Goal: Task Accomplishment & Management: Manage account settings

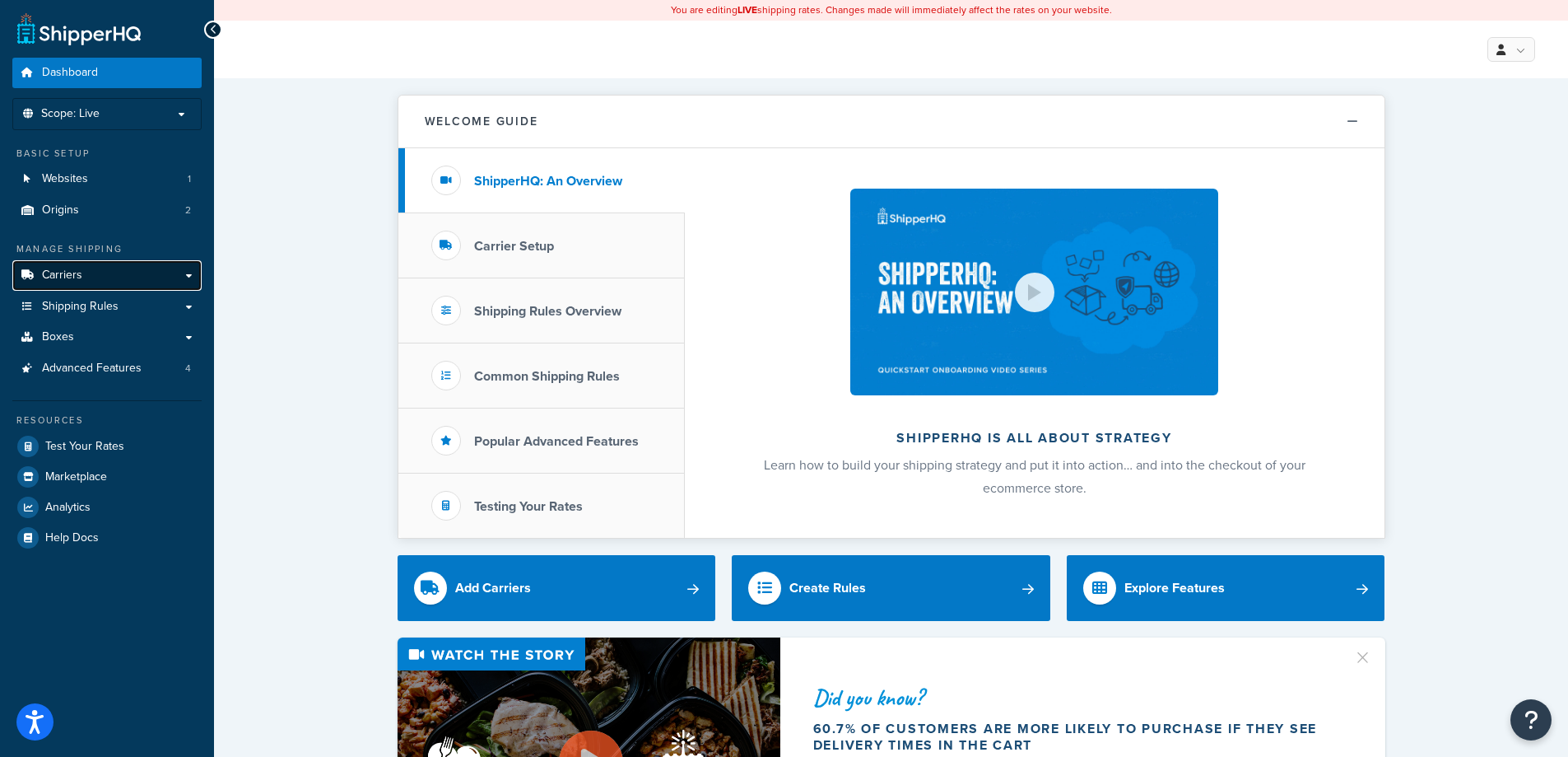
click at [189, 272] on link "Carriers" at bounding box center [107, 275] width 189 height 31
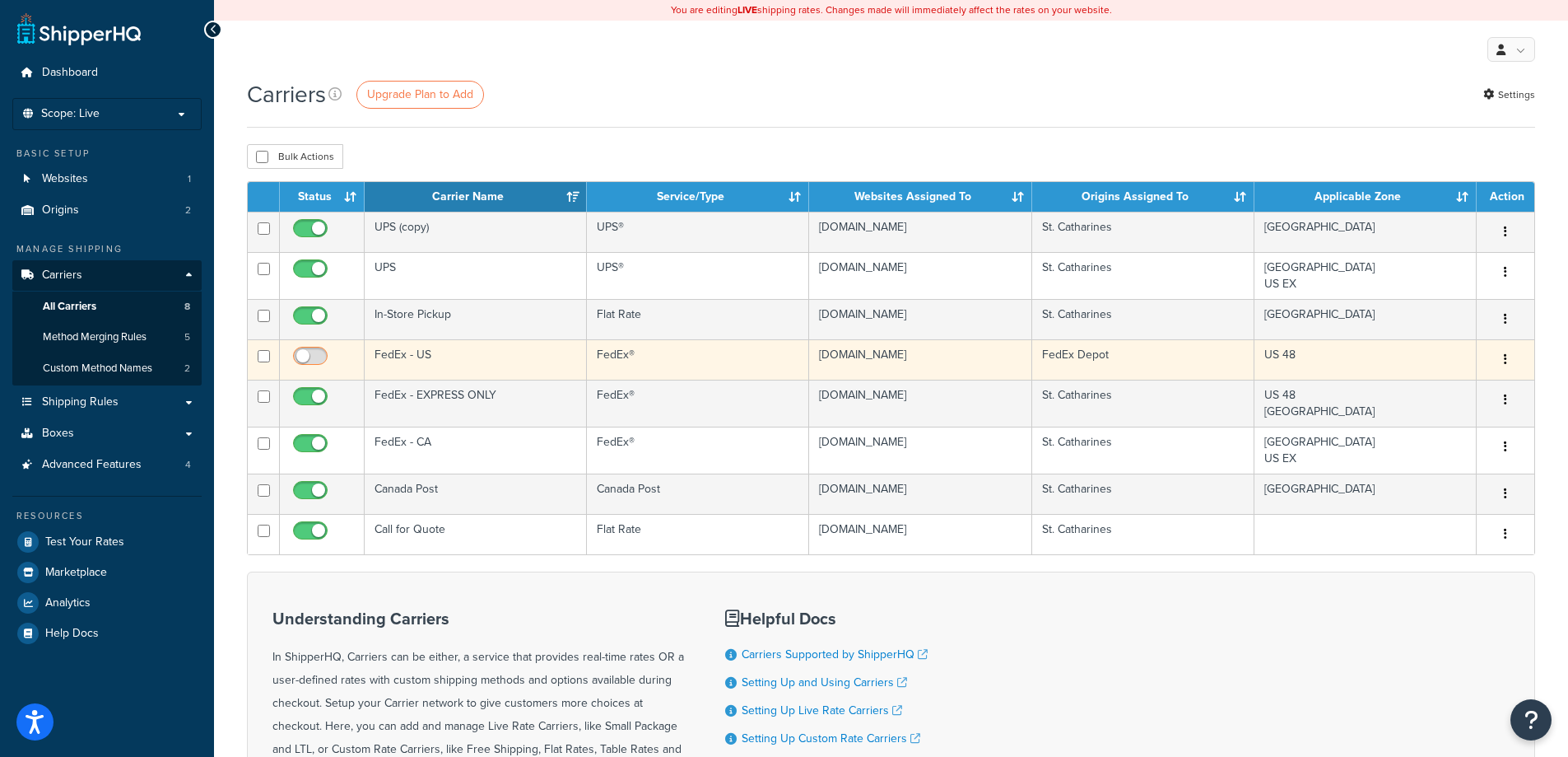
click at [316, 359] on input "checkbox" at bounding box center [312, 360] width 46 height 21
checkbox input "true"
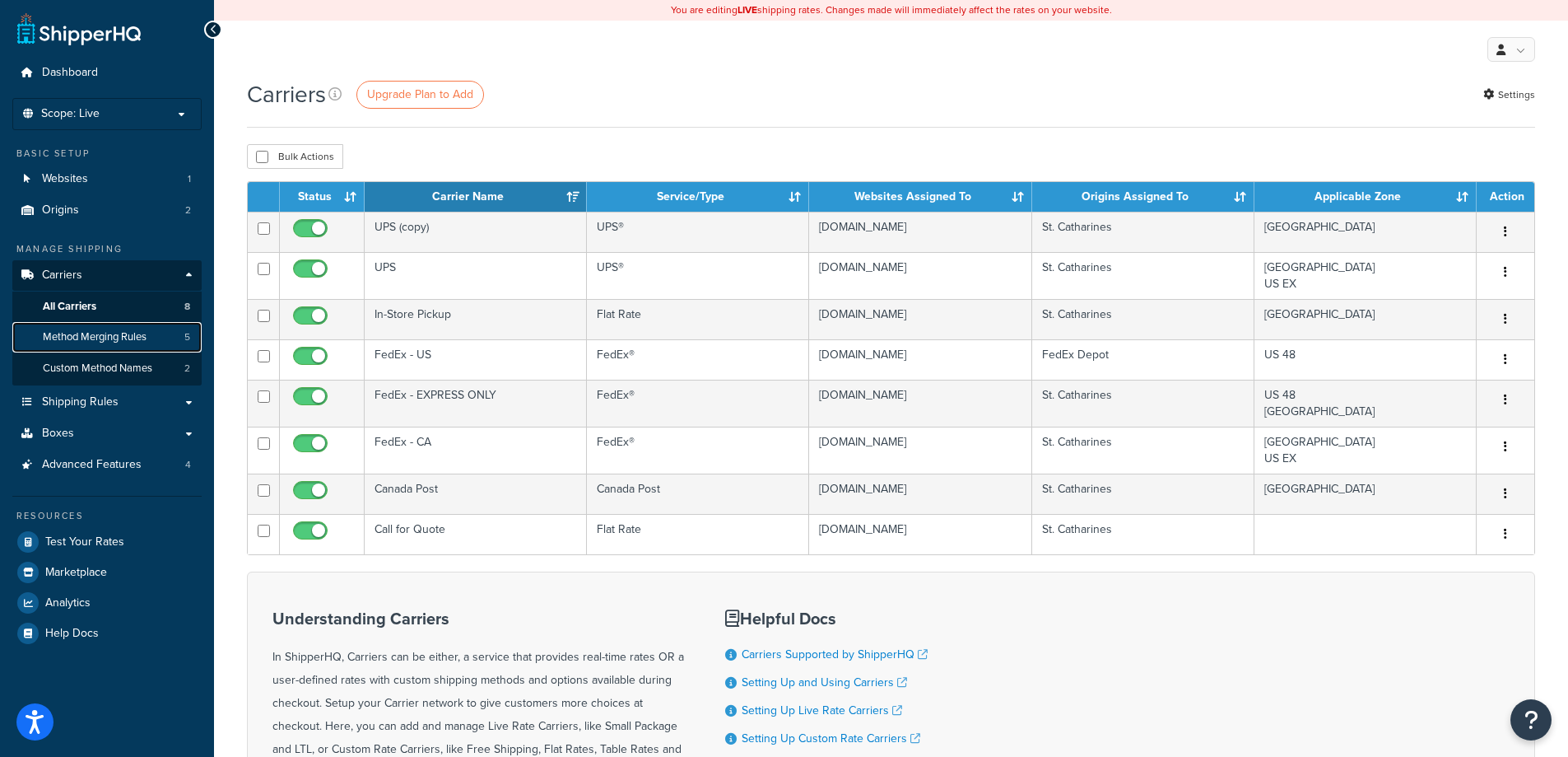
click at [91, 336] on span "Method Merging Rules" at bounding box center [95, 337] width 104 height 14
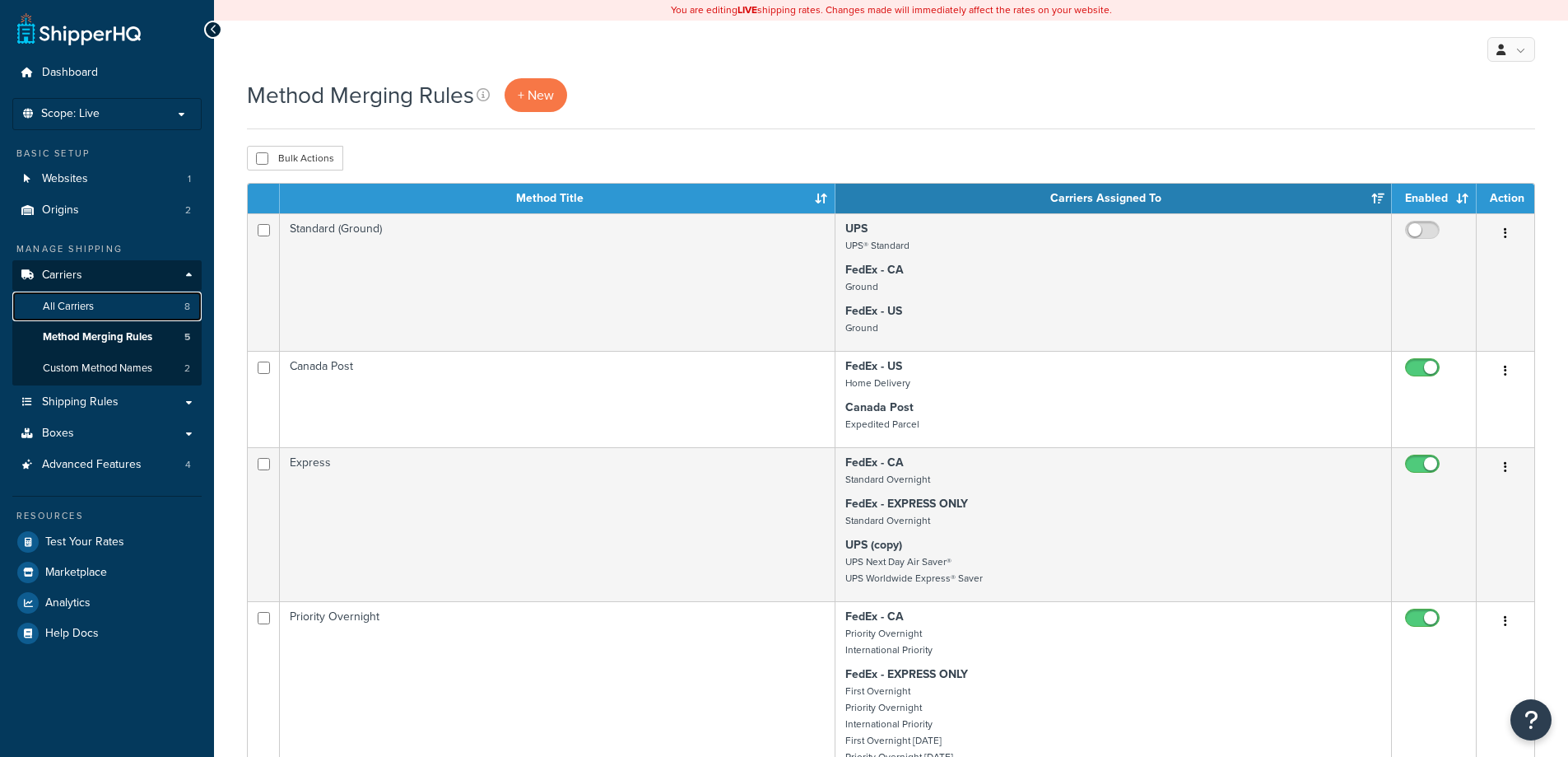
drag, startPoint x: 0, startPoint y: 0, endPoint x: 84, endPoint y: 300, distance: 311.5
click at [84, 300] on span "All Carriers" at bounding box center [68, 307] width 51 height 14
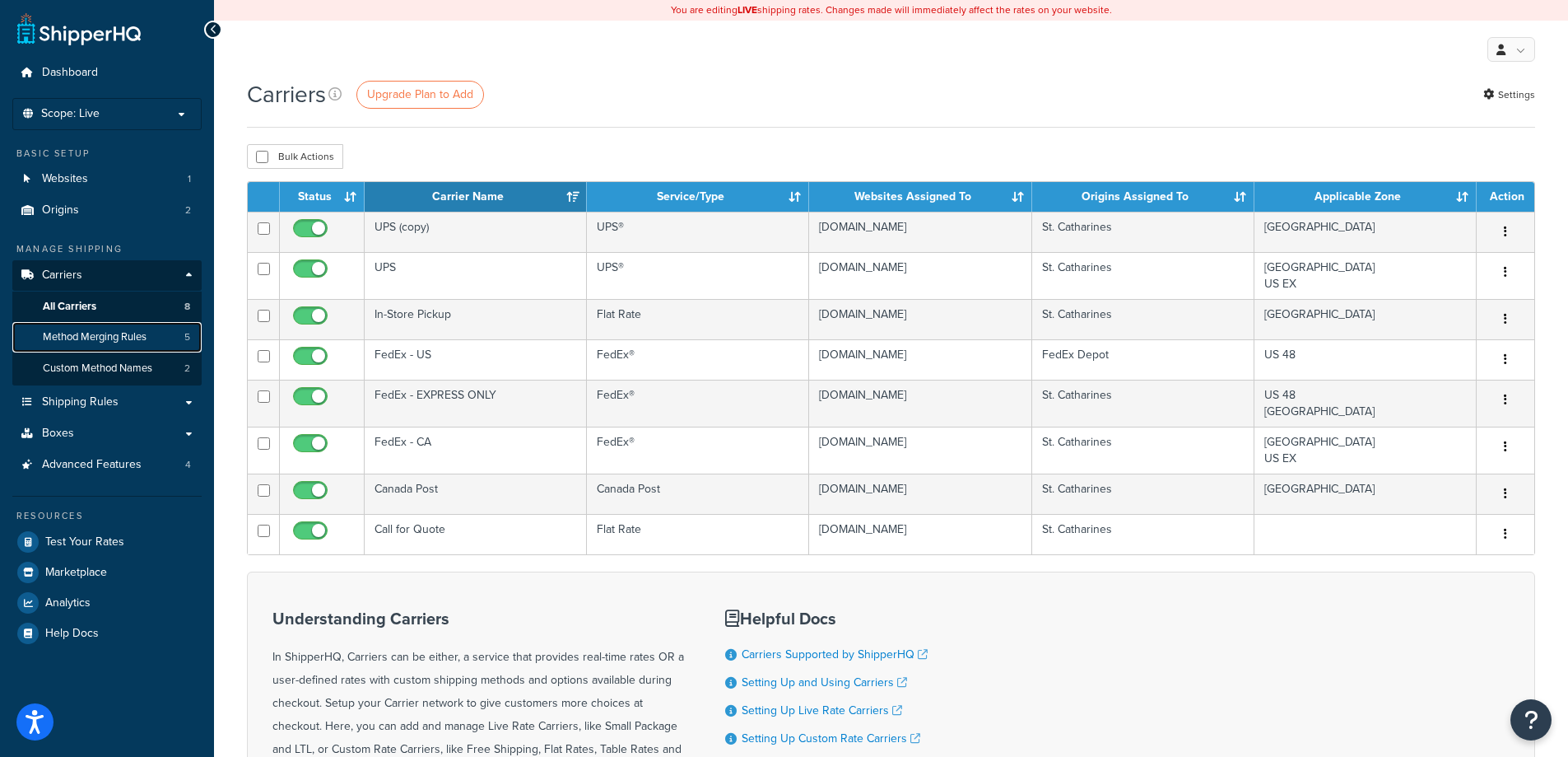
click at [128, 342] on span "Method Merging Rules" at bounding box center [95, 337] width 104 height 14
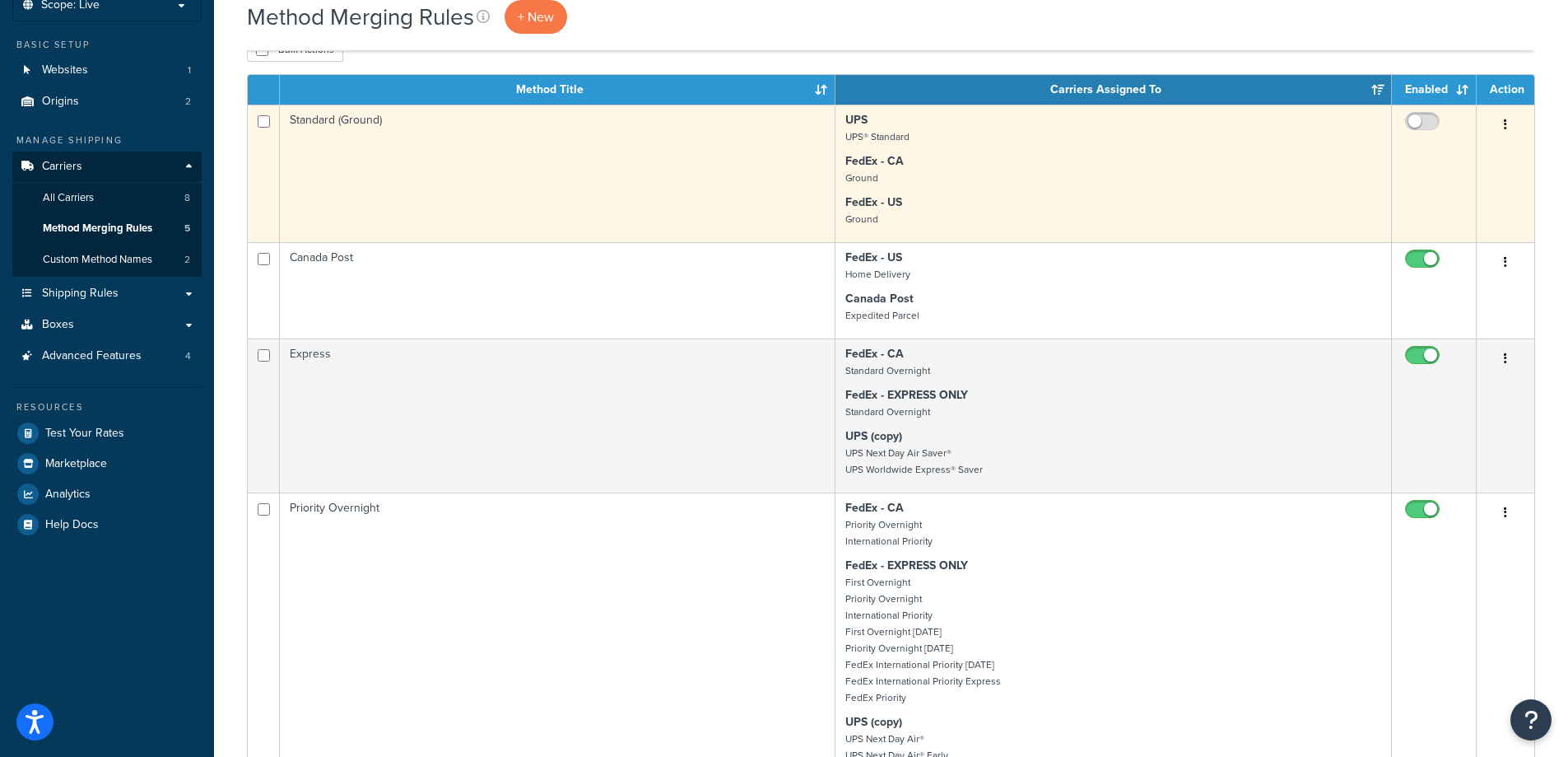
scroll to position [82, 0]
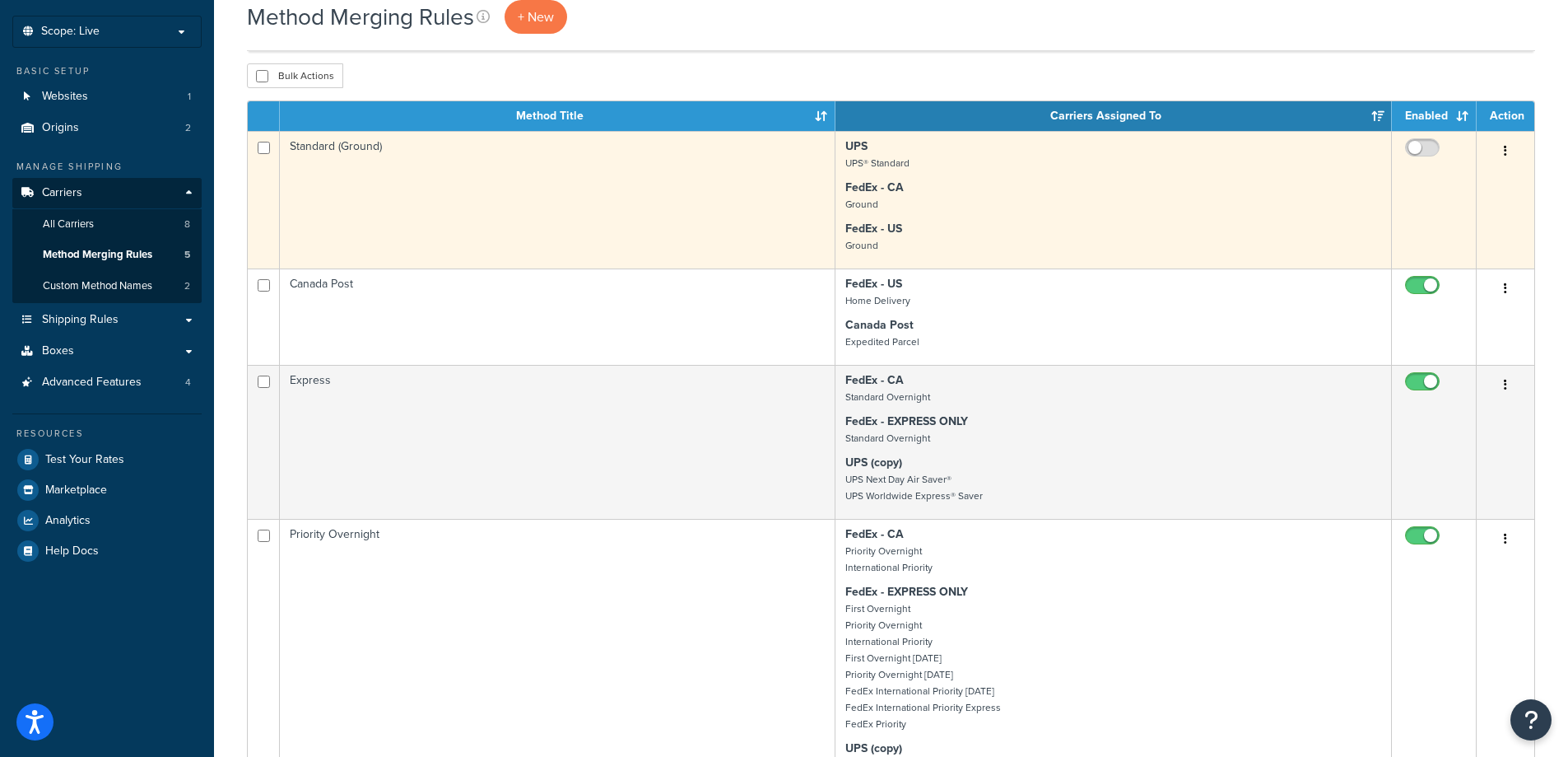
click at [693, 218] on td "Standard (Ground)" at bounding box center [557, 199] width 556 height 137
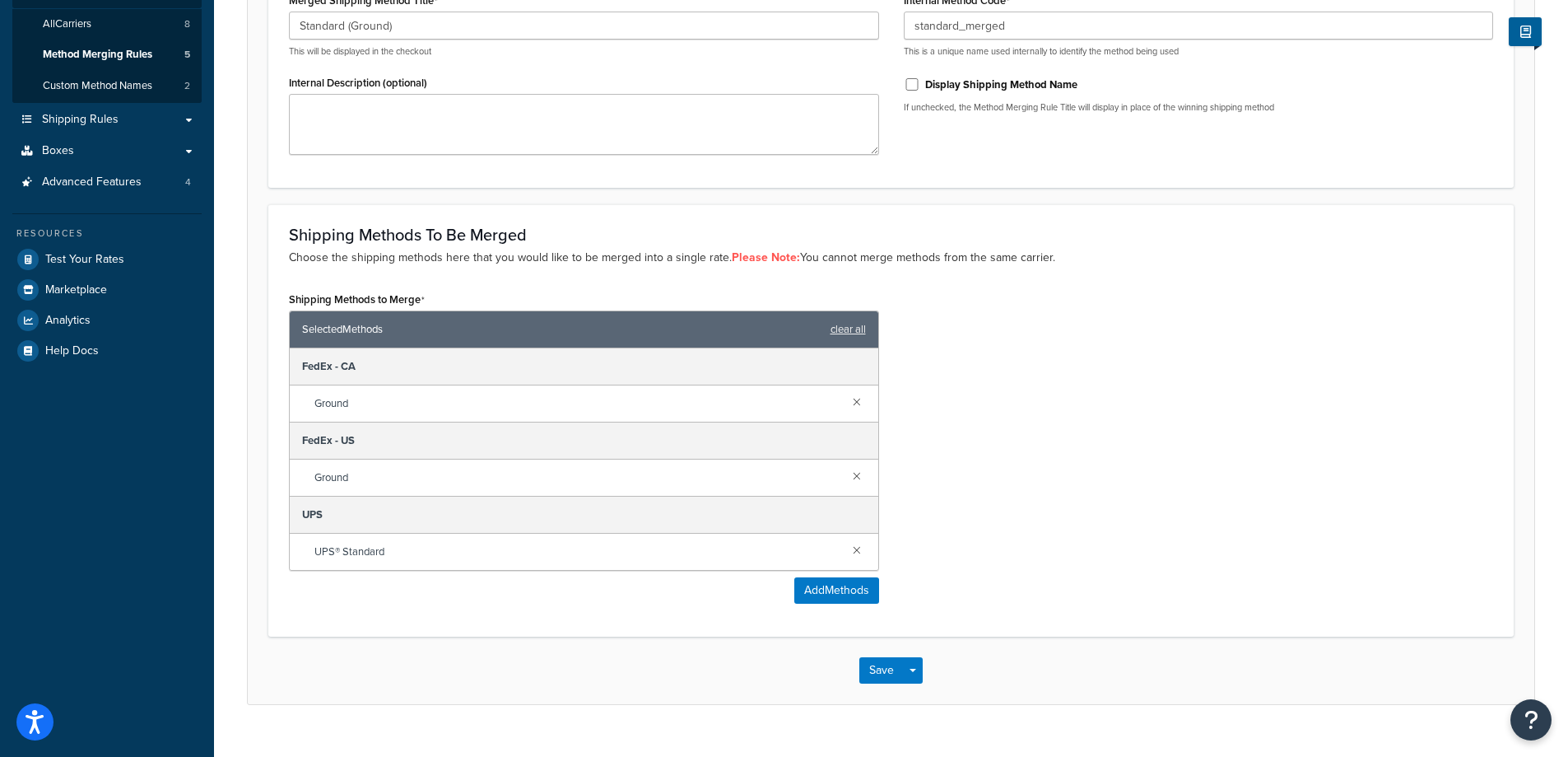
scroll to position [316, 0]
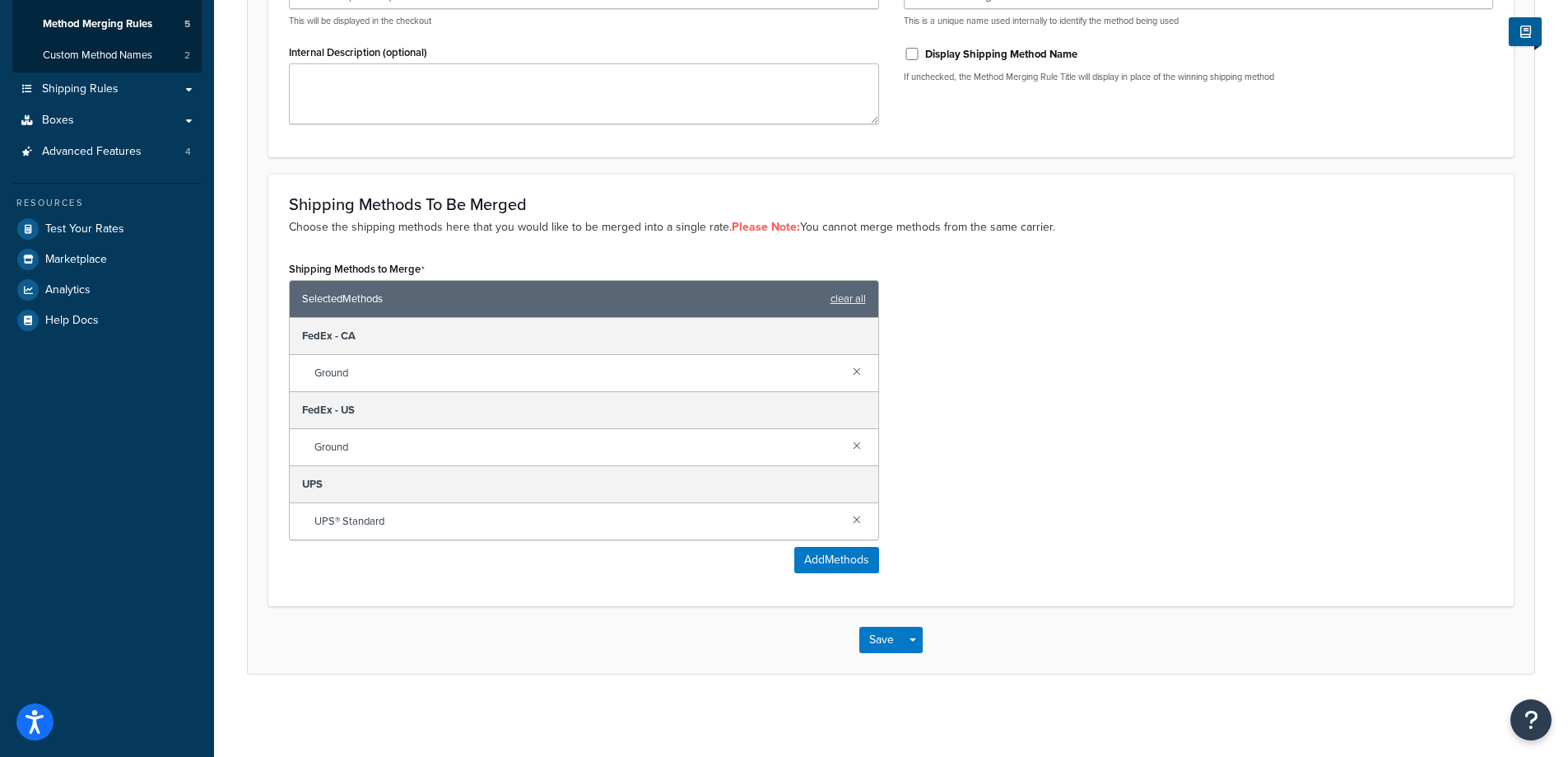
click at [1089, 379] on div "Shipping Methods to Merge Selected Methods clear all FedEx - CA Ground FedEx - …" at bounding box center [891, 420] width 1229 height 328
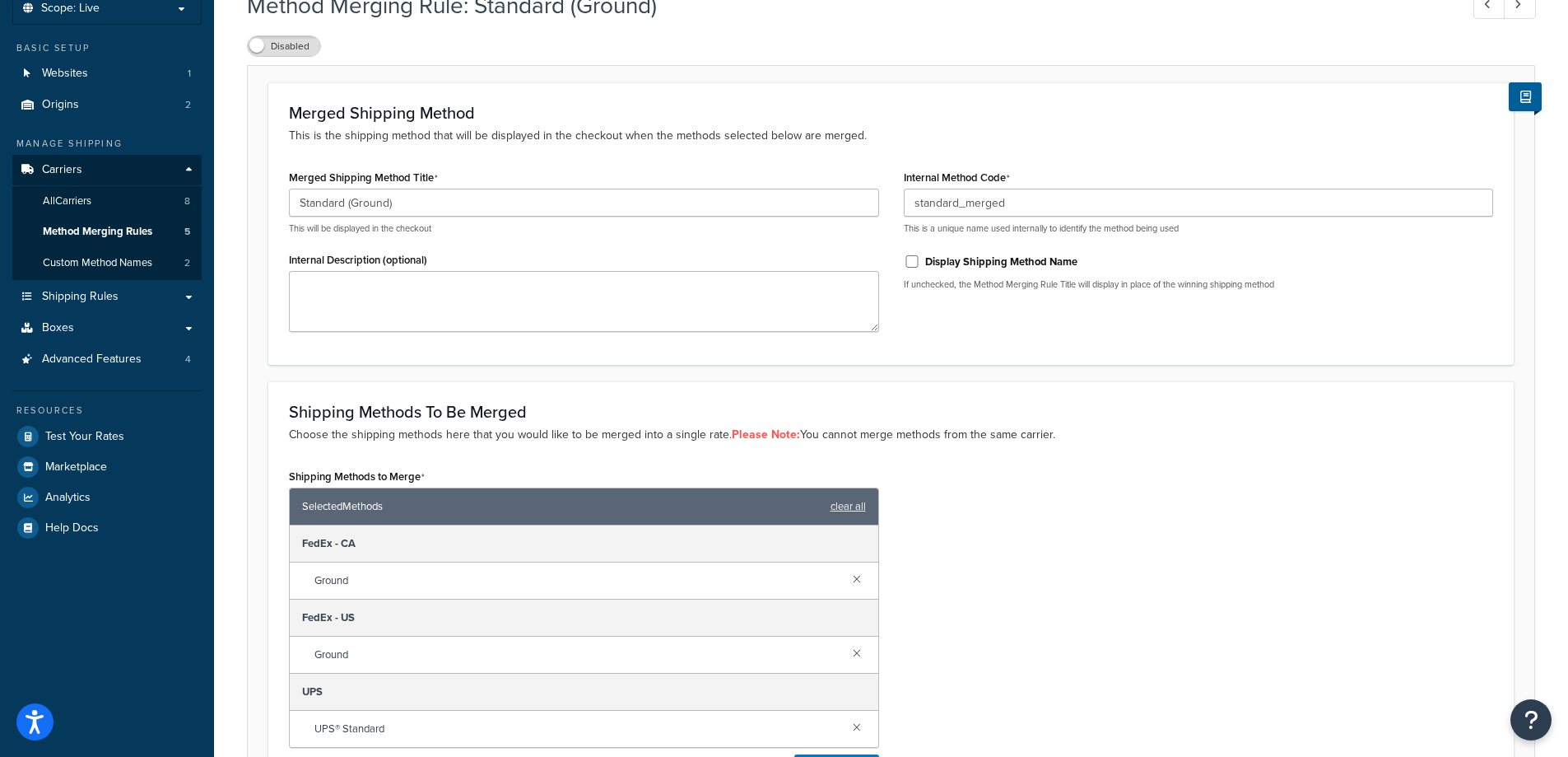
scroll to position [165, 0]
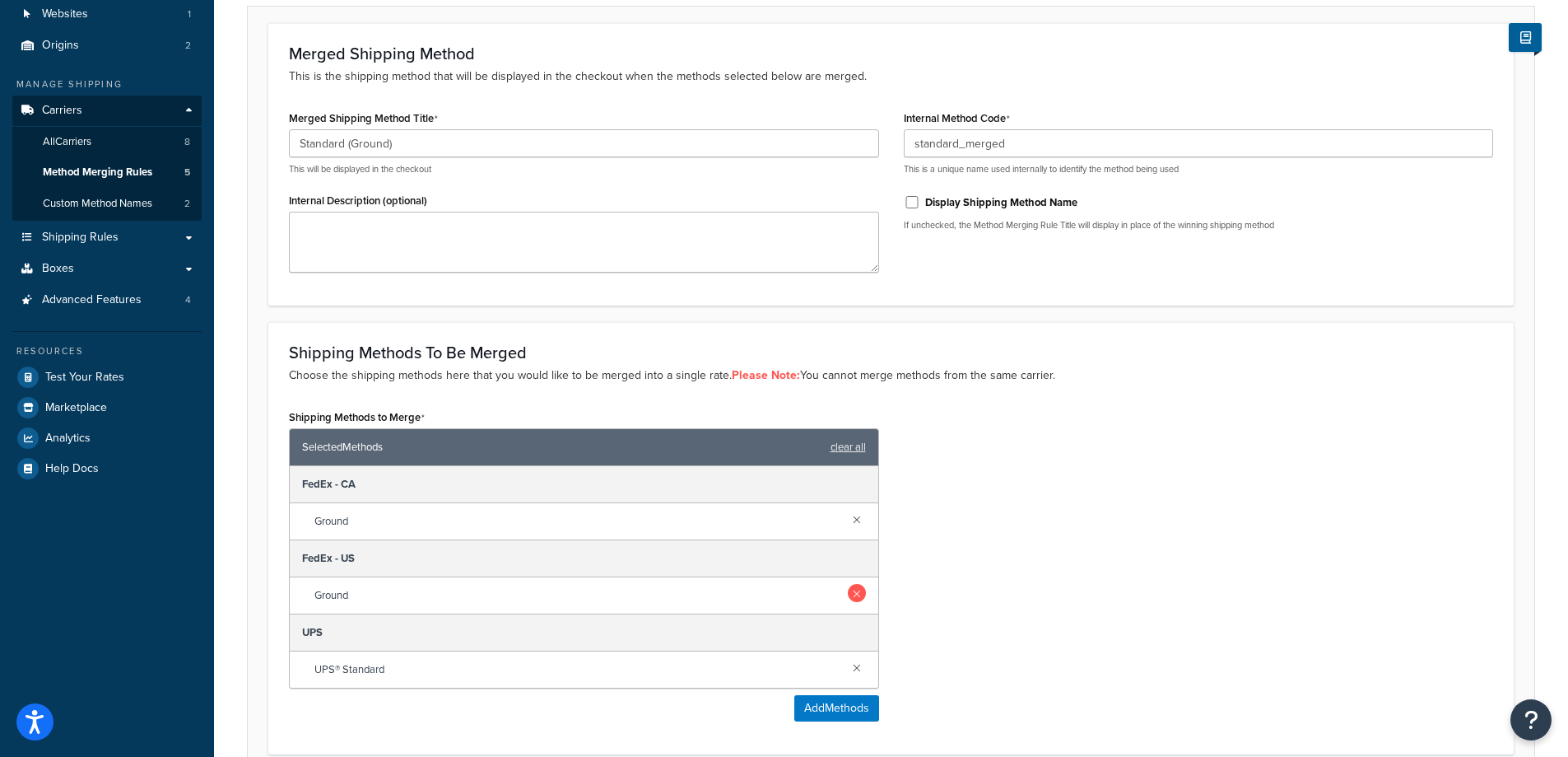
click at [859, 591] on link at bounding box center [857, 593] width 18 height 18
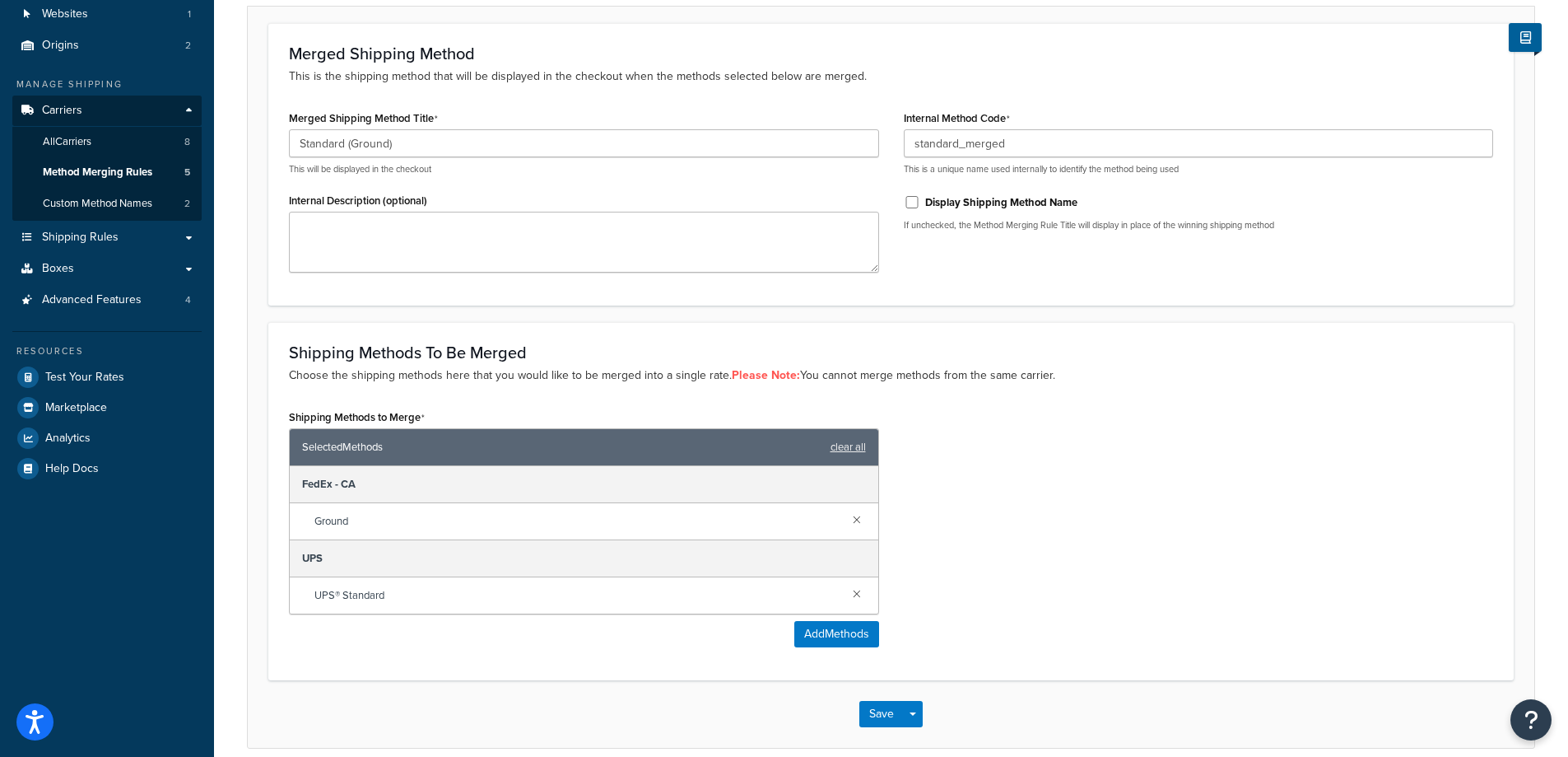
click at [1249, 468] on div "Shipping Methods to Merge Selected Methods clear all FedEx - CA Ground UPS UPS®…" at bounding box center [891, 533] width 1229 height 254
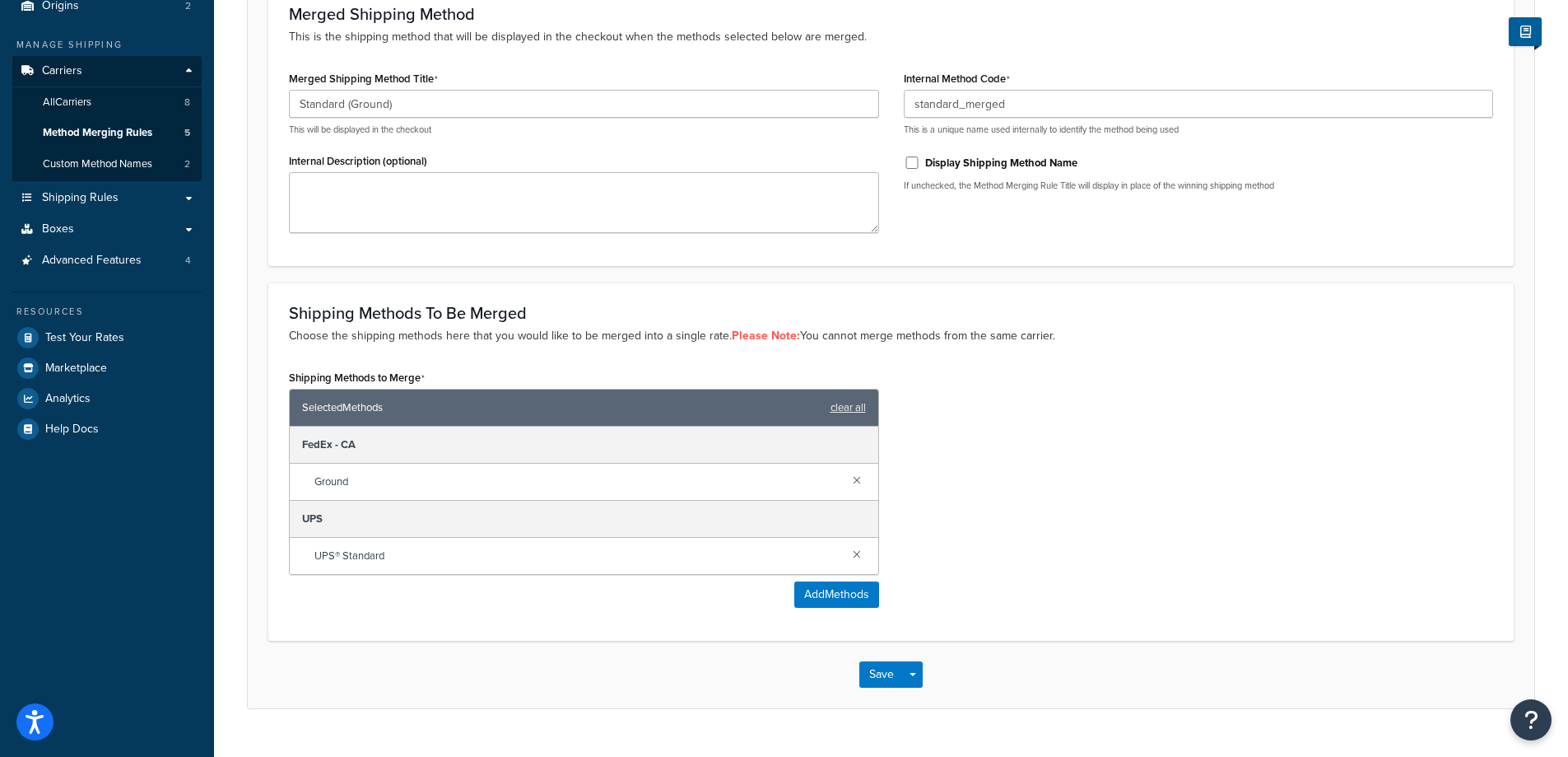
scroll to position [241, 0]
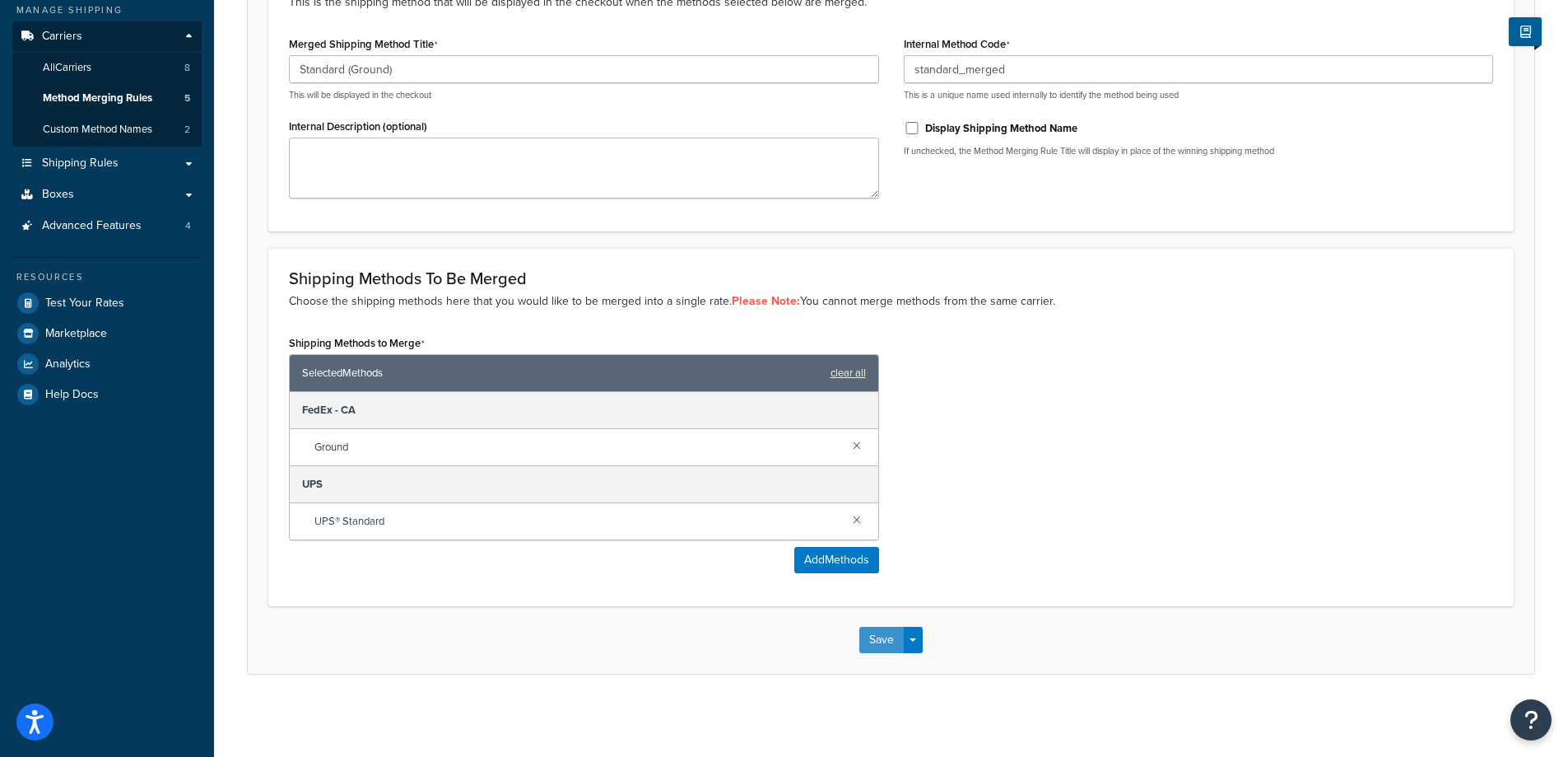
click at [883, 638] on button "Save" at bounding box center [882, 640] width 45 height 27
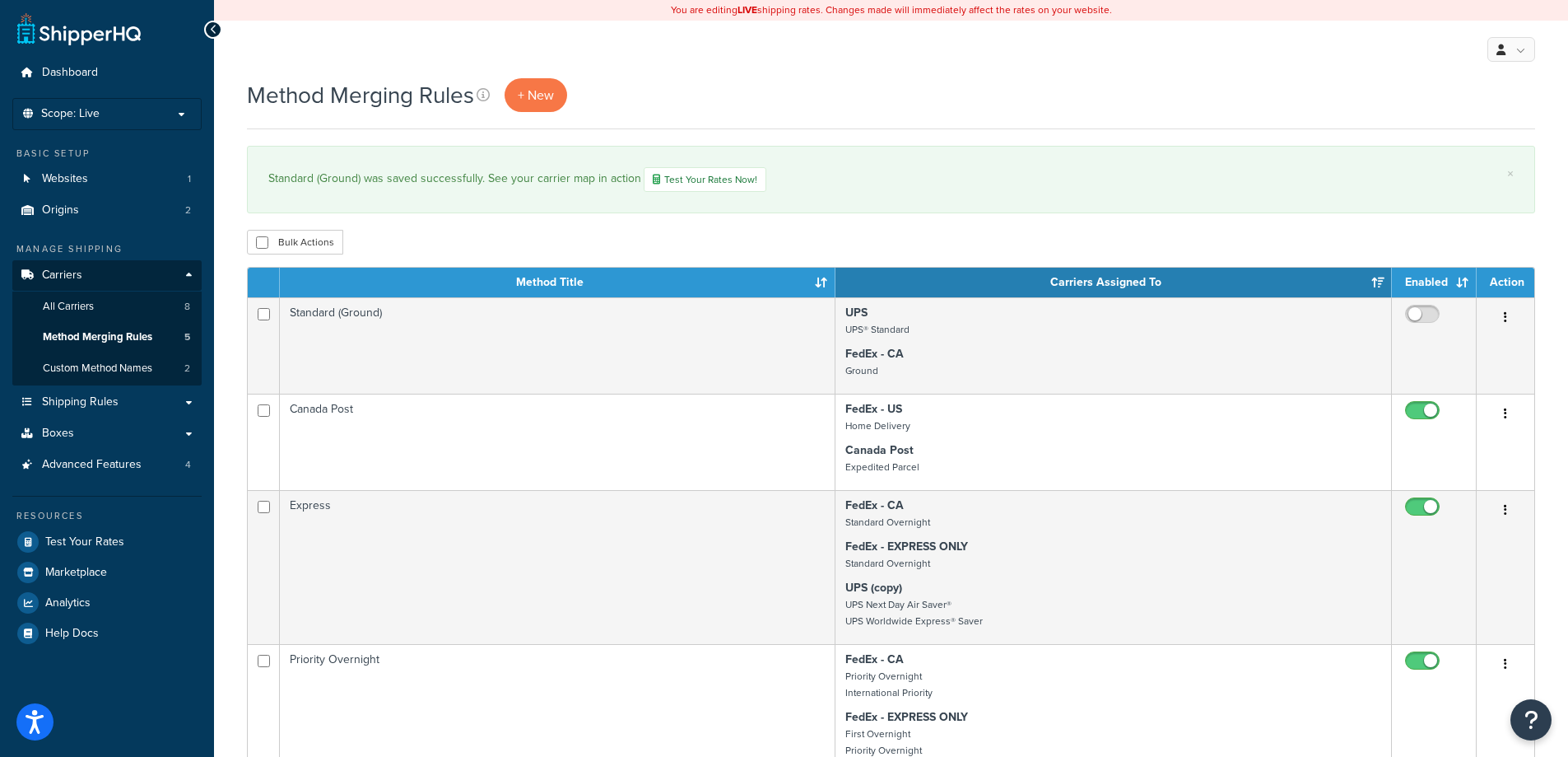
click at [937, 104] on div "Method Merging Rules + New" at bounding box center [890, 95] width 1288 height 34
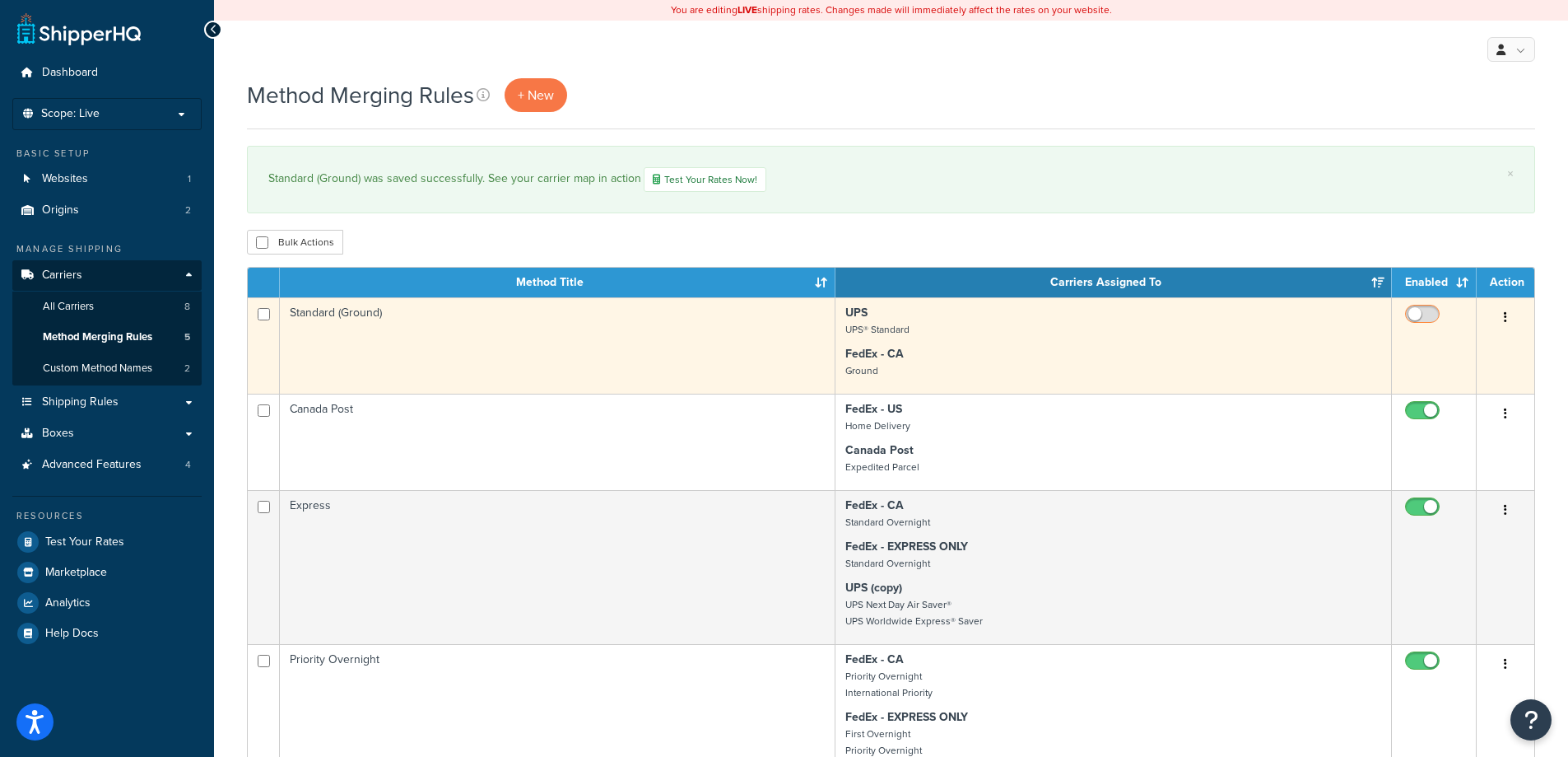
click at [1428, 315] on input "checkbox" at bounding box center [1424, 318] width 46 height 21
checkbox input "true"
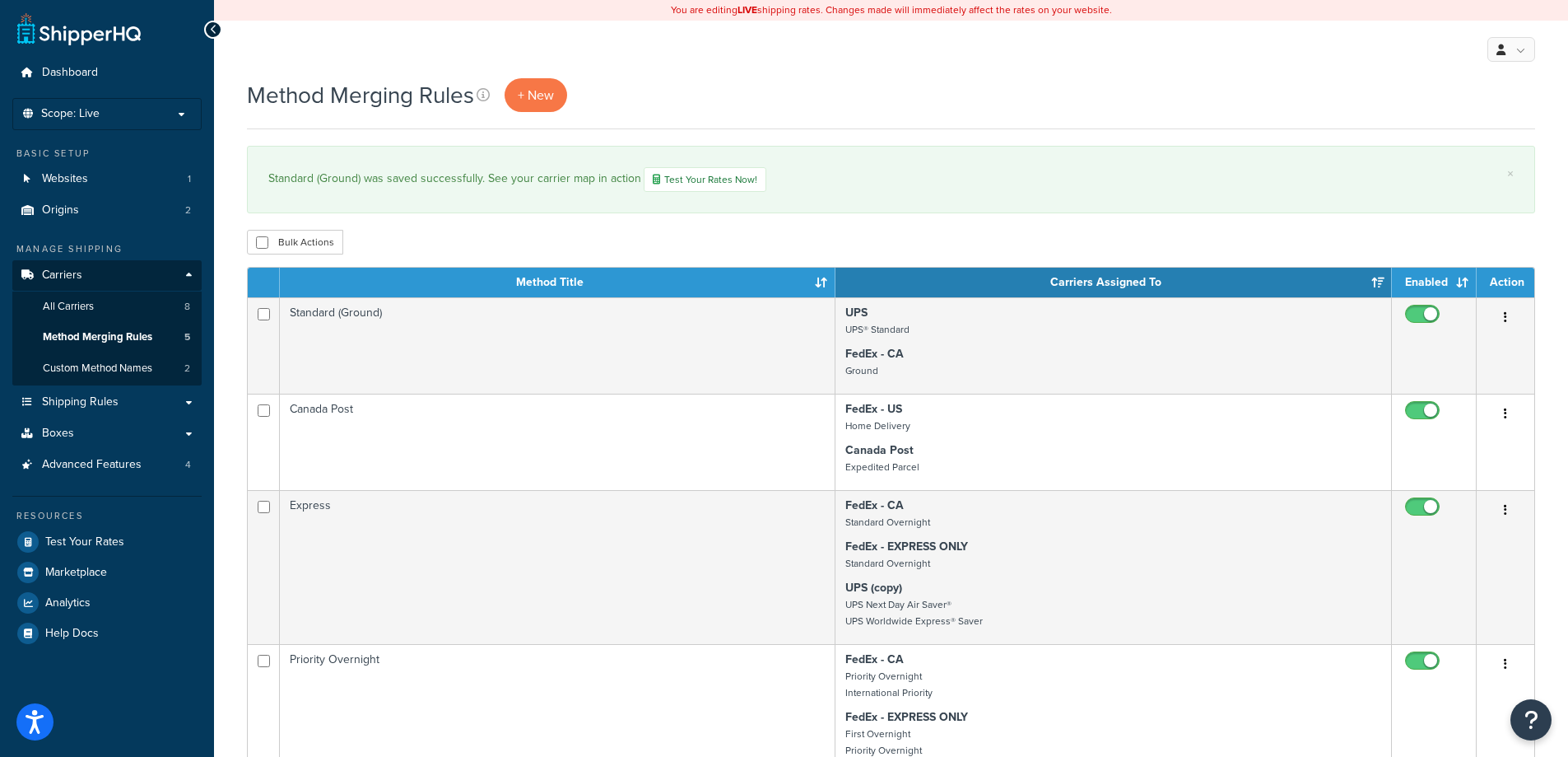
click at [1213, 104] on div "Method Merging Rules + New" at bounding box center [890, 95] width 1288 height 34
click at [70, 300] on span "All Carriers" at bounding box center [68, 307] width 51 height 14
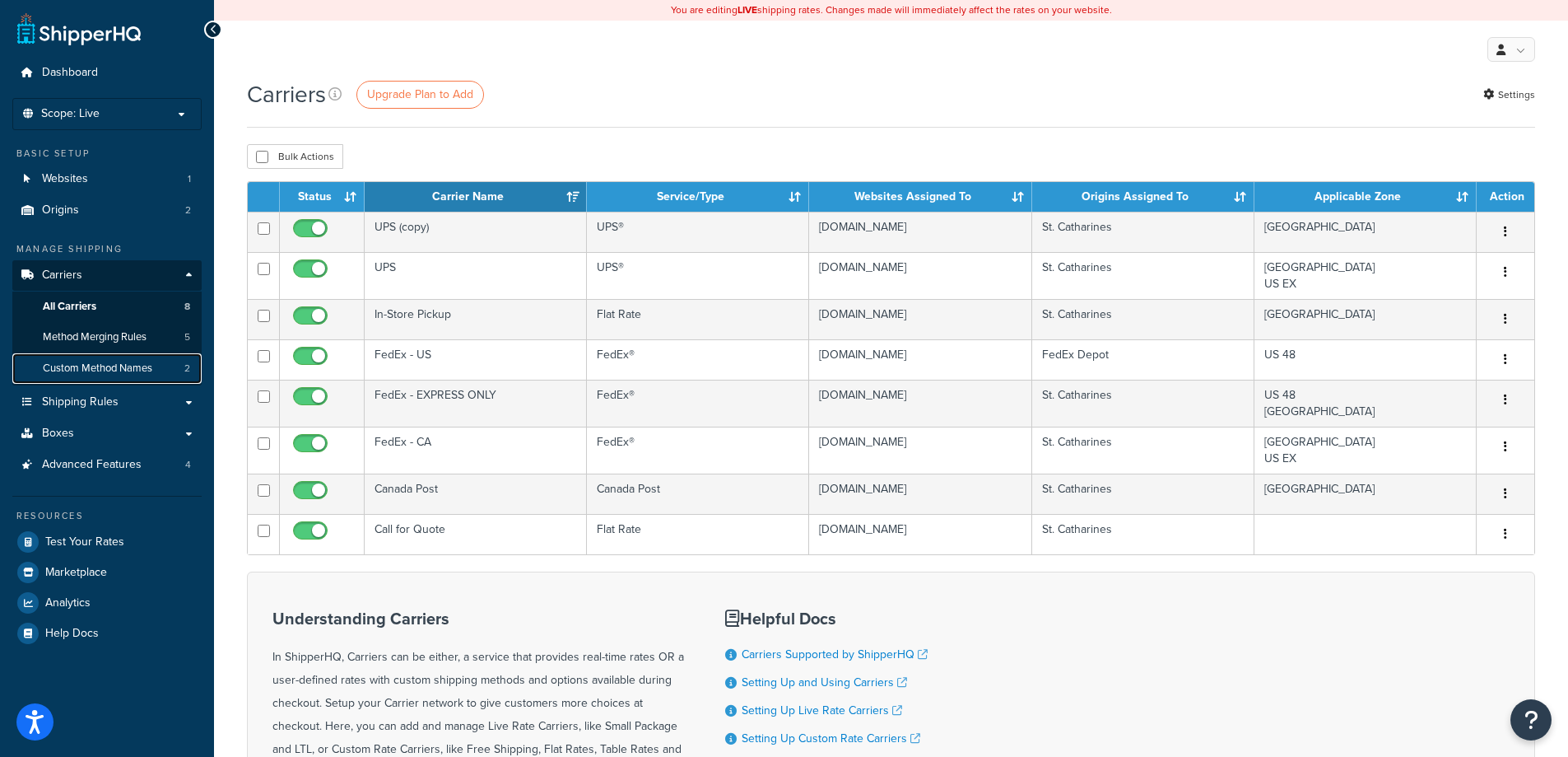
click at [144, 361] on span "Custom Method Names" at bounding box center [98, 368] width 110 height 14
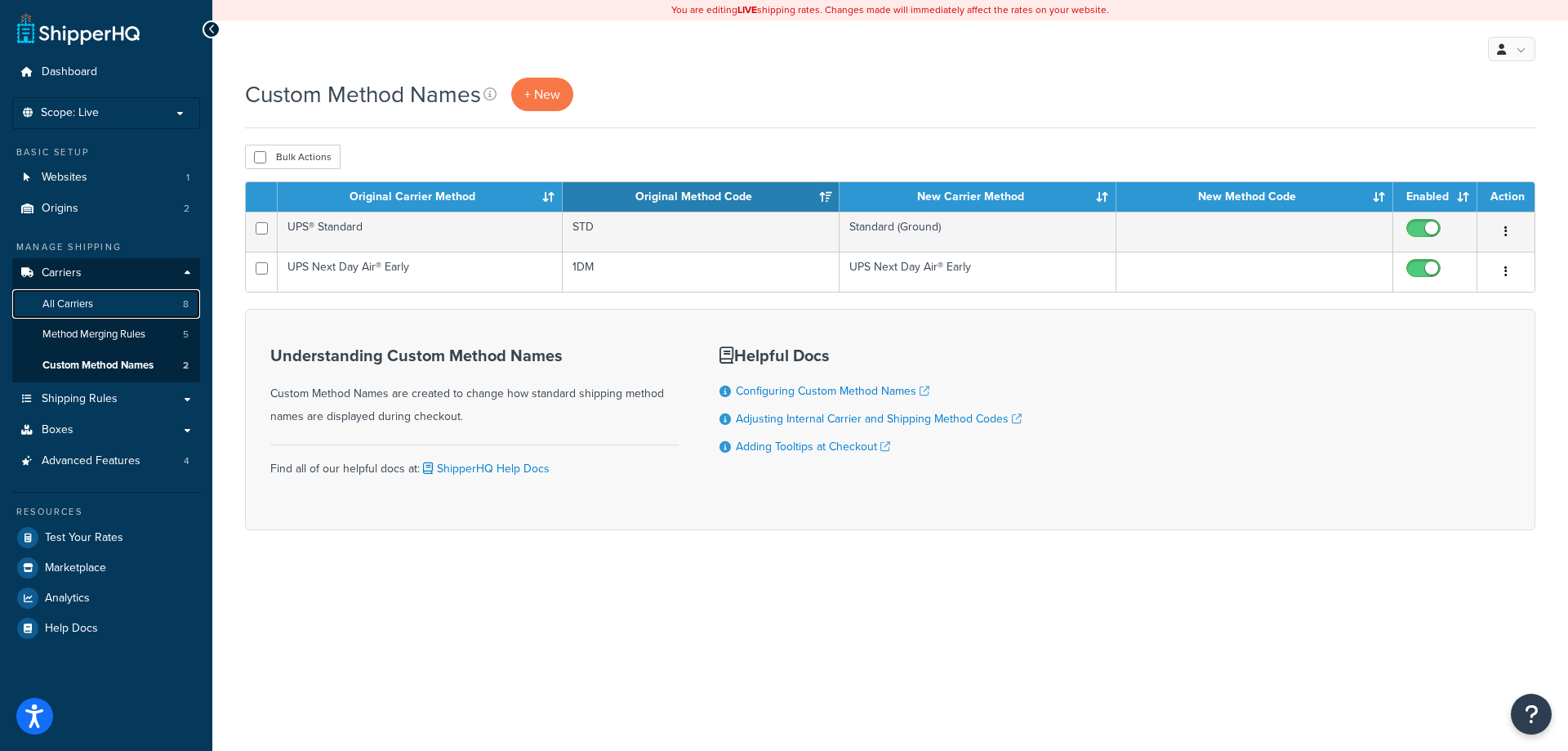
click at [97, 311] on link "All Carriers 8" at bounding box center [106, 304] width 188 height 31
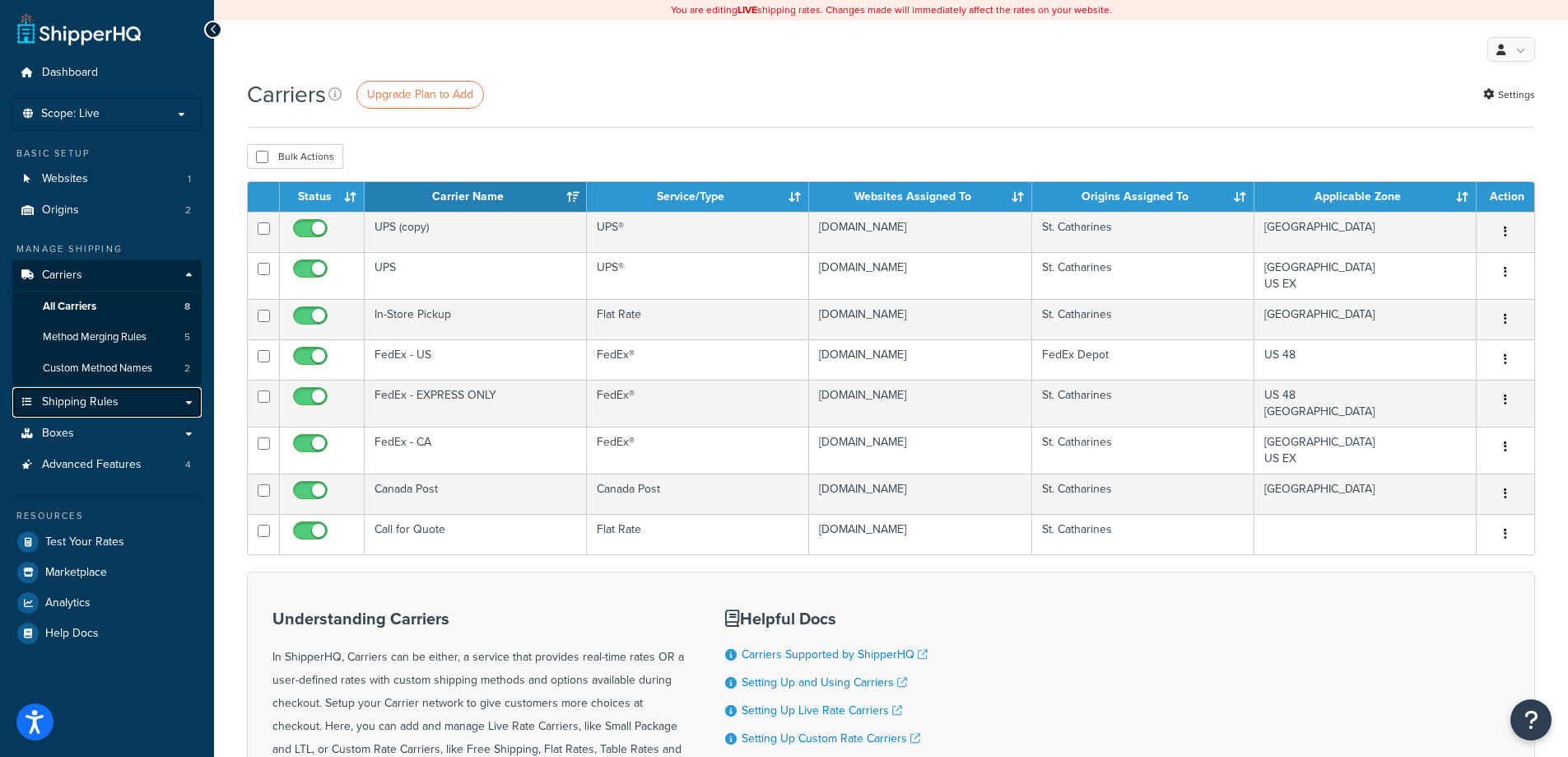
click at [176, 405] on link "Shipping Rules" at bounding box center [107, 402] width 189 height 31
click at [192, 402] on link "Shipping Rules" at bounding box center [107, 402] width 189 height 31
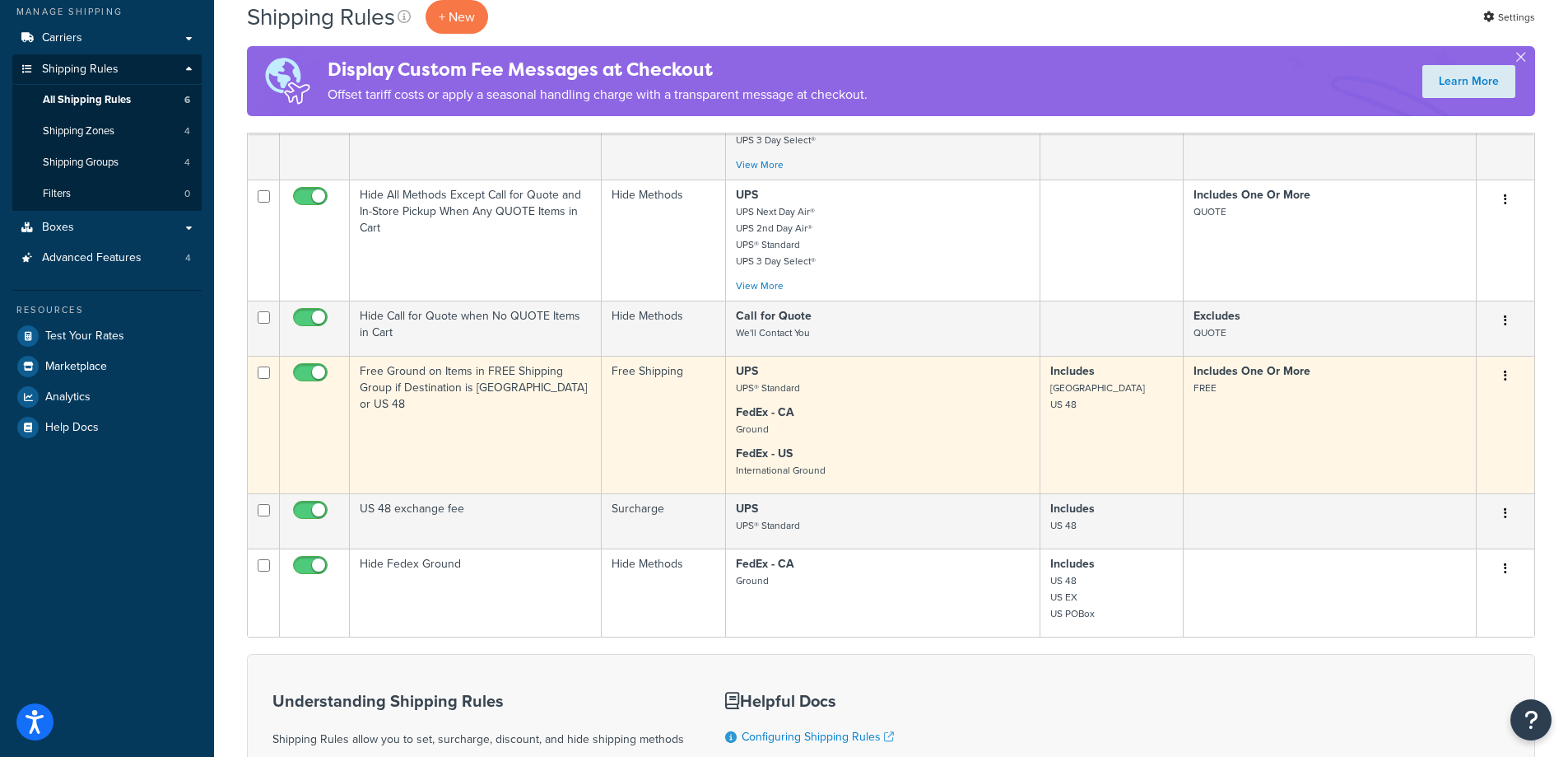
scroll to position [247, 0]
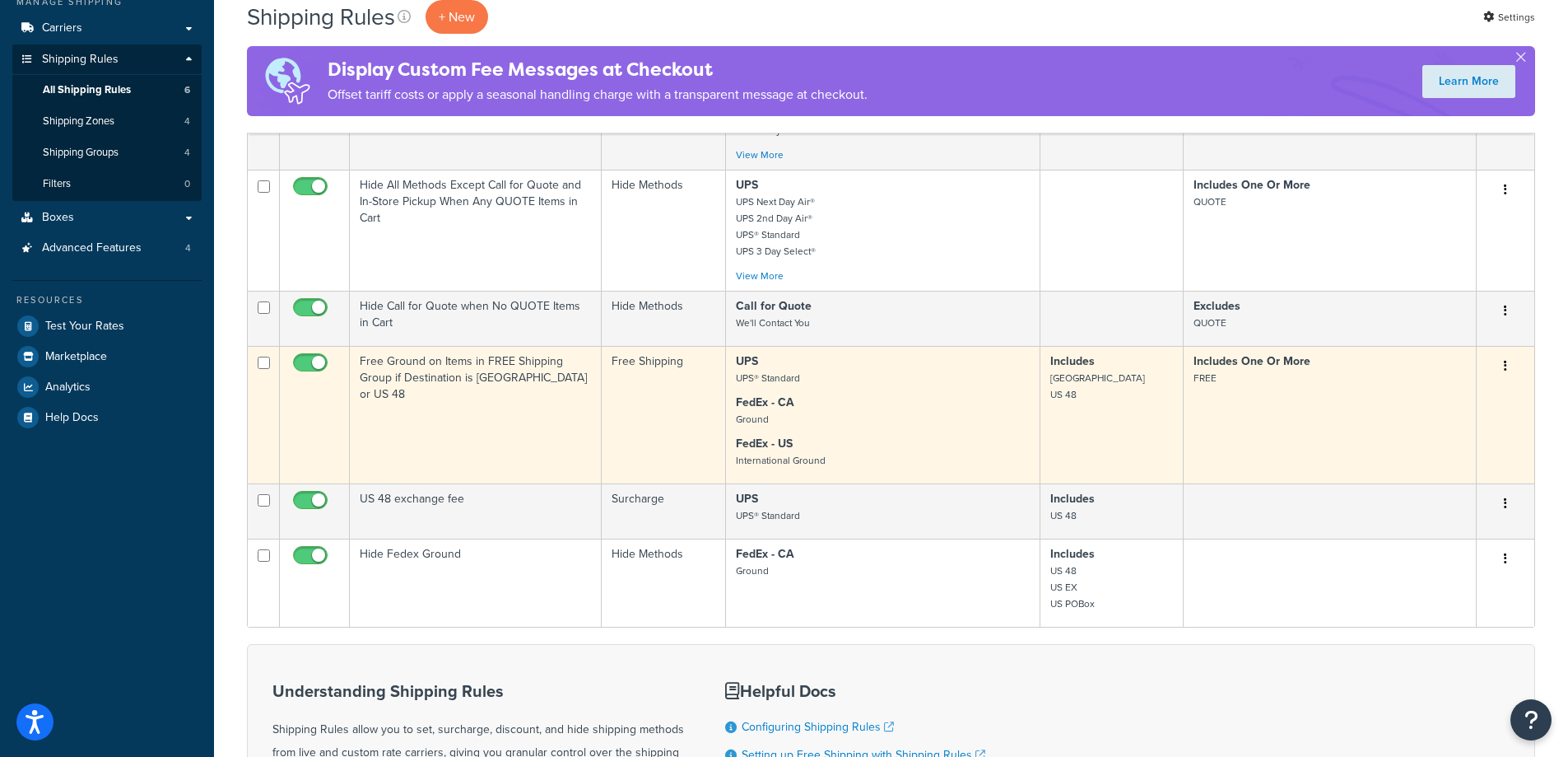
click at [502, 427] on td "Free Ground on Items in FREE Shipping Group if Destination is [GEOGRAPHIC_DATA]…" at bounding box center [475, 414] width 252 height 137
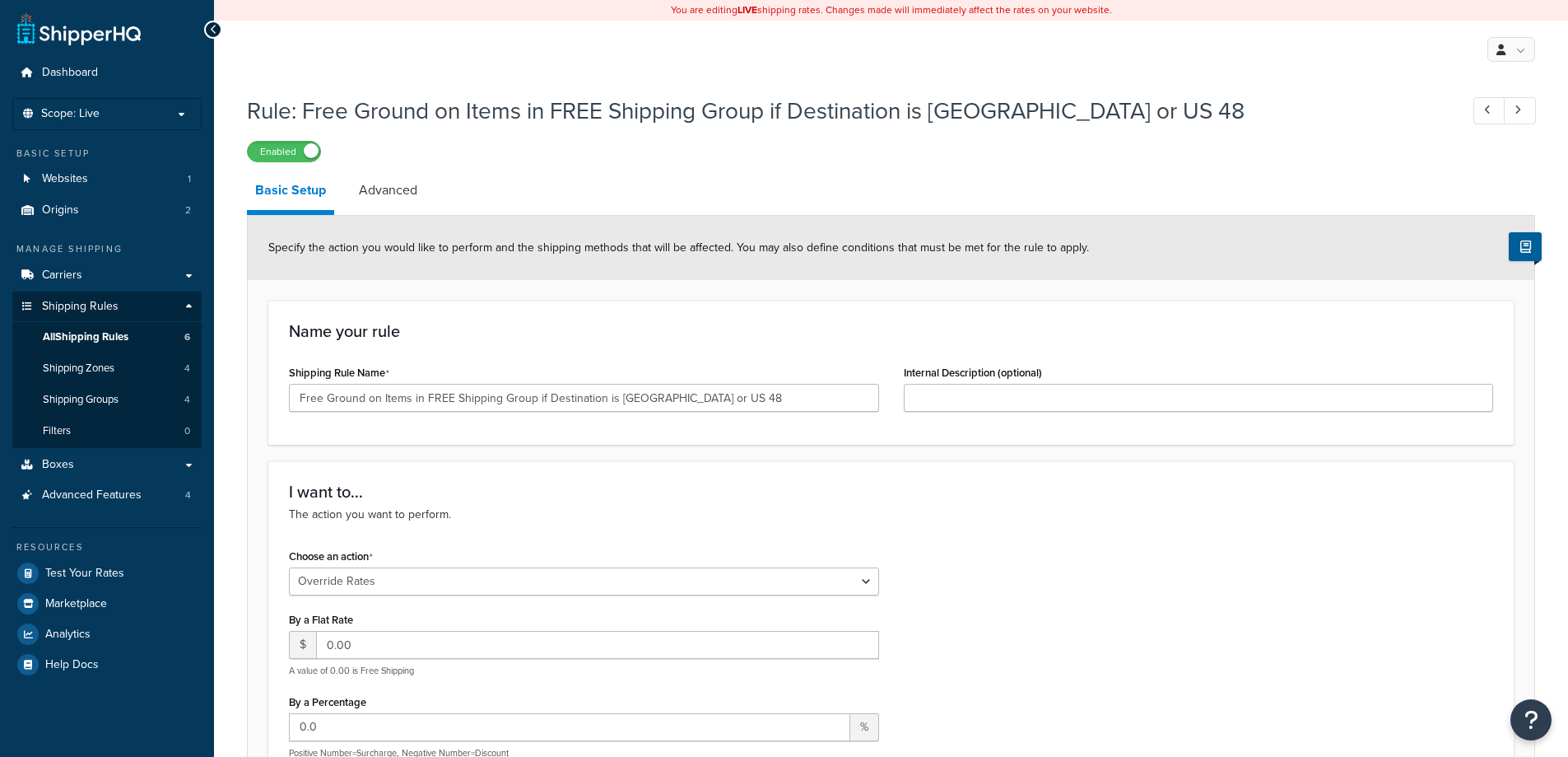
select select "OVERRIDE"
select select "SHIPPING_GROUP"
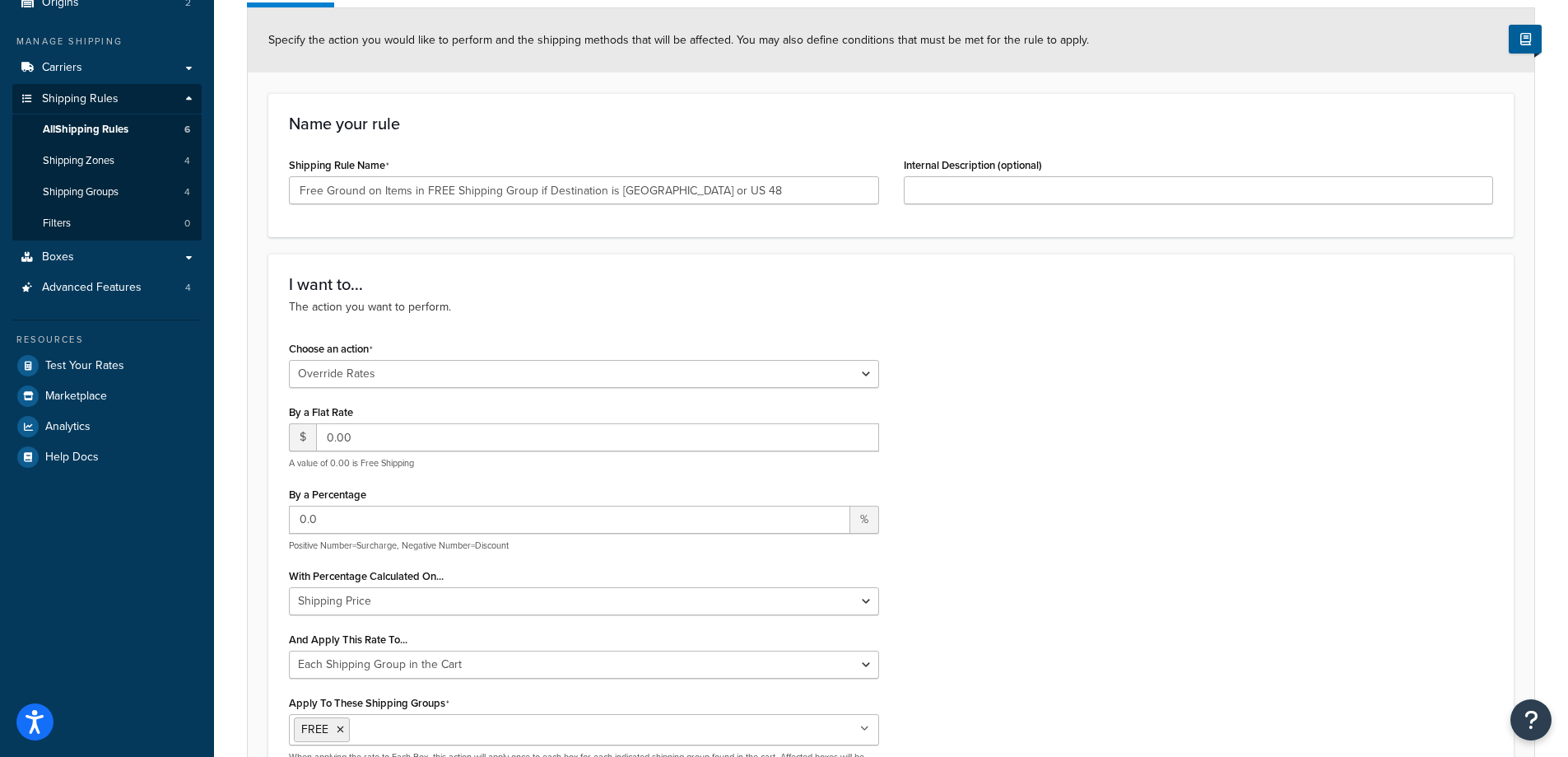
scroll to position [247, 0]
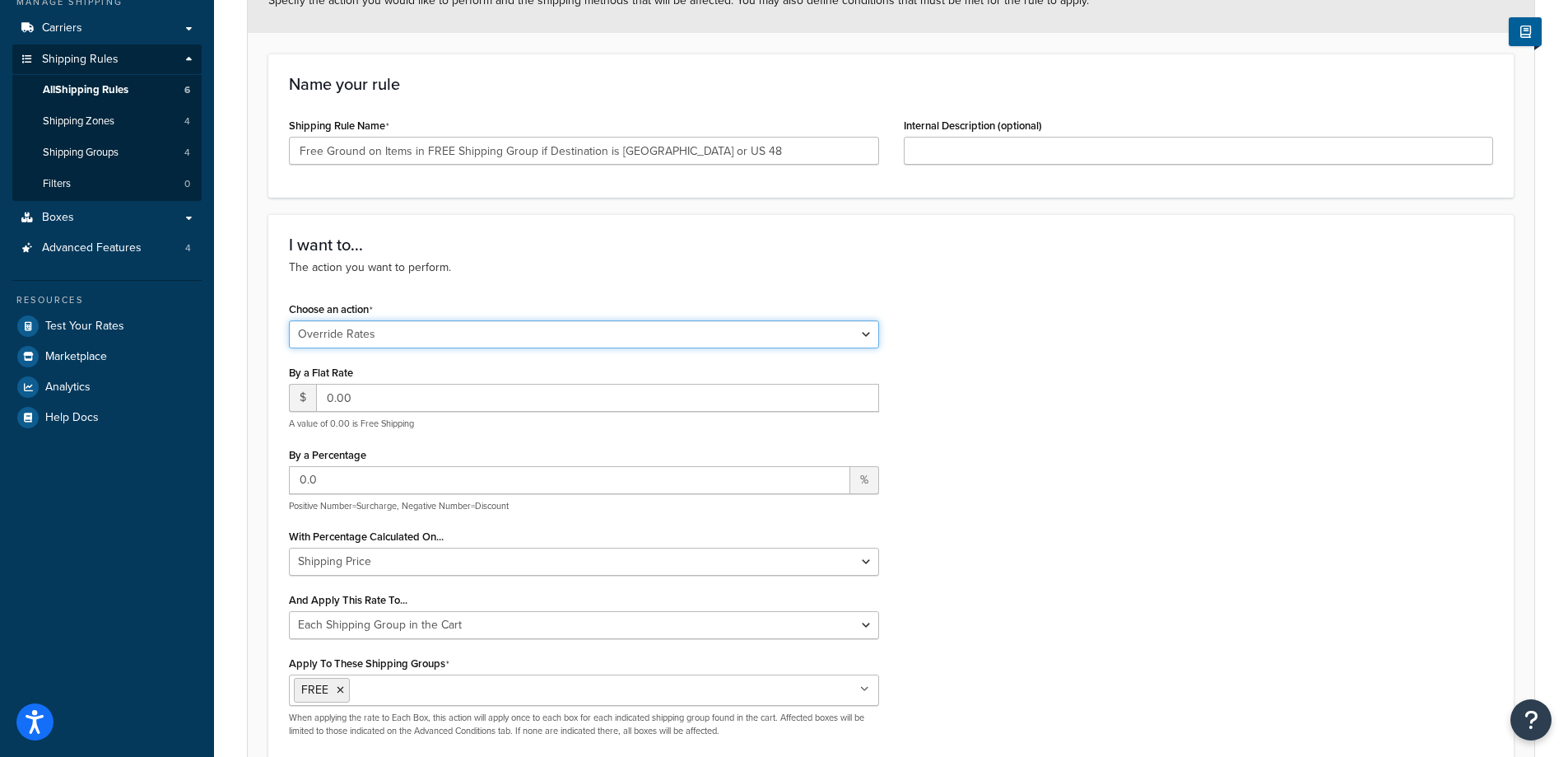
click at [865, 329] on select "Choose an action Override Rates Surcharge or discount rates Hide a shipping met…" at bounding box center [584, 334] width 590 height 28
click at [865, 328] on select "Choose an action Override Rates Surcharge or discount rates Hide a shipping met…" at bounding box center [584, 334] width 590 height 28
click at [1121, 376] on div "Choose an action Choose an action Override Rates Surcharge or discount rates Hi…" at bounding box center [891, 524] width 1229 height 452
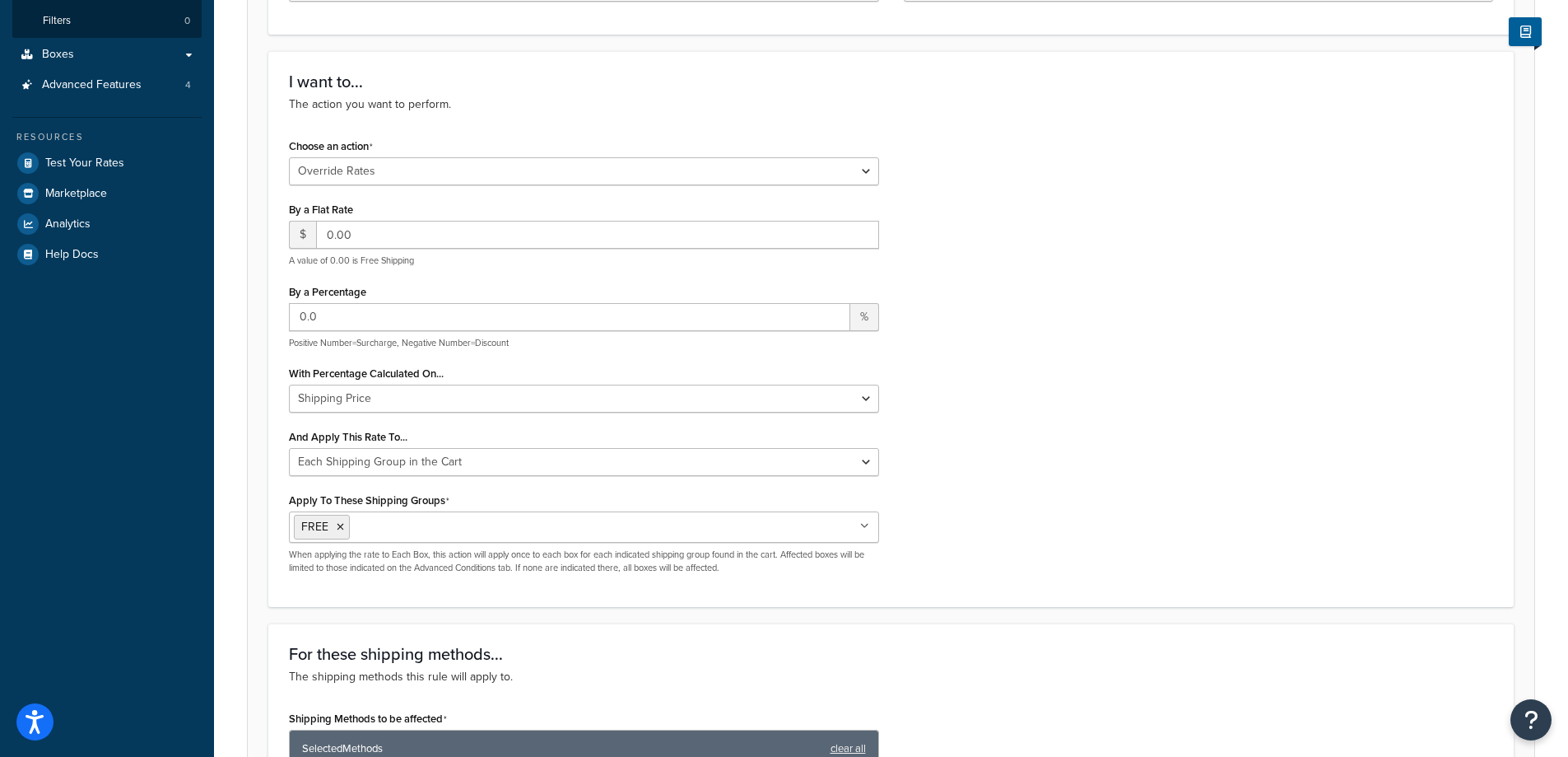
scroll to position [411, 0]
click at [831, 404] on select "Shipping Price Order Value" at bounding box center [584, 397] width 590 height 28
click at [837, 401] on select "Shipping Price Order Value" at bounding box center [584, 397] width 590 height 28
click at [1080, 432] on div "Choose an action Choose an action Override Rates Surcharge or discount rates Hi…" at bounding box center [891, 359] width 1229 height 452
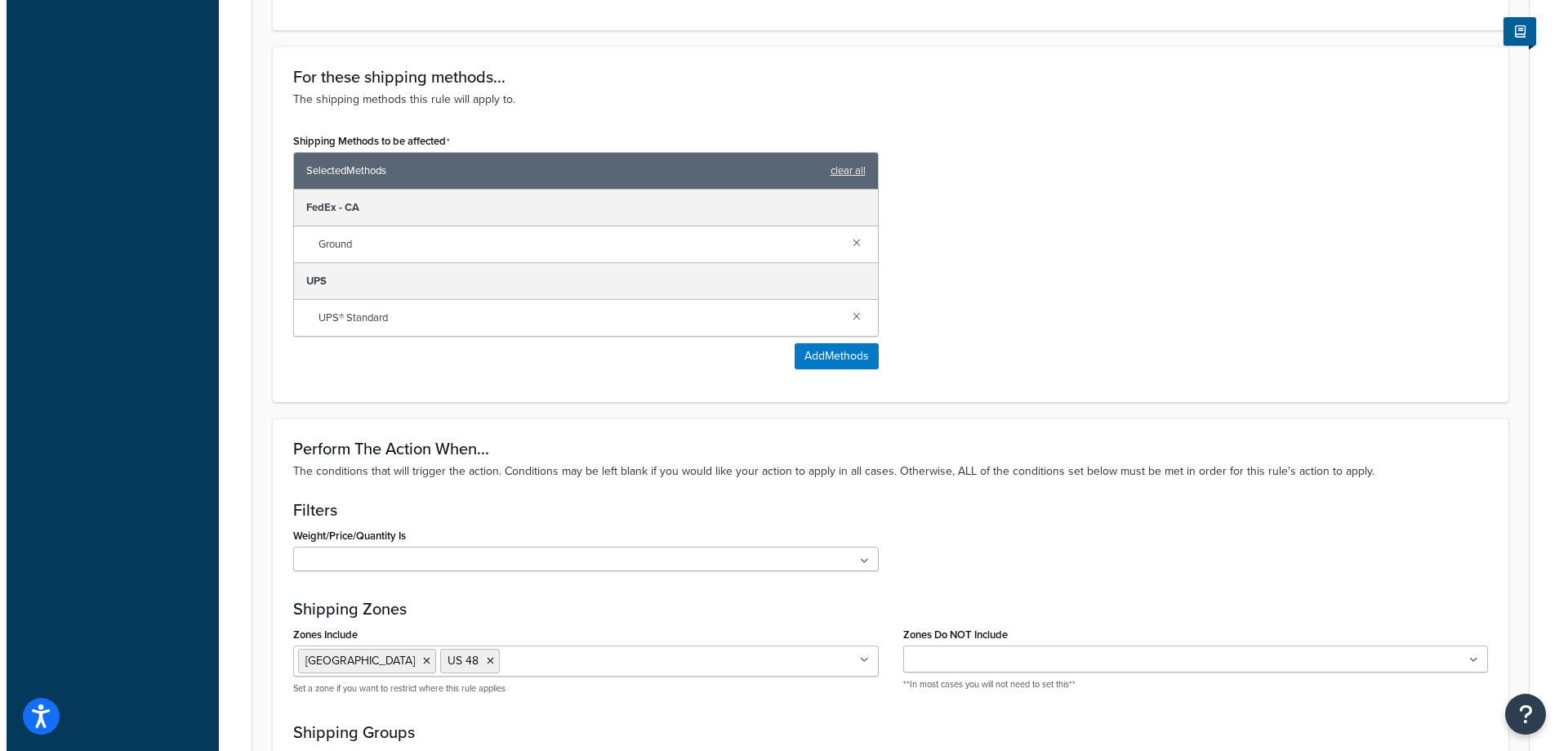
scroll to position [980, 0]
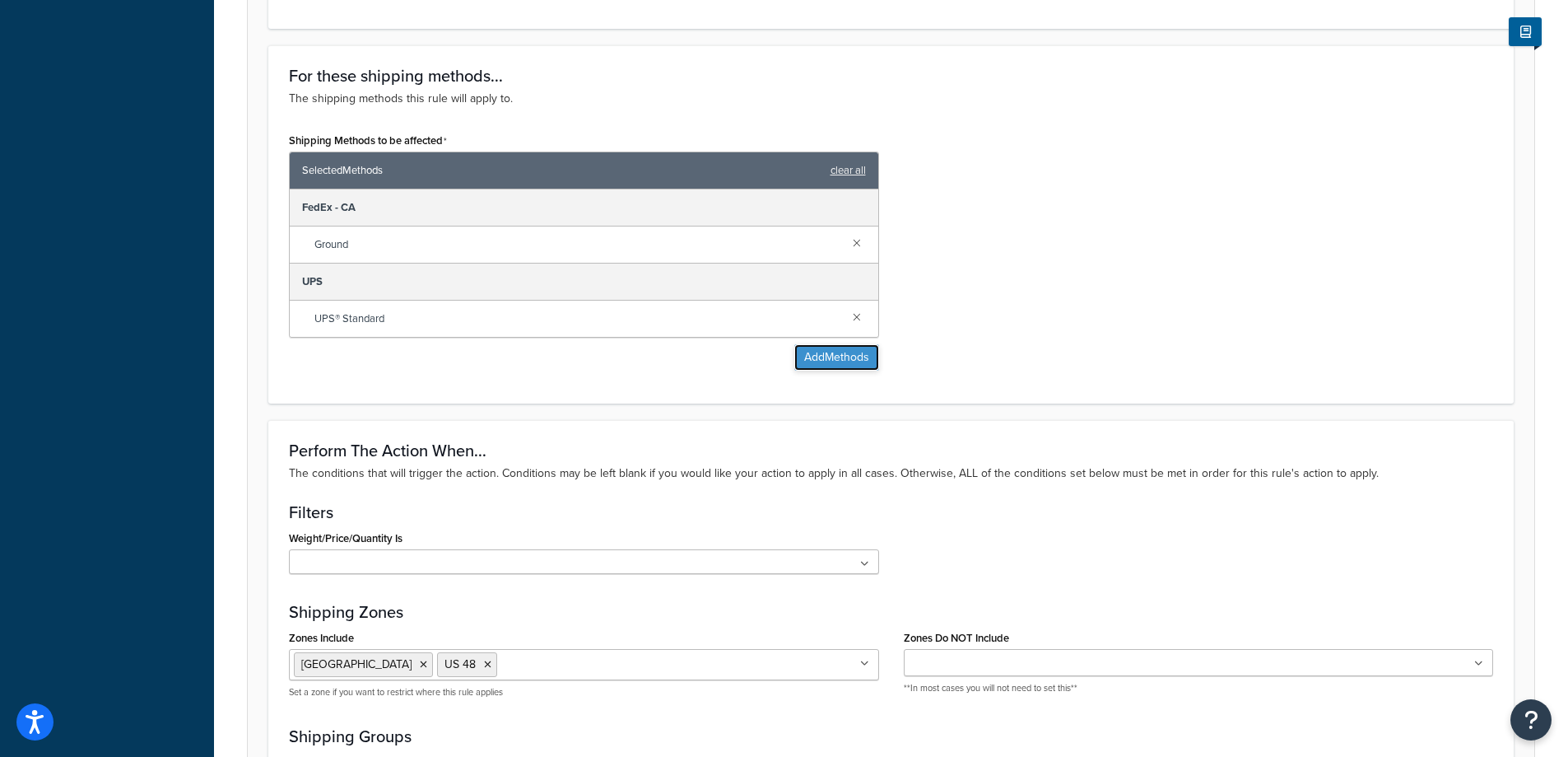
click at [821, 352] on button "Add Methods" at bounding box center [836, 357] width 85 height 27
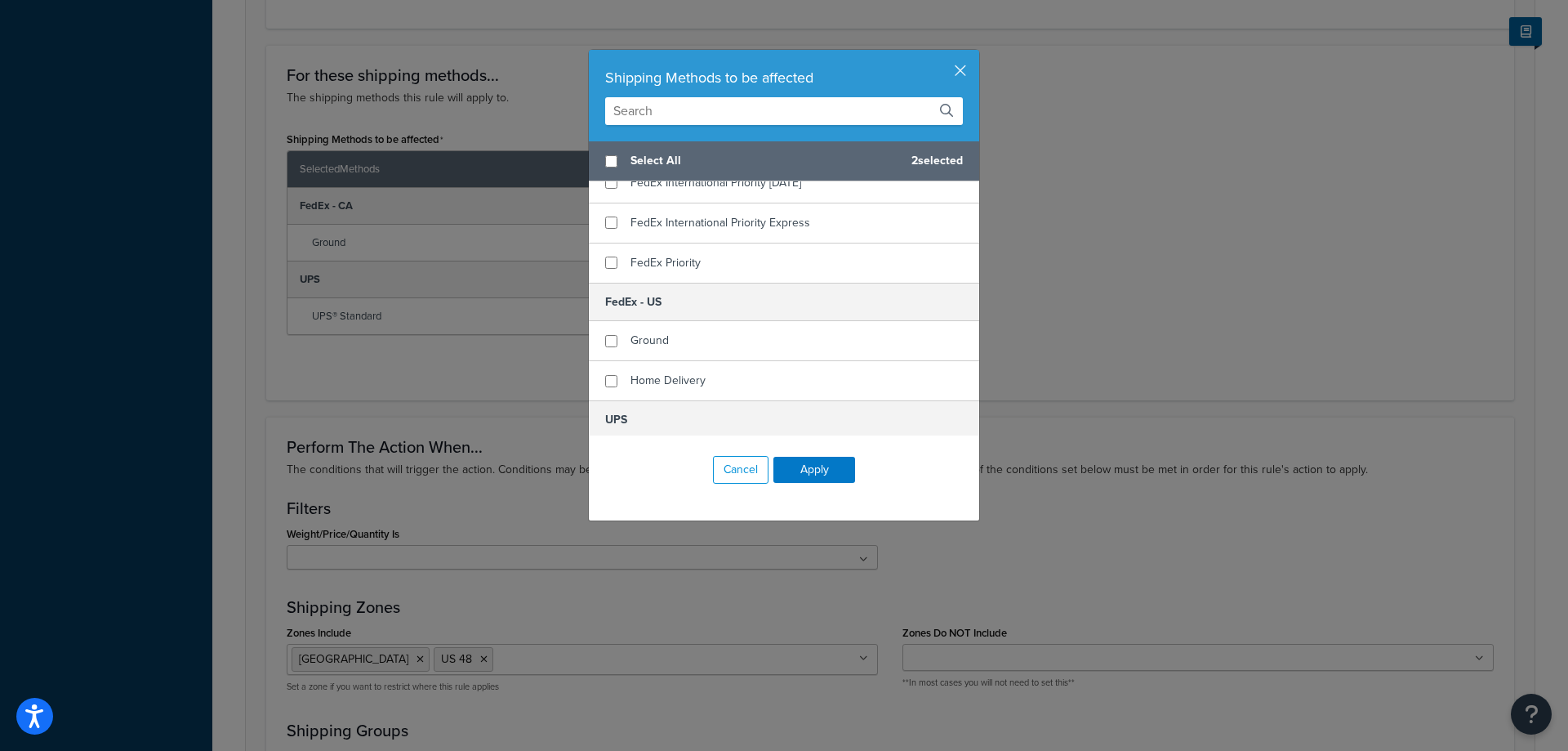
scroll to position [899, 0]
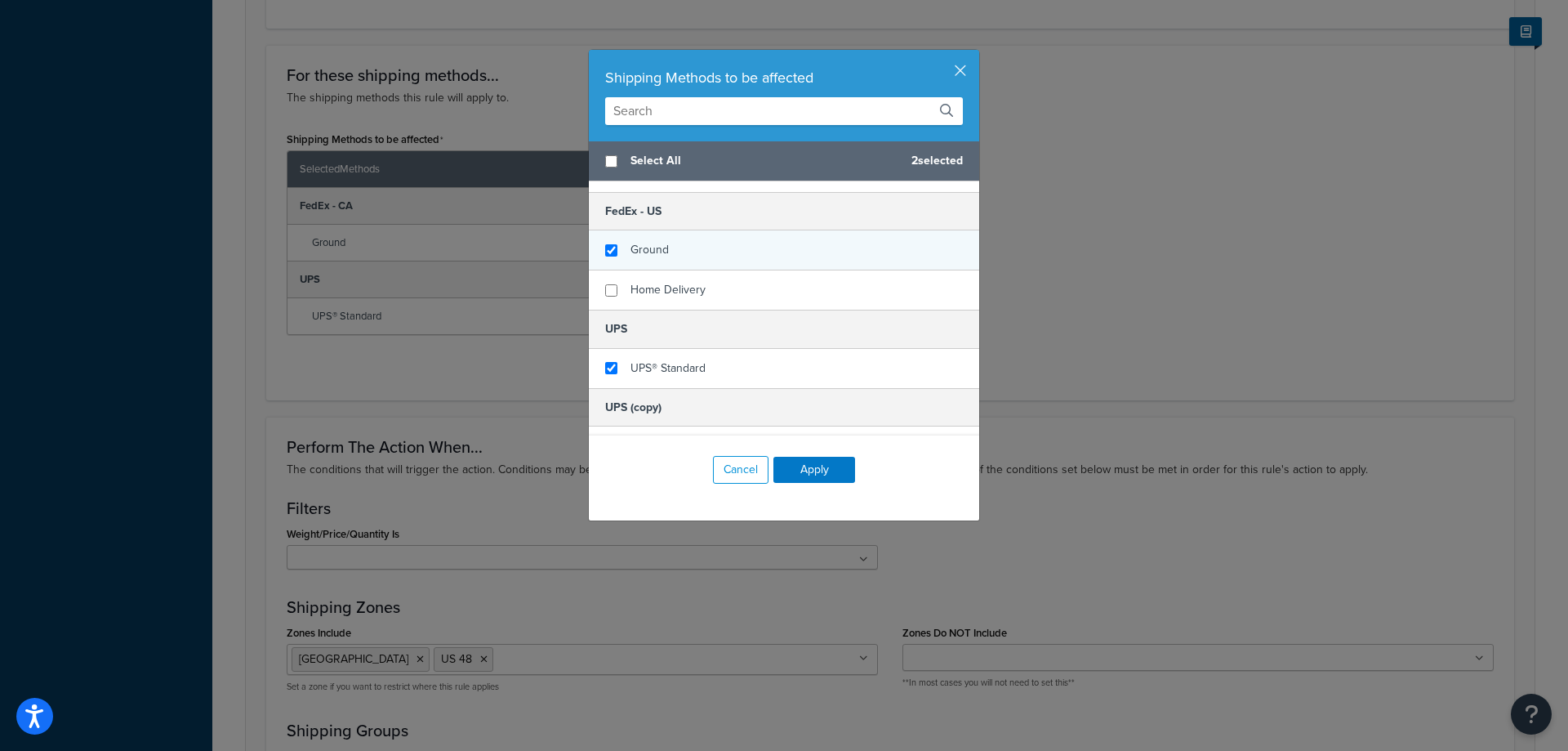
checkbox input "true"
click at [667, 248] on div "Ground" at bounding box center [784, 250] width 391 height 40
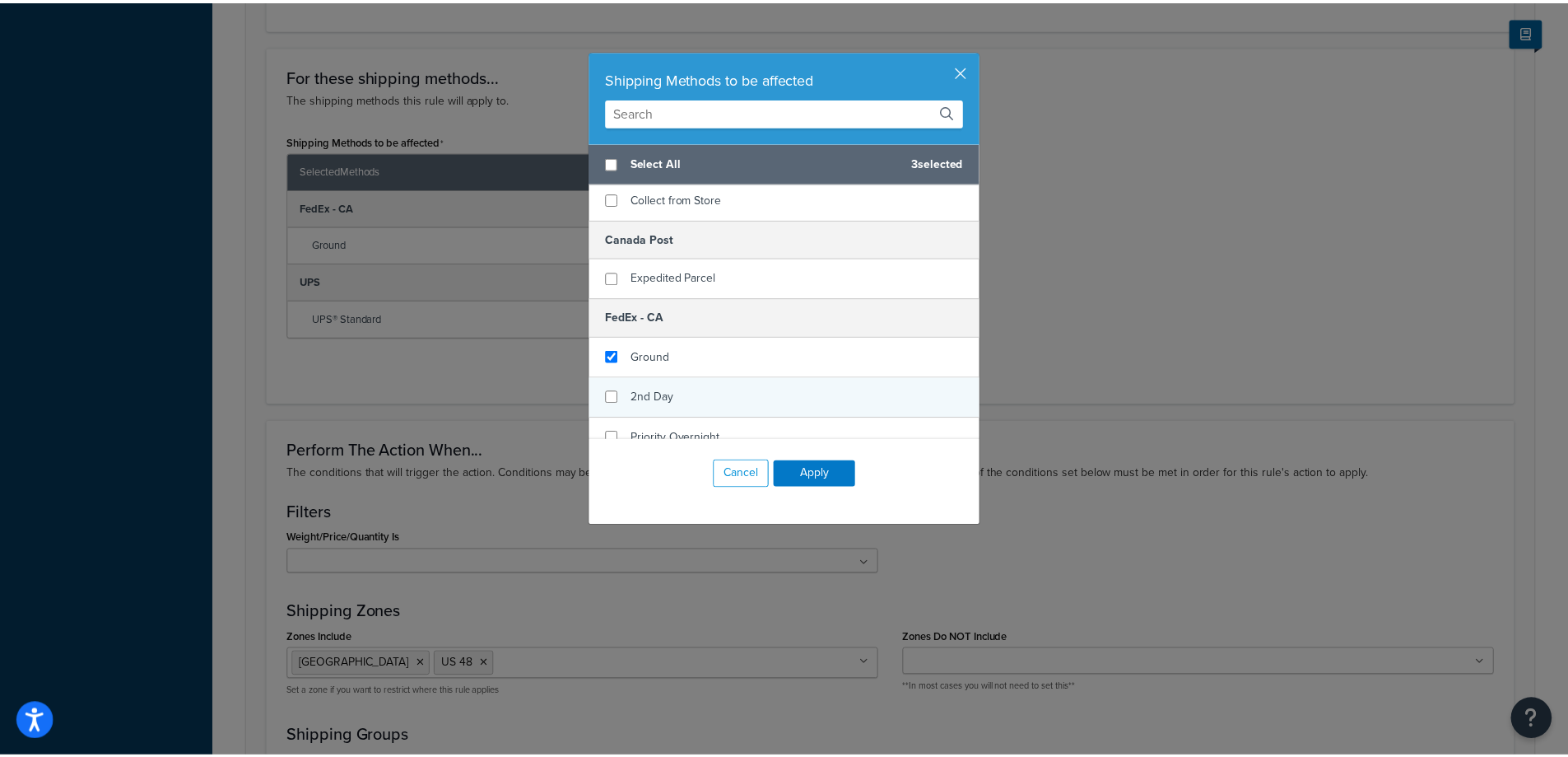
scroll to position [82, 0]
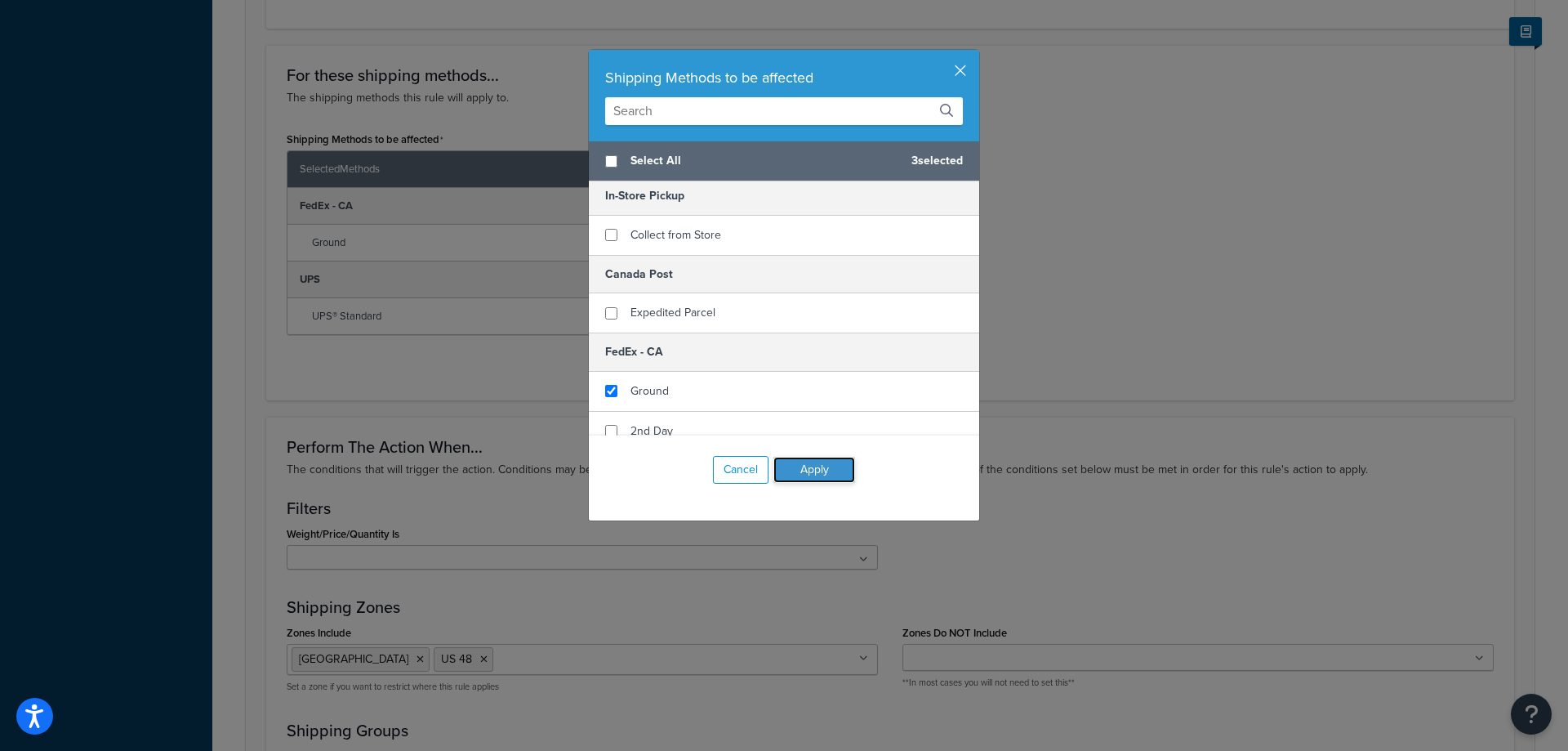
click at [826, 472] on button "Apply" at bounding box center [813, 470] width 82 height 26
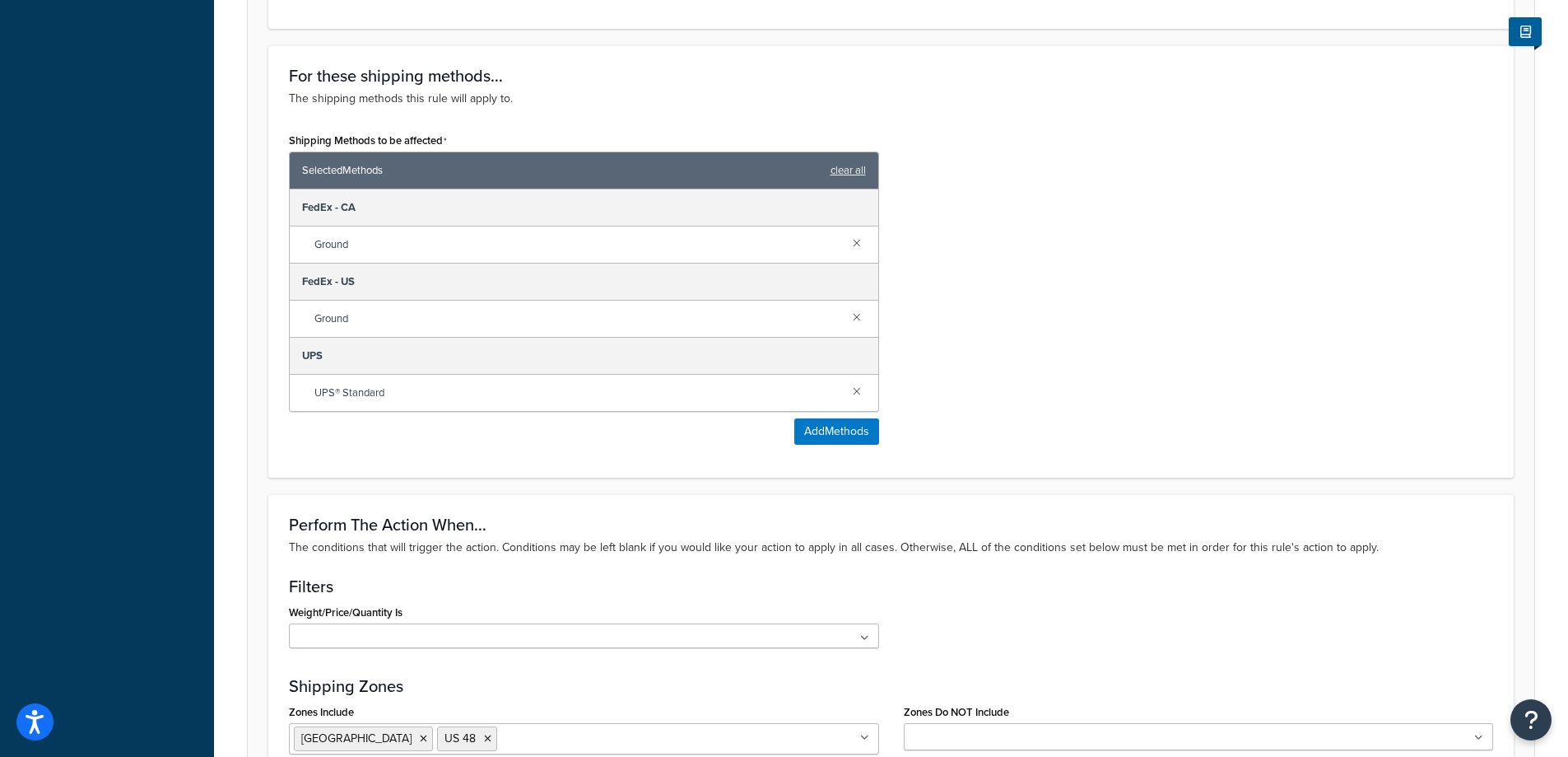
click at [1010, 386] on div "Shipping Methods to be affected Selected Methods clear all FedEx - CA Ground Fe…" at bounding box center [891, 292] width 1229 height 328
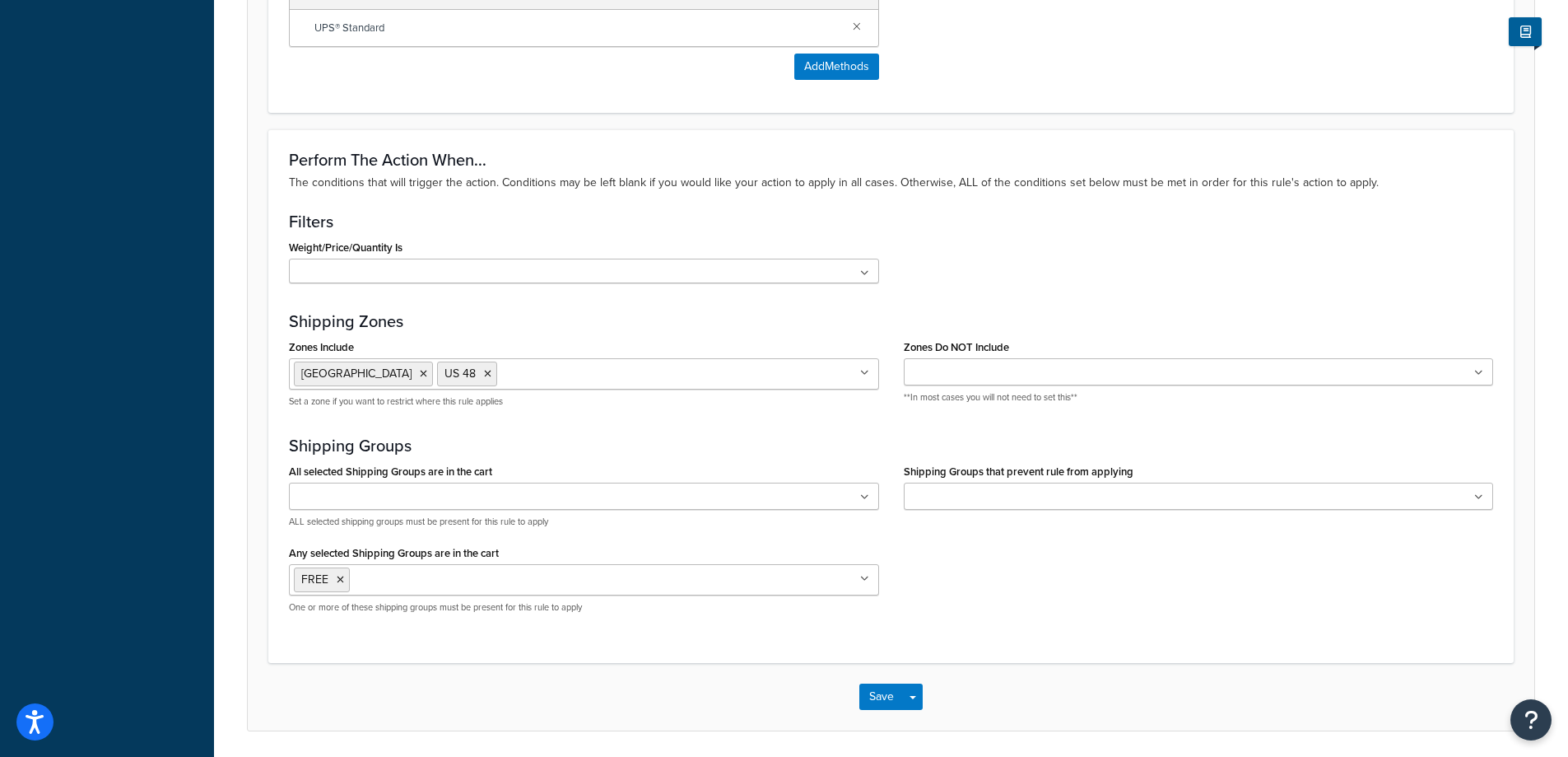
scroll to position [1400, 0]
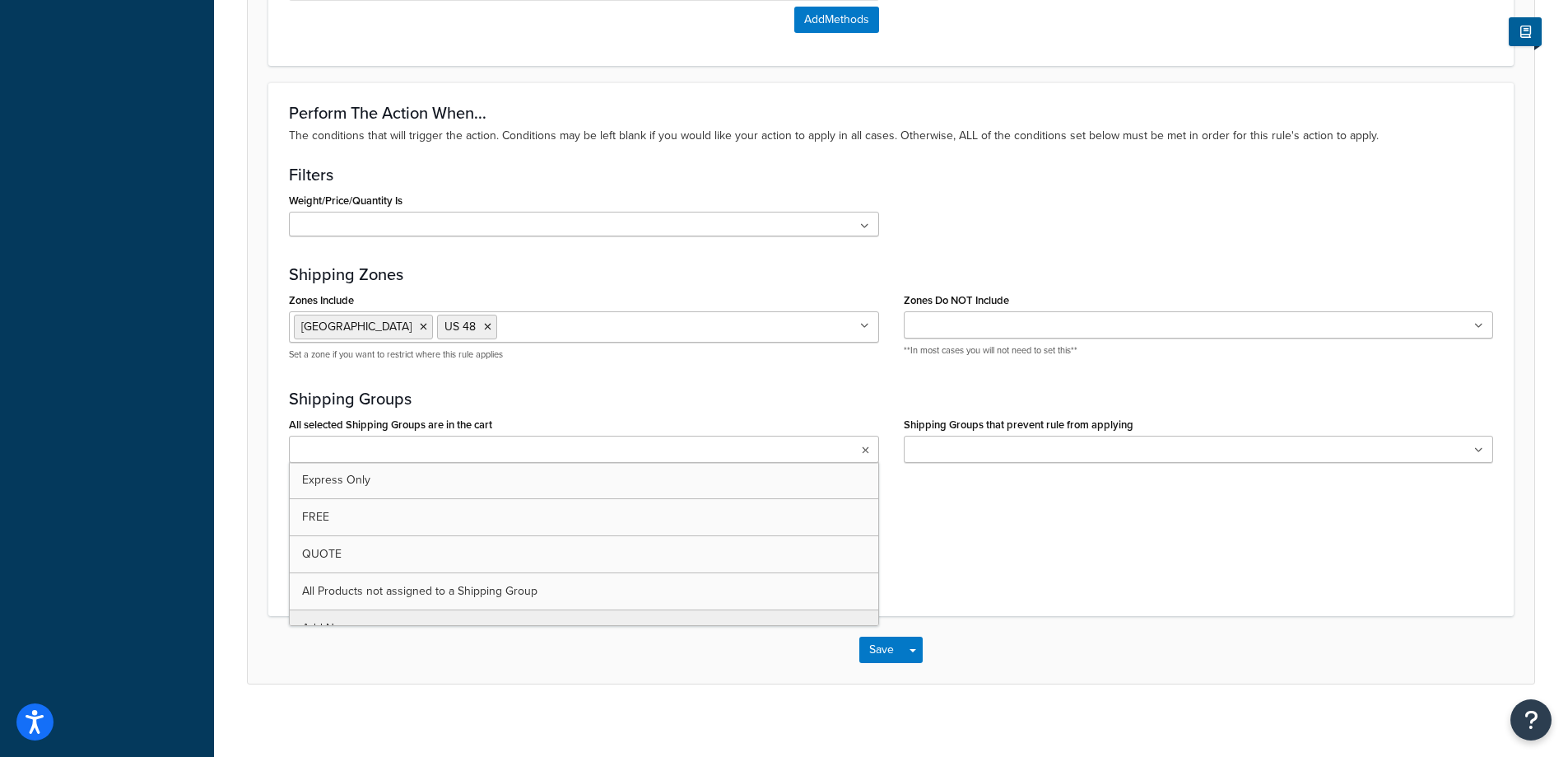
click at [874, 455] on ul at bounding box center [584, 449] width 590 height 27
click at [796, 389] on div "Perform The Action When... The conditions that will trigger the action. Conditi…" at bounding box center [890, 349] width 1245 height 533
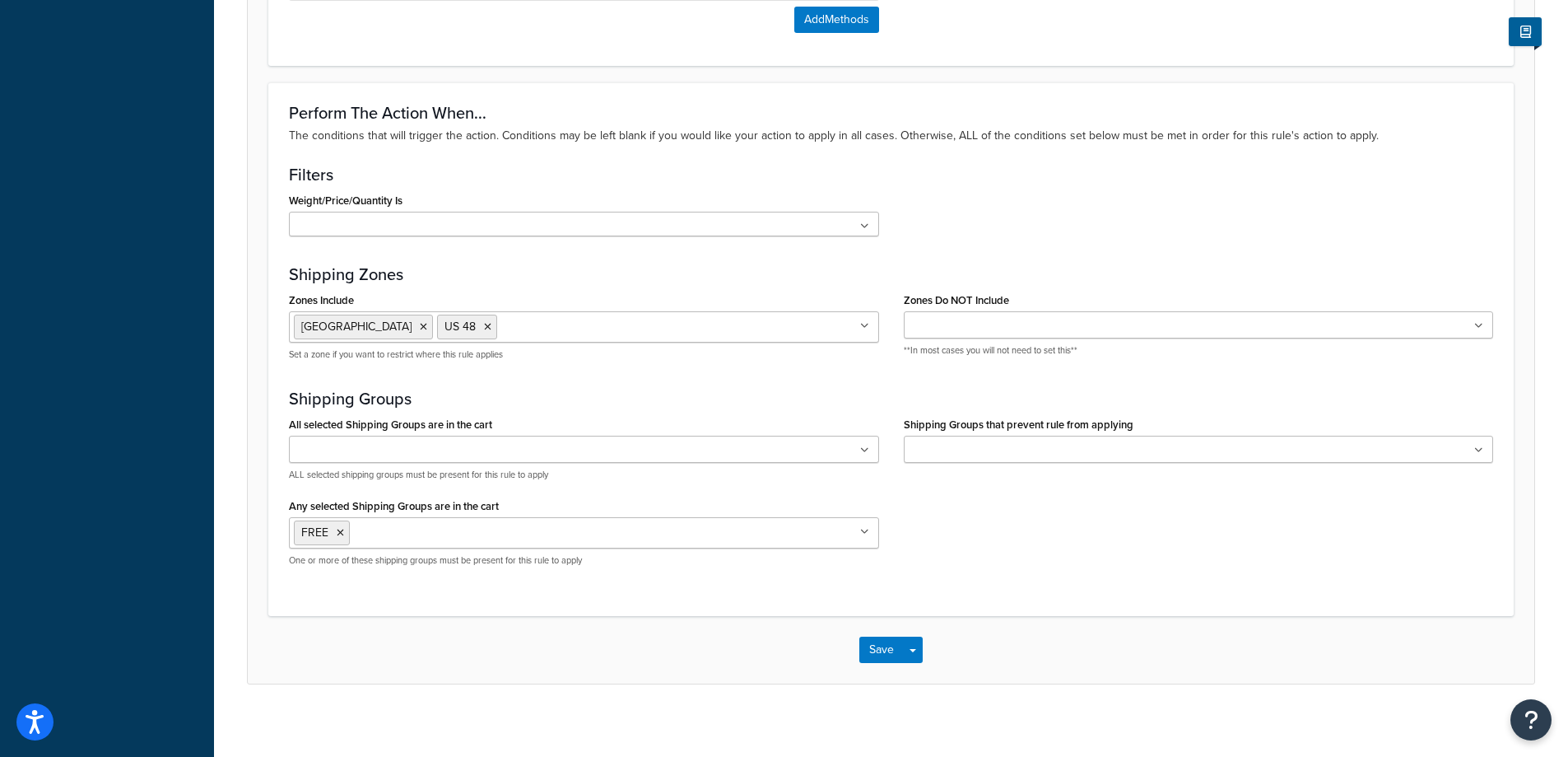
click at [1467, 336] on ul at bounding box center [1198, 325] width 590 height 27
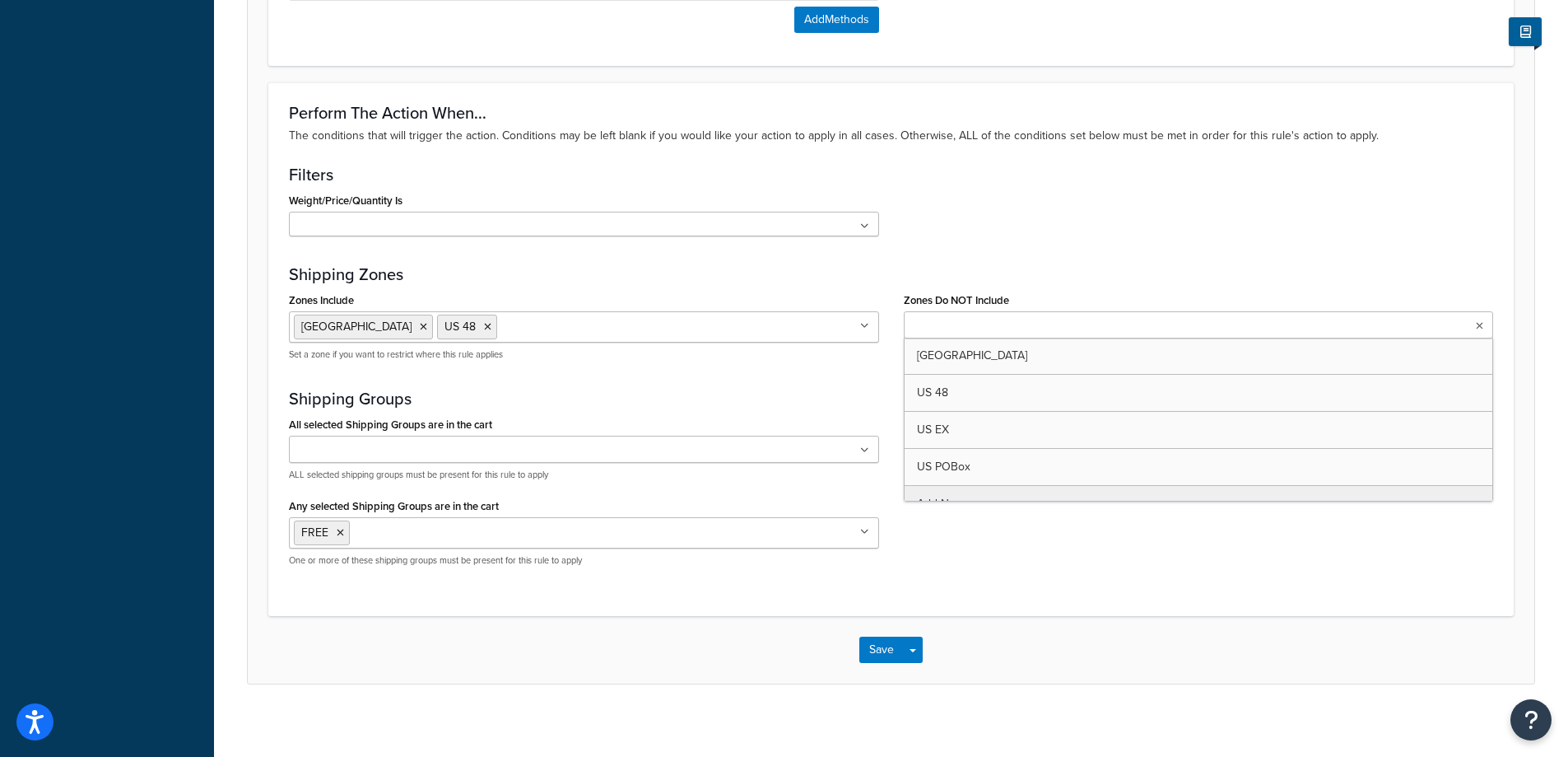
click at [1142, 238] on div "Weight/Price/Quantity Is No results found Add New" at bounding box center [891, 219] width 1229 height 60
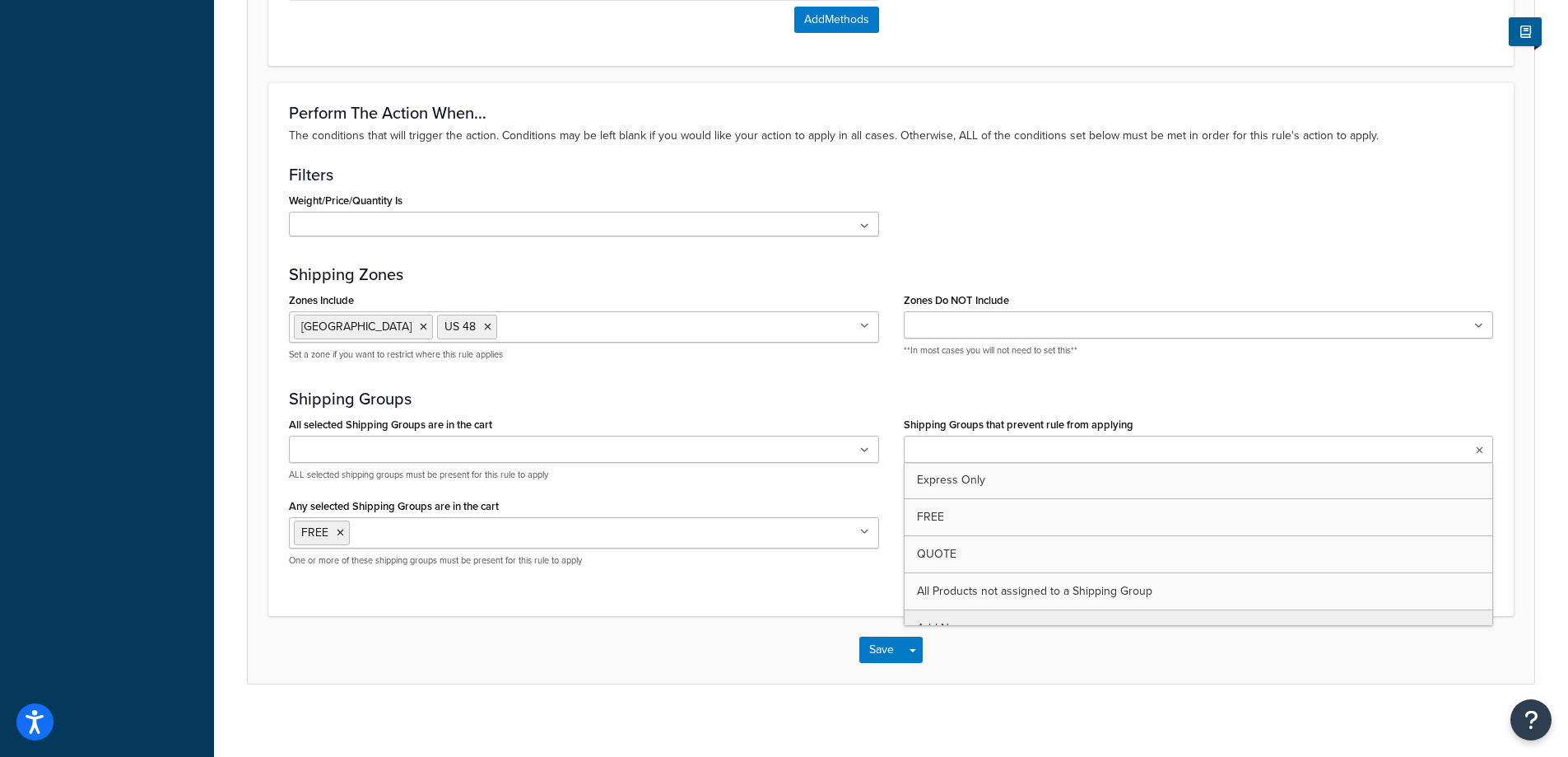
click at [1481, 451] on icon at bounding box center [1479, 450] width 7 height 10
click at [1272, 373] on div "Zones Include Canada US 48 US EX US POBox Add New Set a zone if you want to res…" at bounding box center [891, 331] width 1229 height 85
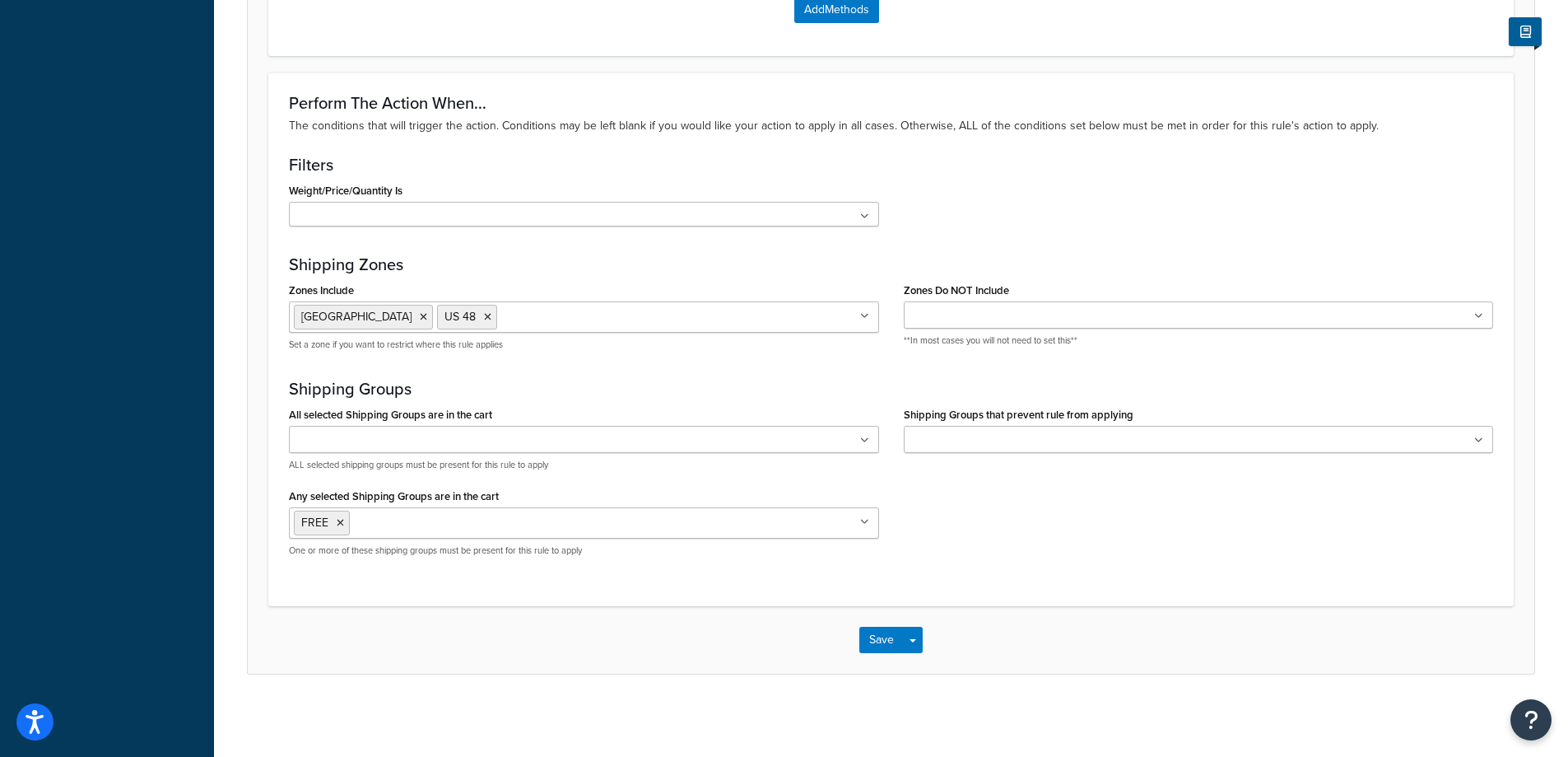
scroll to position [1413, 0]
click at [888, 631] on button "Save" at bounding box center [882, 640] width 45 height 27
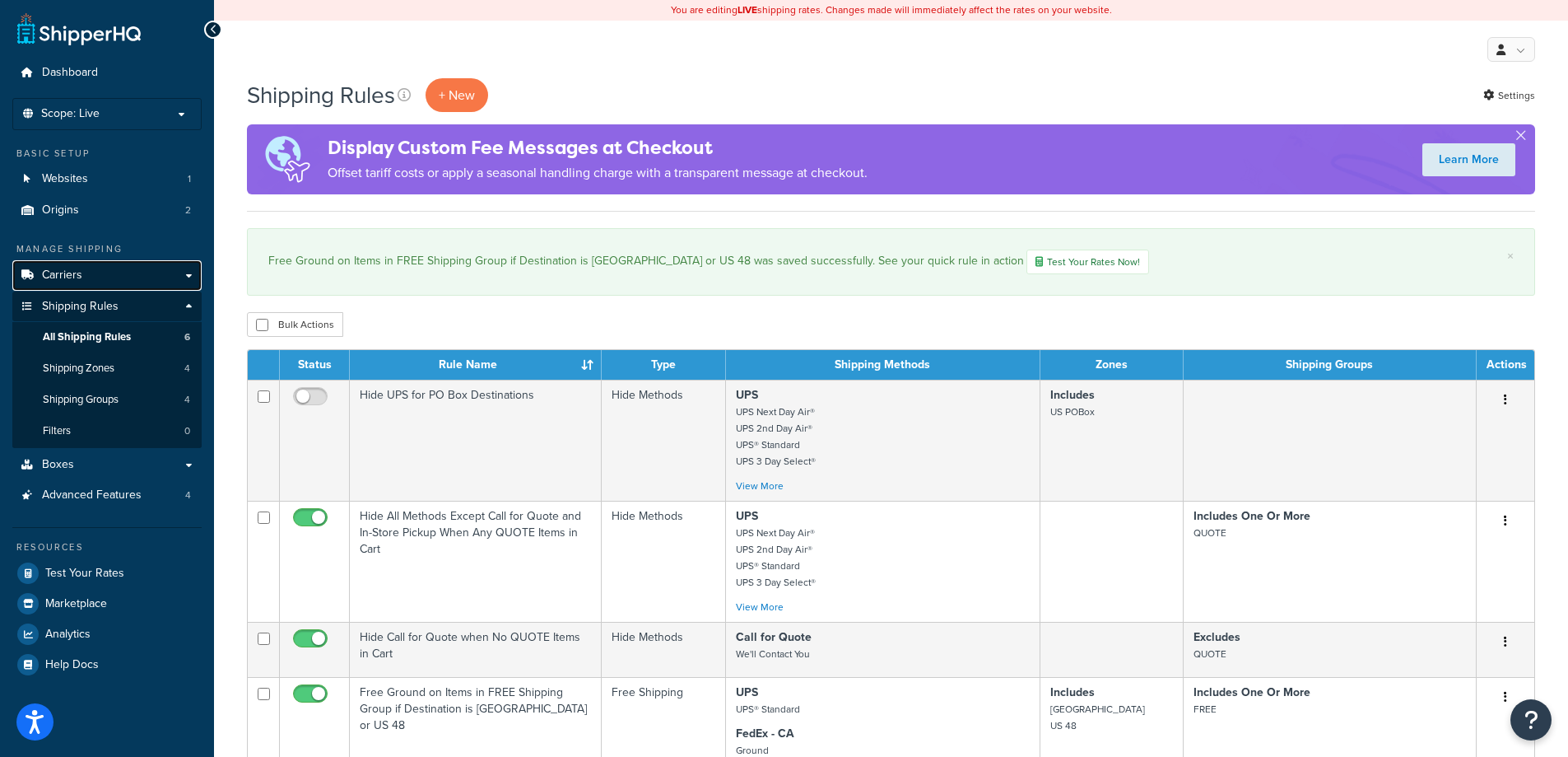
click at [192, 272] on link "Carriers" at bounding box center [107, 275] width 189 height 31
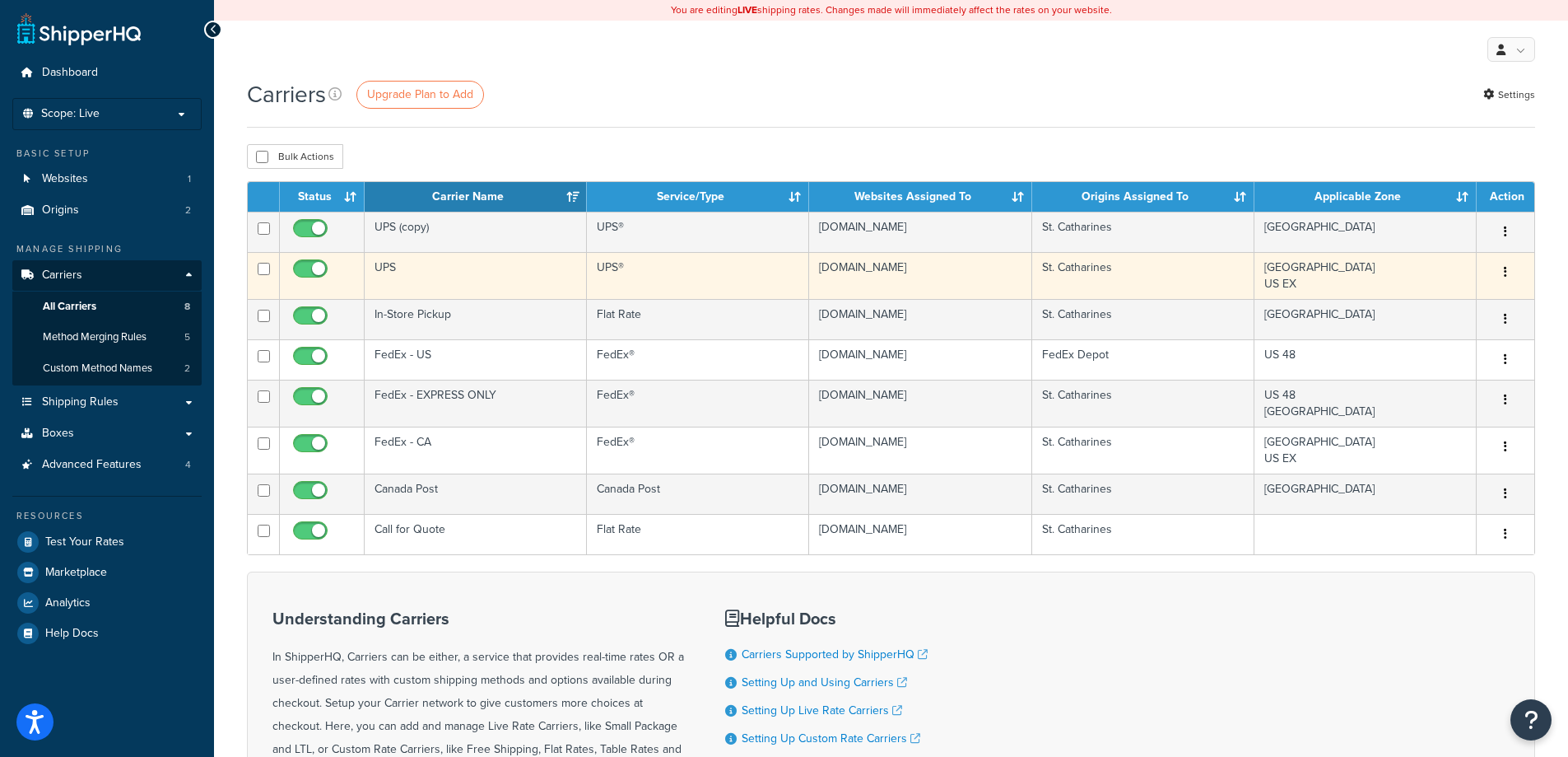
click at [526, 289] on td "UPS" at bounding box center [476, 275] width 223 height 47
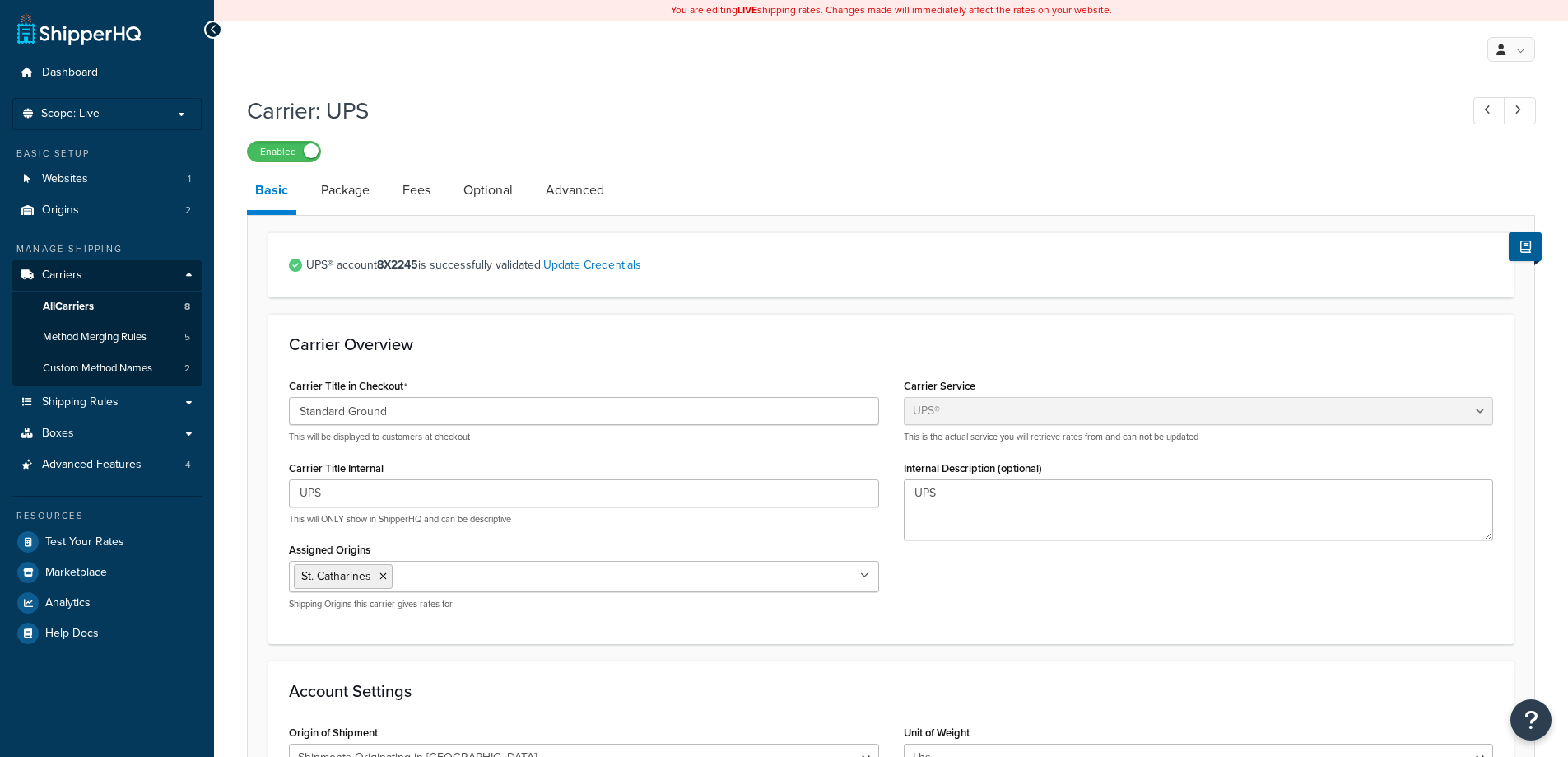
select select "ups"
select select "can"
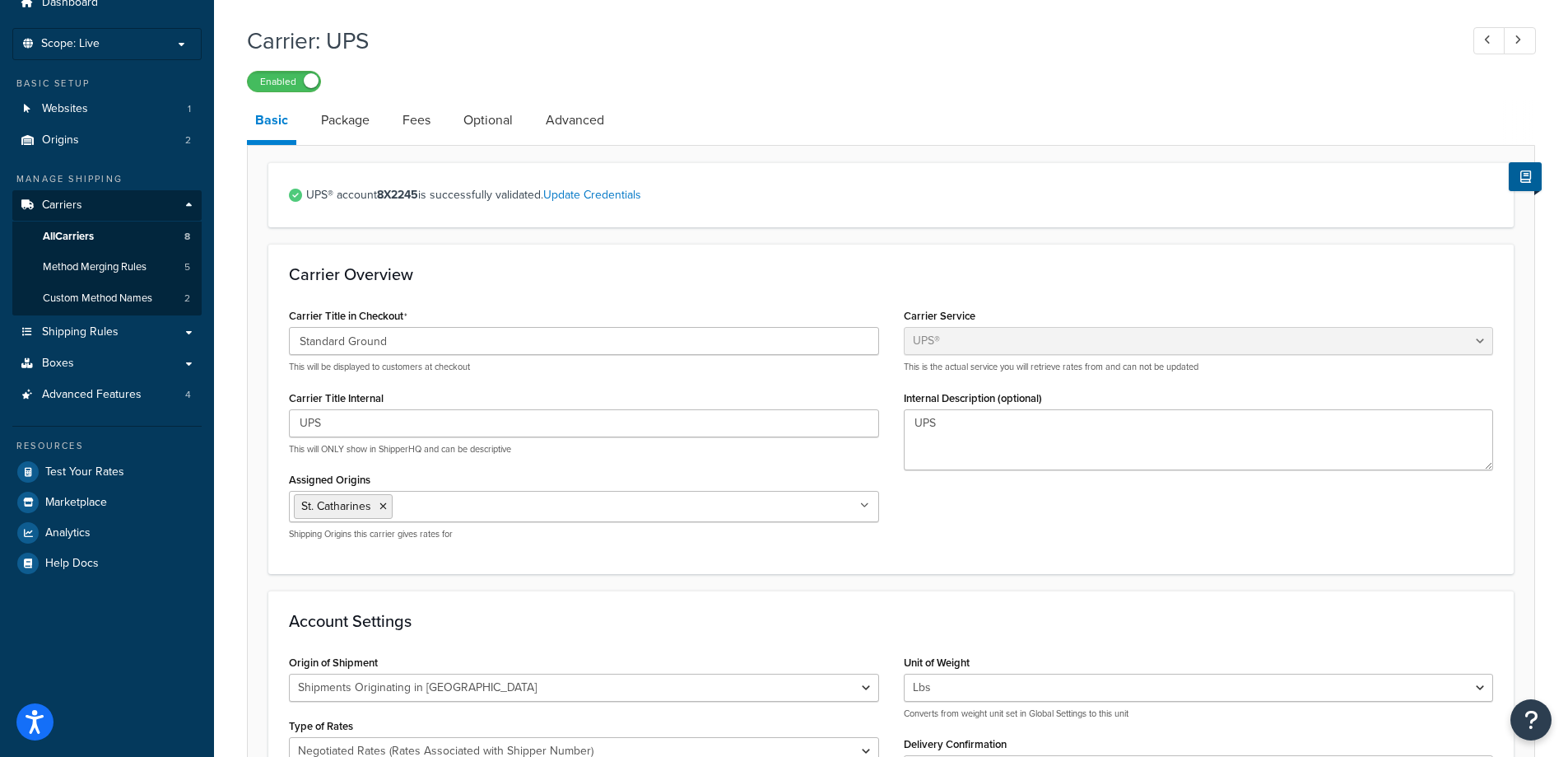
scroll to position [66, 0]
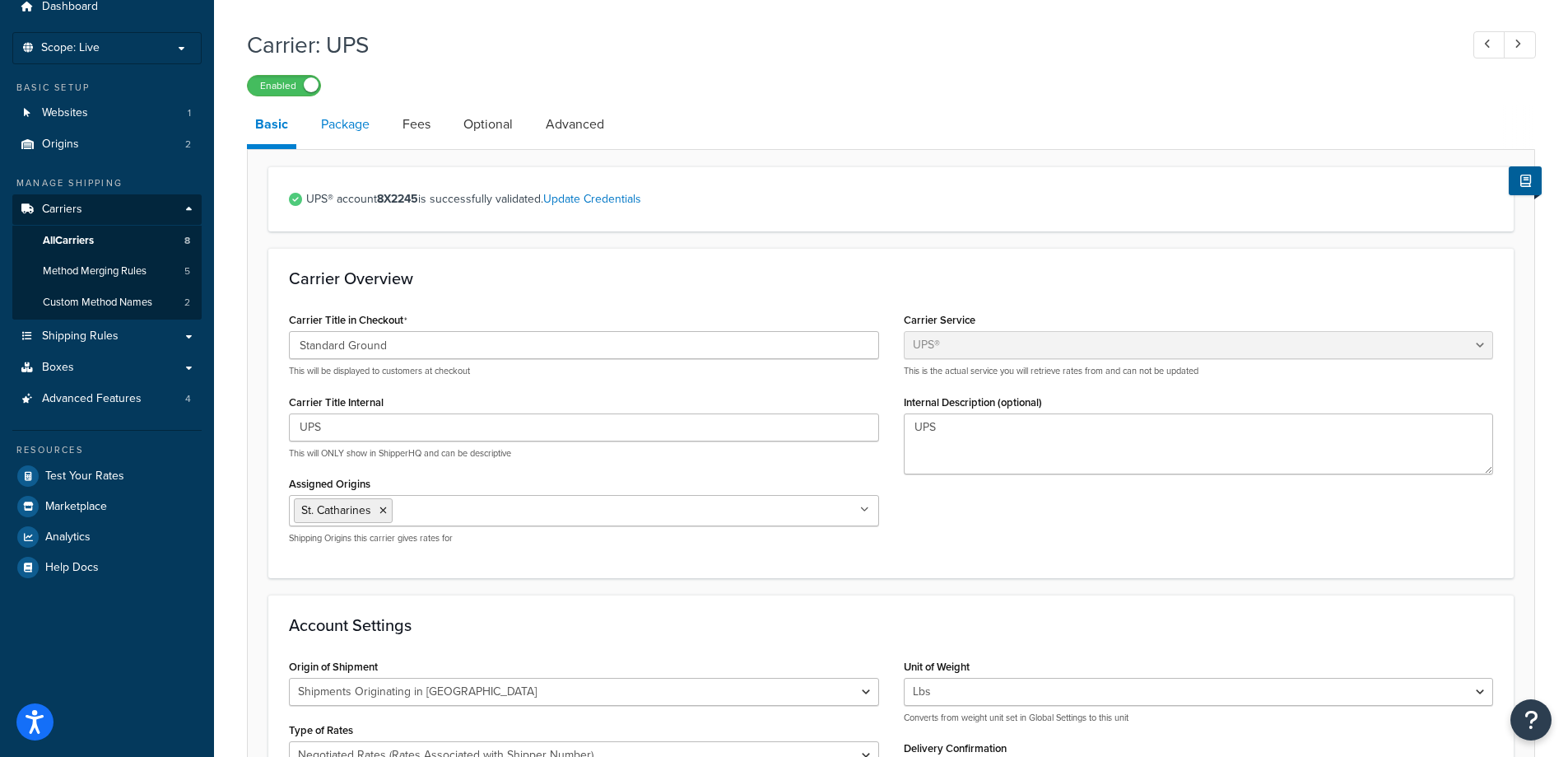
click at [357, 138] on link "Package" at bounding box center [345, 125] width 65 height 40
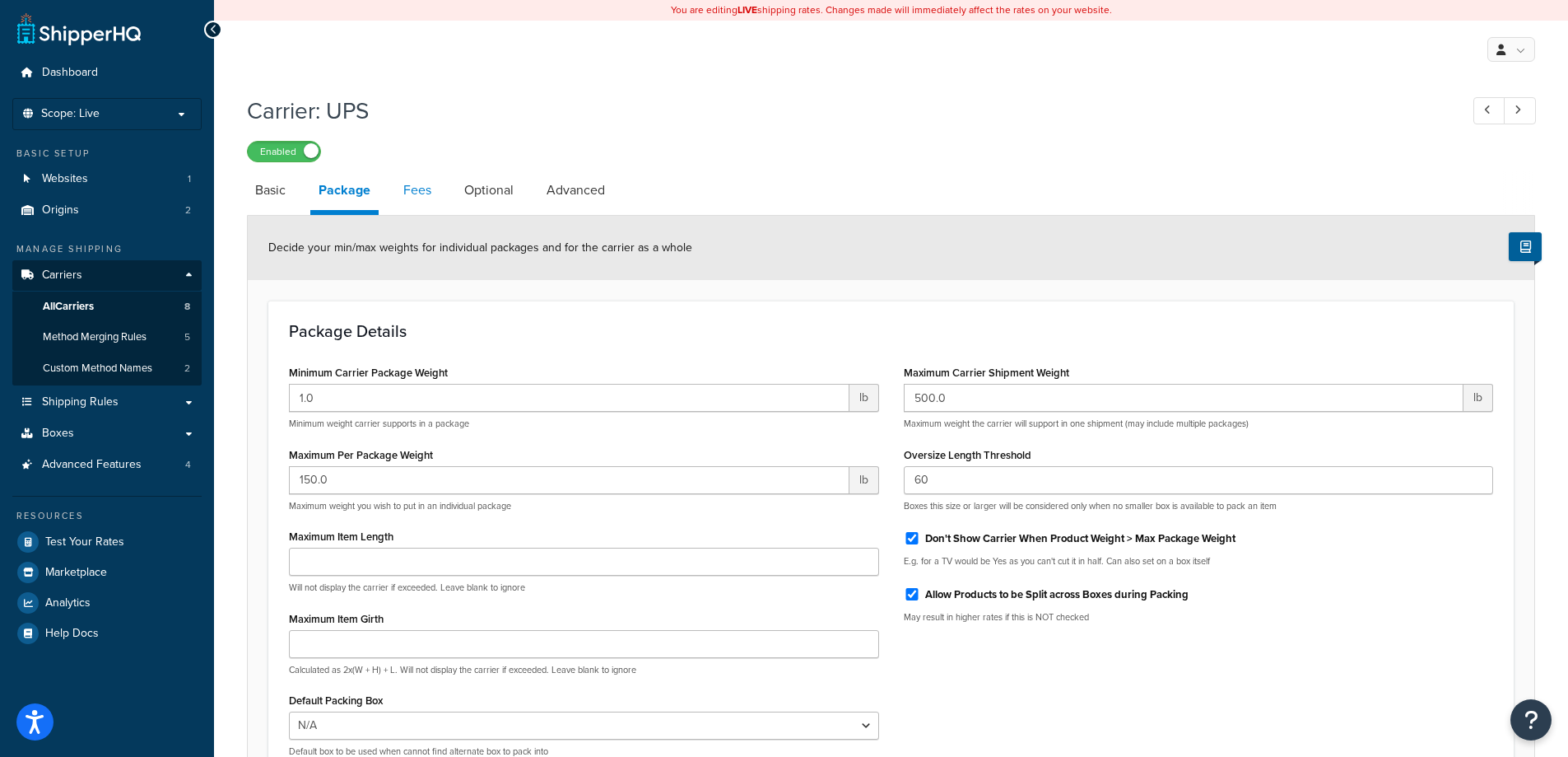
click at [431, 203] on link "Fees" at bounding box center [418, 190] width 45 height 40
select select "AFTER"
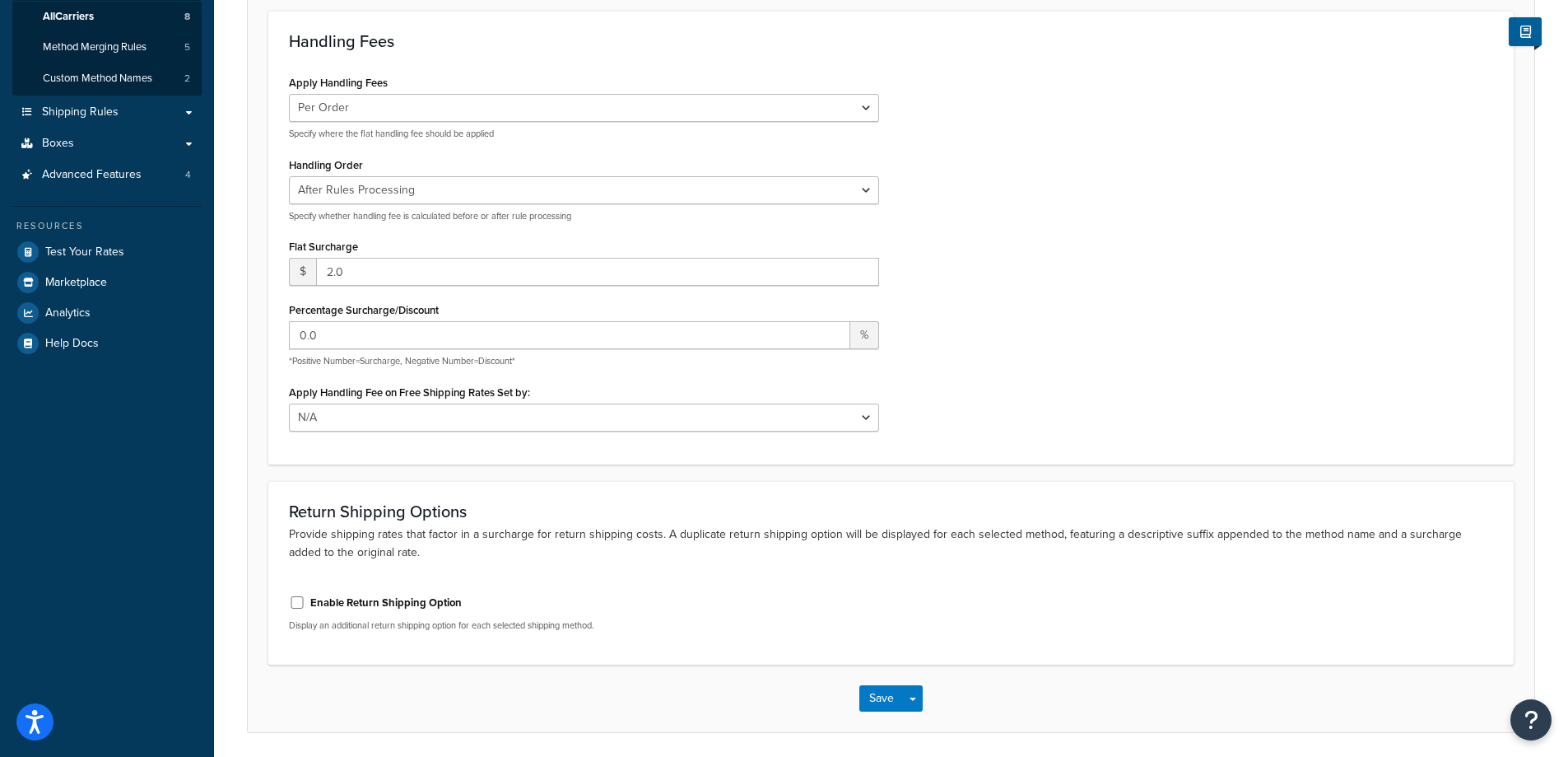
scroll to position [329, 0]
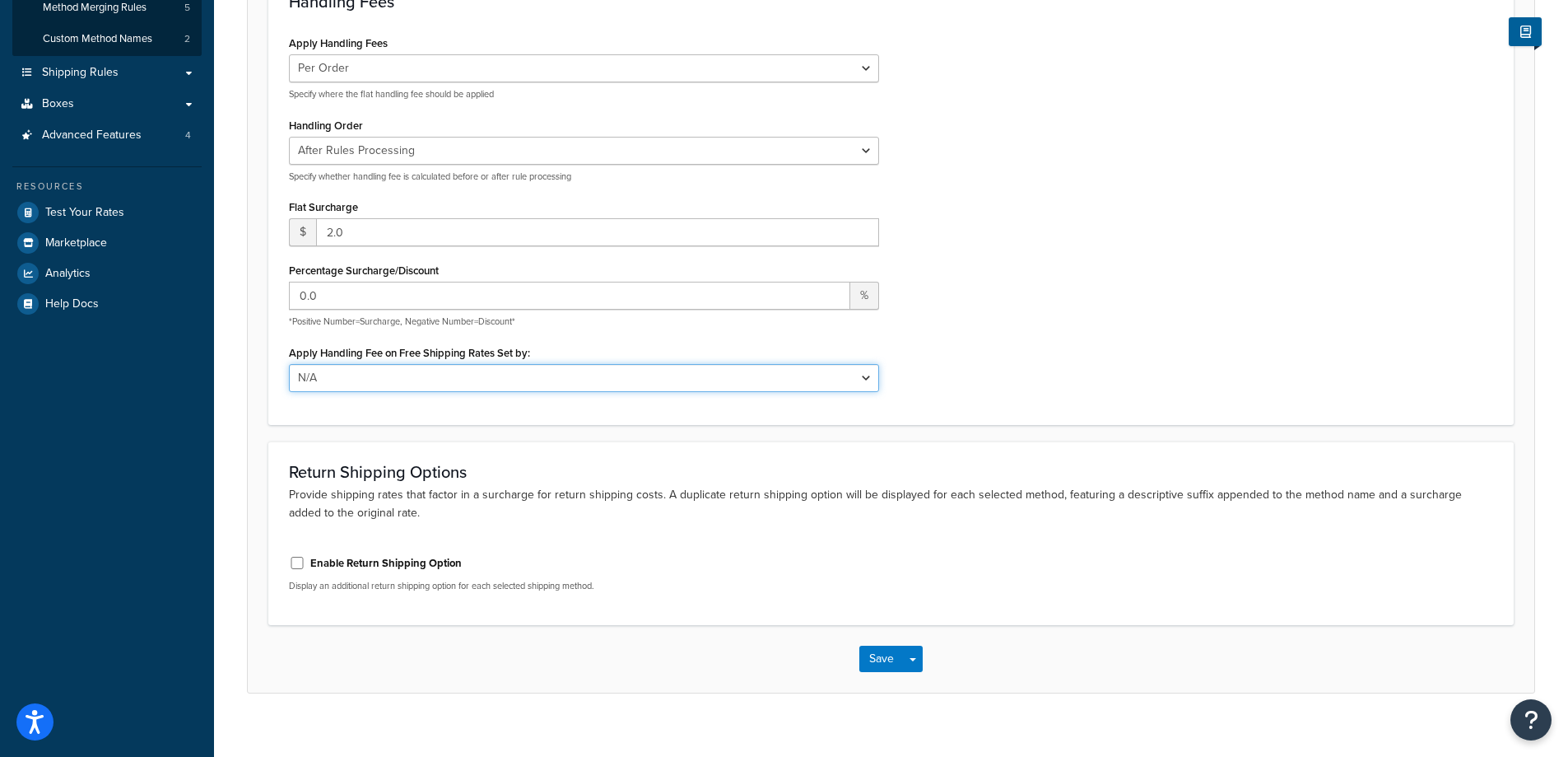
click at [875, 377] on select "N/A Fixed/Free Shipping Methods Free Promotion Rules All Free Shipping" at bounding box center [584, 378] width 590 height 28
click at [1003, 376] on div "Apply Handling Fees Per Order Per Item Per Package Specify where the flat handl…" at bounding box center [891, 218] width 1229 height 372
click at [863, 392] on select "N/A Fixed/Free Shipping Methods Free Promotion Rules All Free Shipping" at bounding box center [584, 378] width 590 height 28
click at [960, 352] on div "Apply Handling Fees Per Order Per Item Per Package Specify where the flat handl…" at bounding box center [891, 218] width 1229 height 372
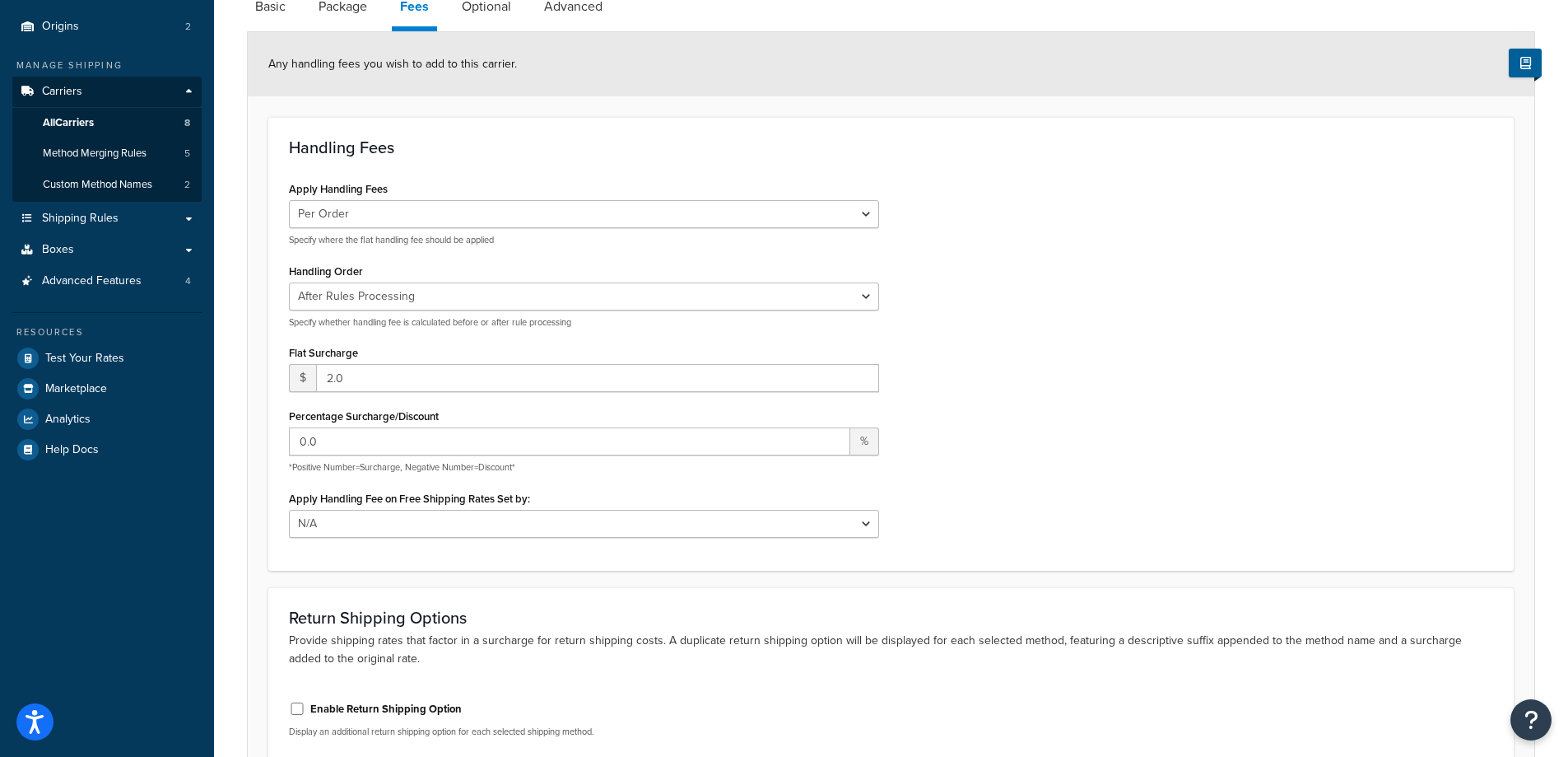
scroll to position [0, 0]
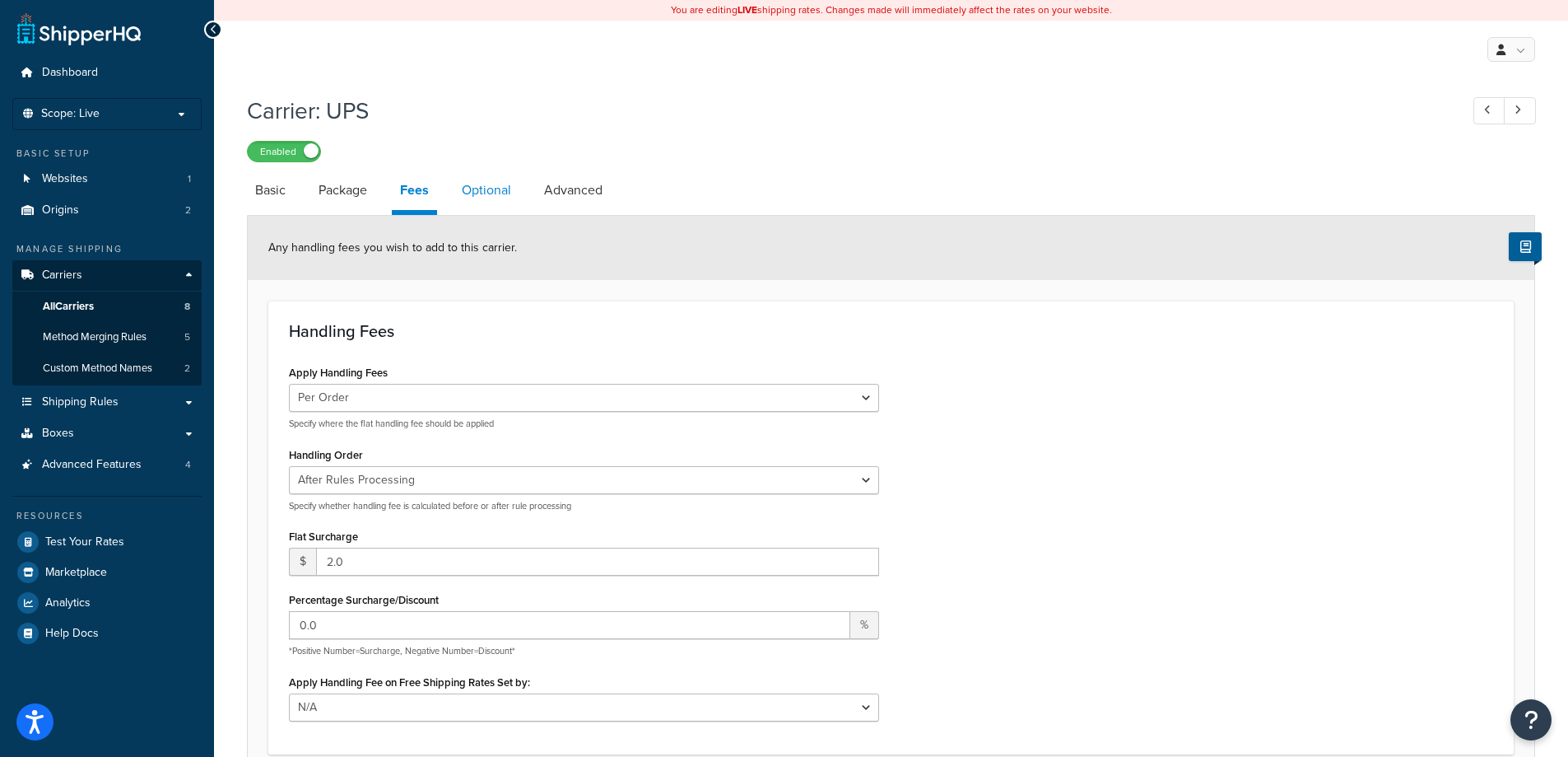
click at [502, 205] on link "Optional" at bounding box center [486, 190] width 66 height 40
select select "residential"
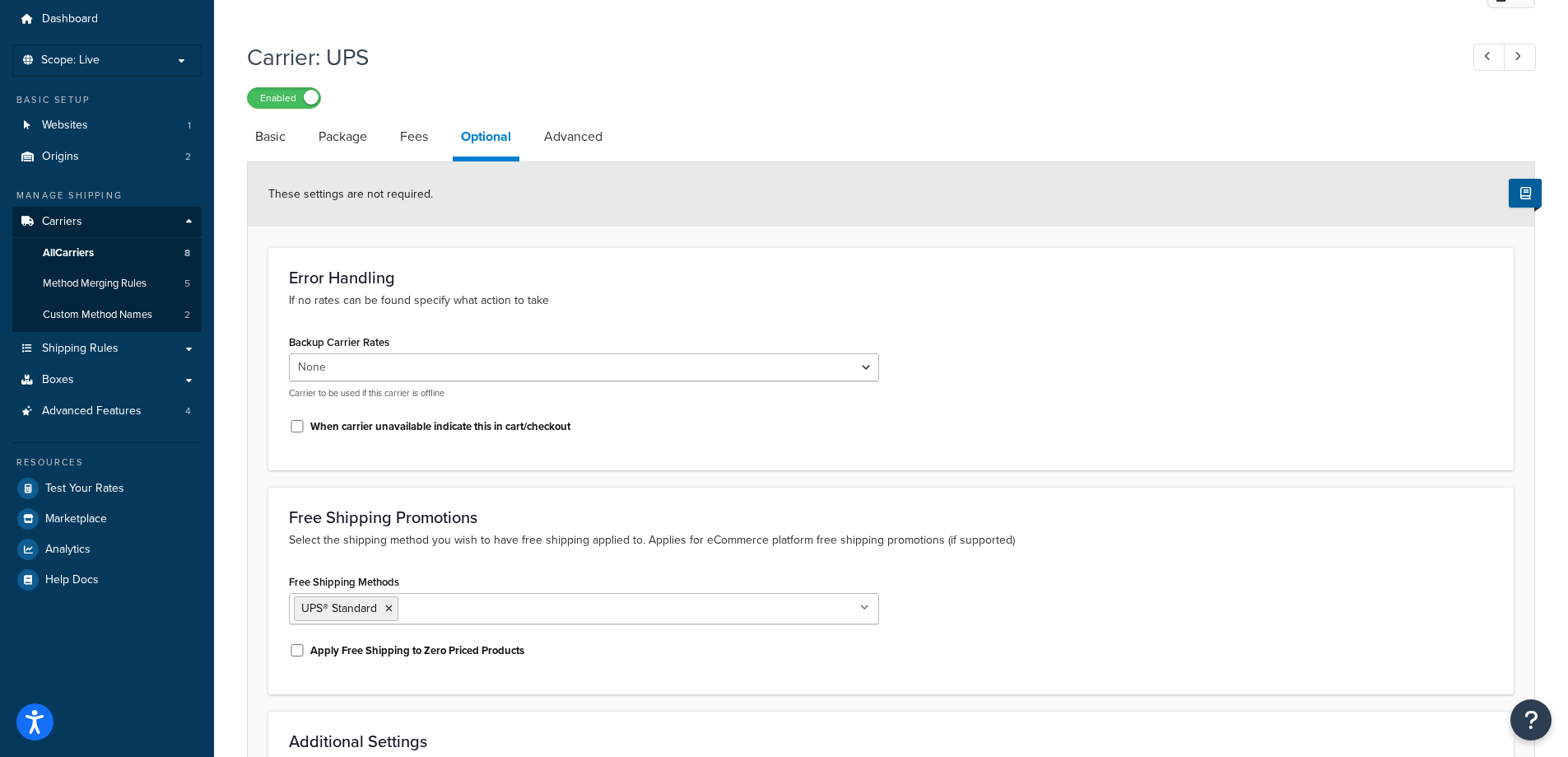
scroll to position [82, 0]
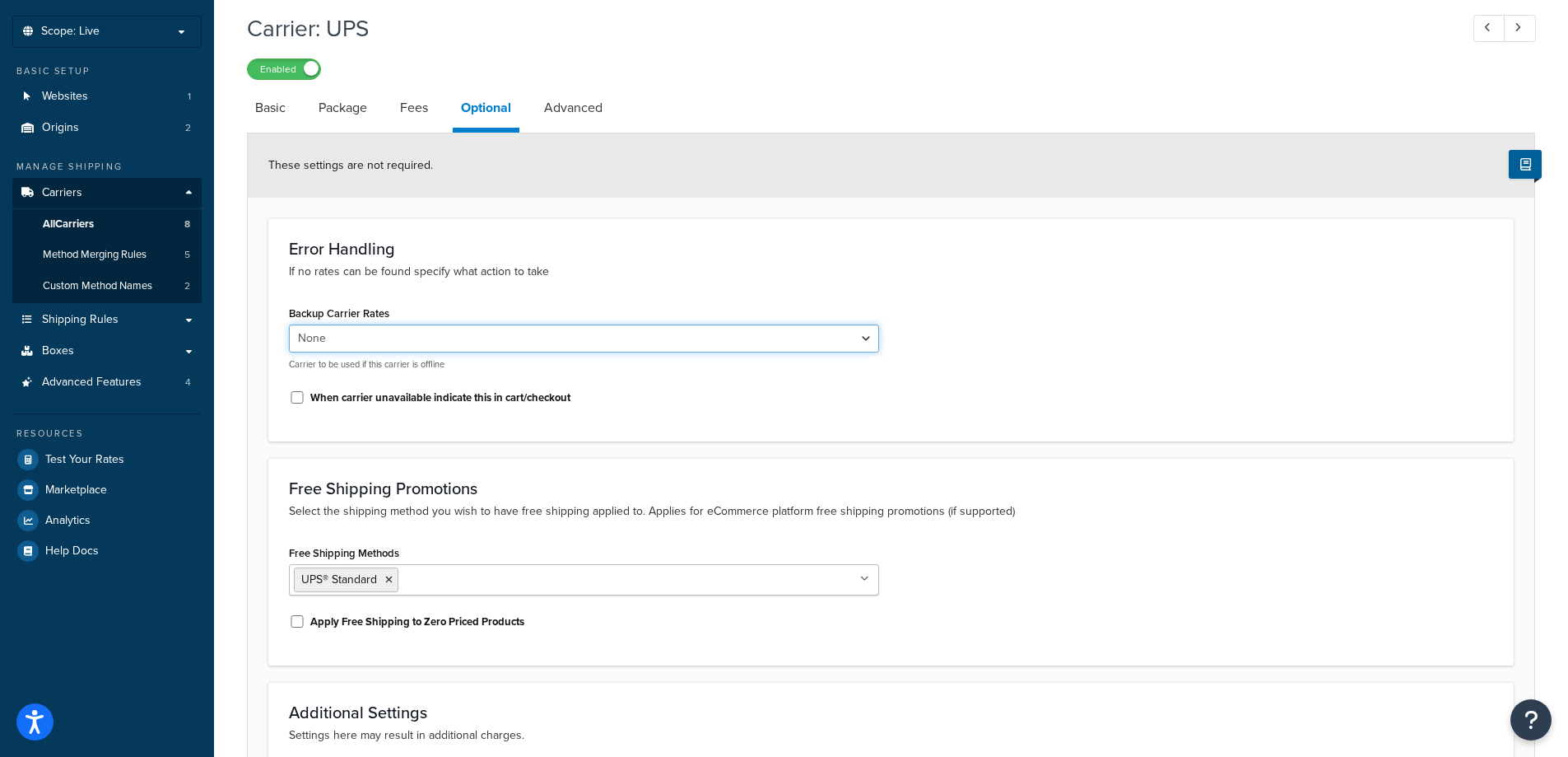
click at [842, 339] on select "None Call for Quote In-Store Pickup FedEx - CA FedEx - US Canada Post FedEx - E…" at bounding box center [584, 338] width 590 height 28
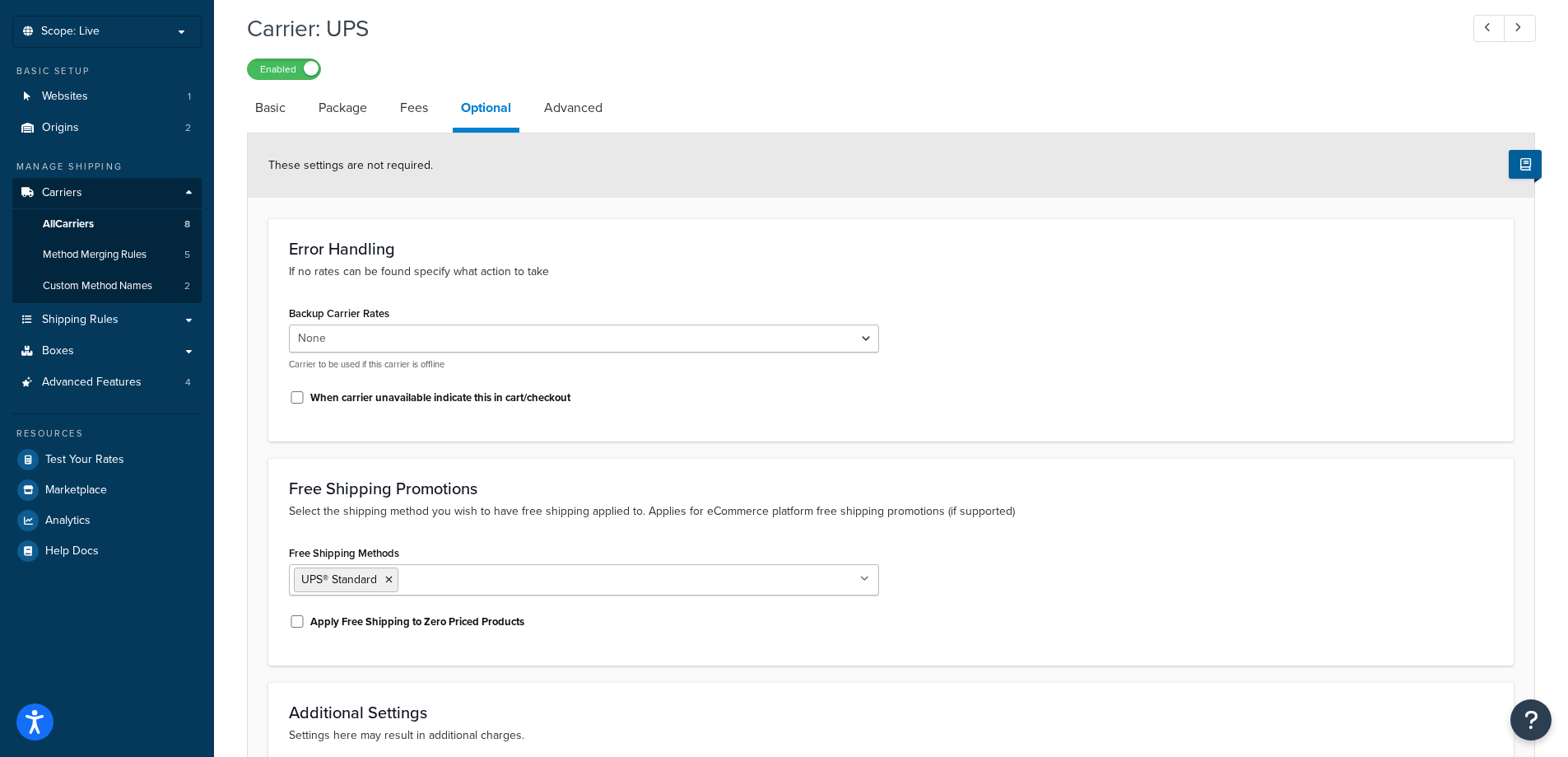
click at [1000, 352] on div "Backup Carrier Rates None Call for Quote In-Store Pickup FedEx - CA FedEx - US …" at bounding box center [891, 361] width 1229 height 119
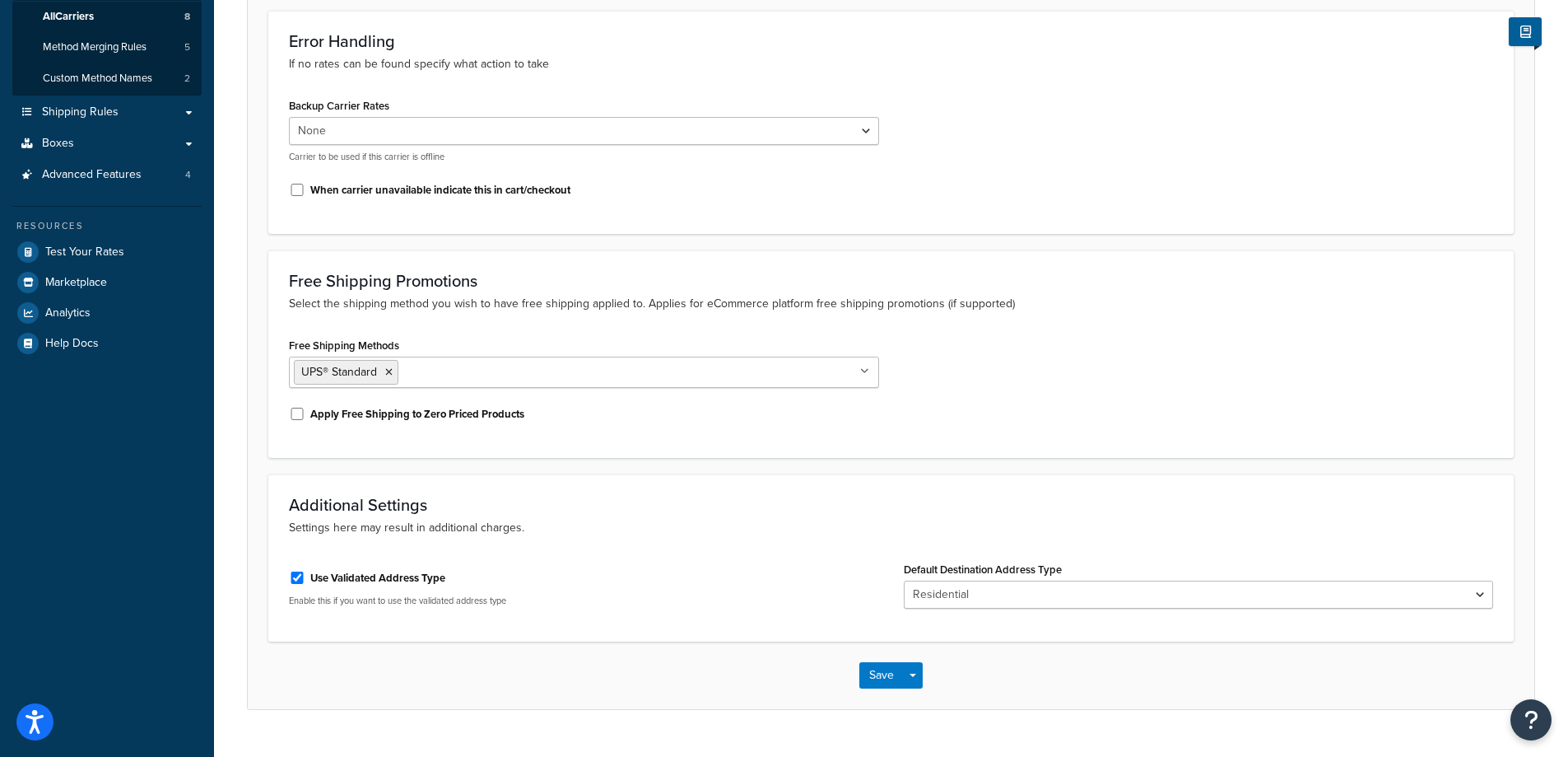
scroll to position [327, 0]
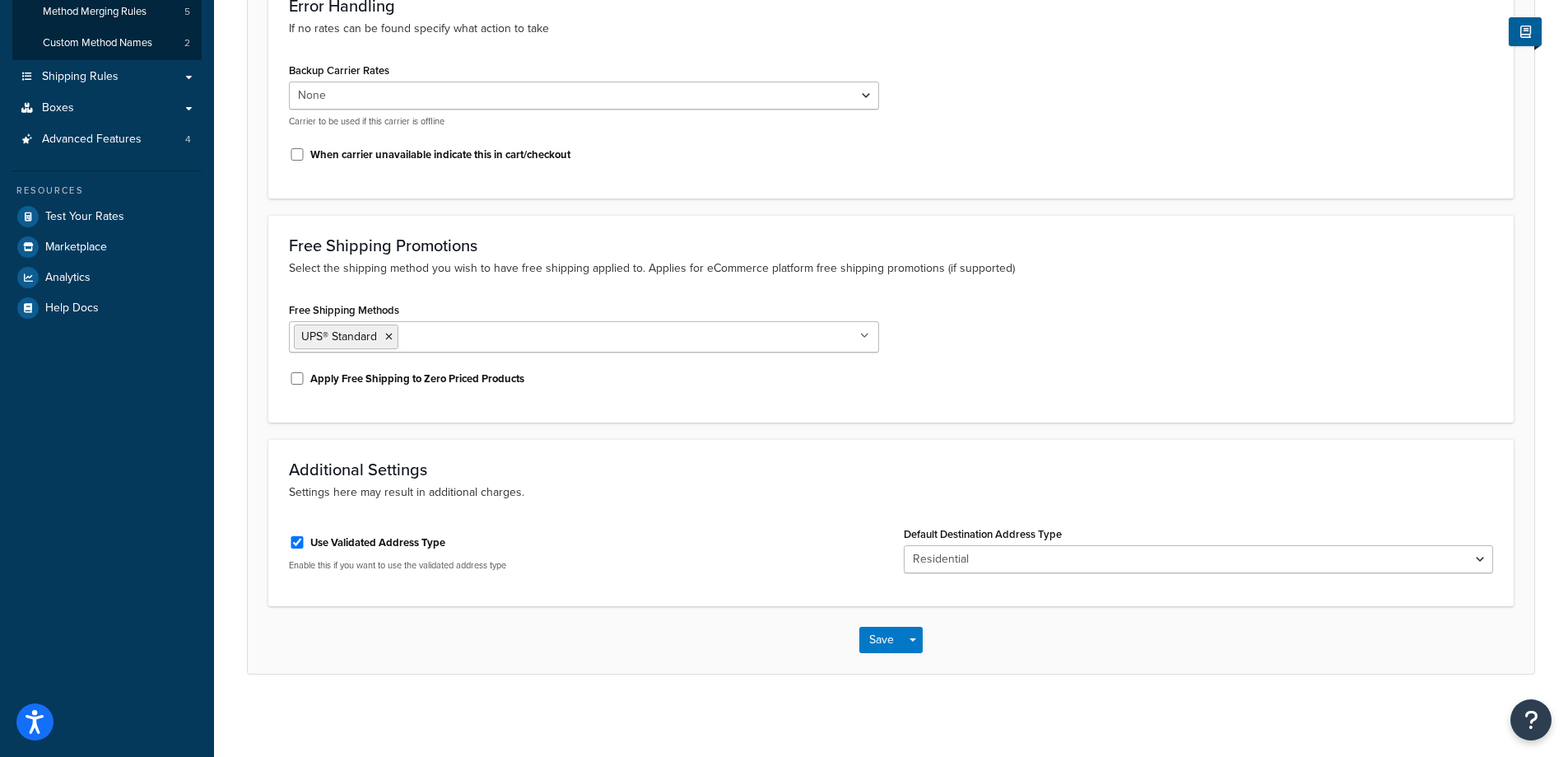
click at [1076, 332] on div "Free Shipping Methods UPS® Standard No results found Apply Free Shipping to Zer…" at bounding box center [891, 350] width 1229 height 104
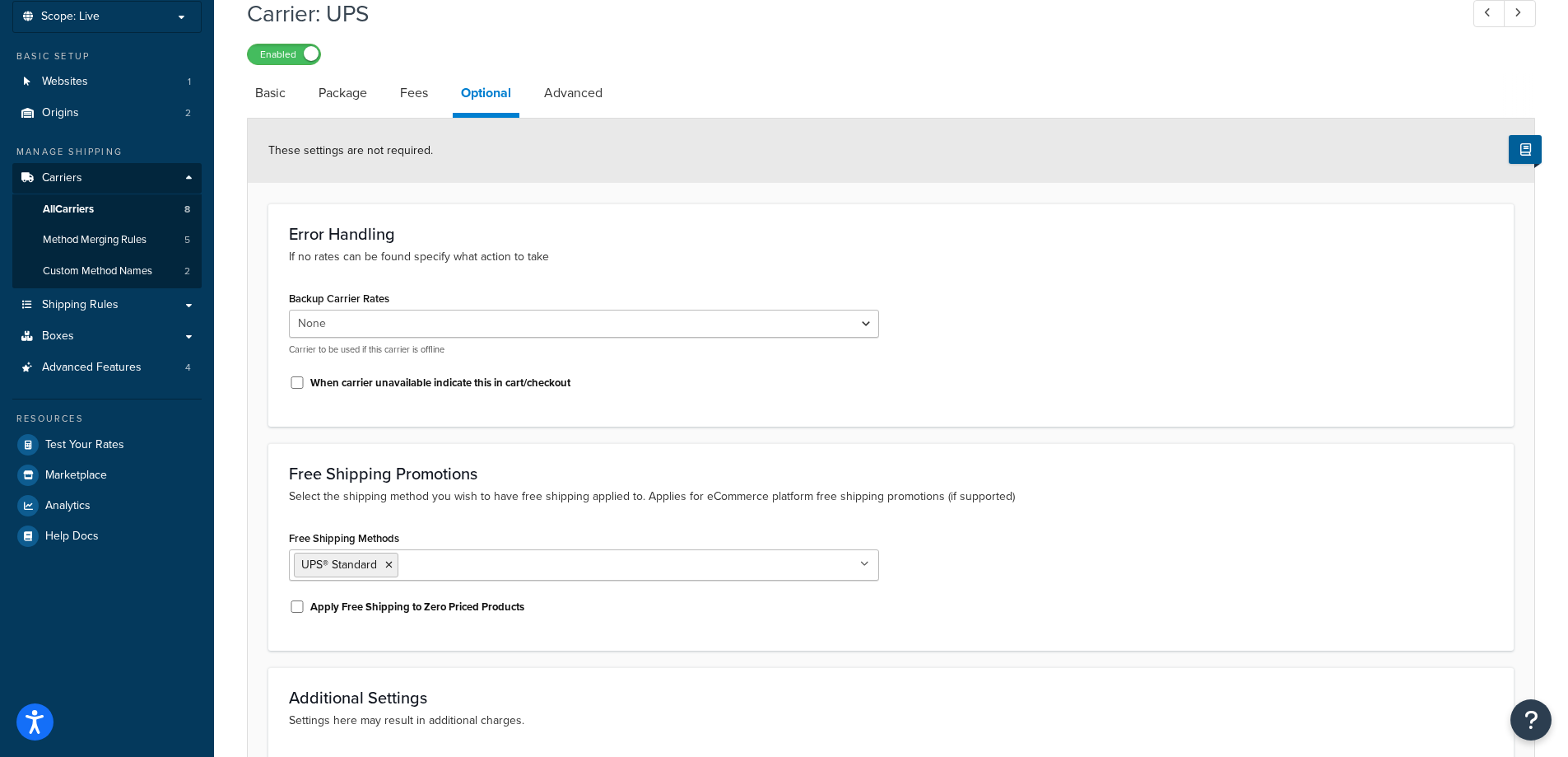
scroll to position [0, 0]
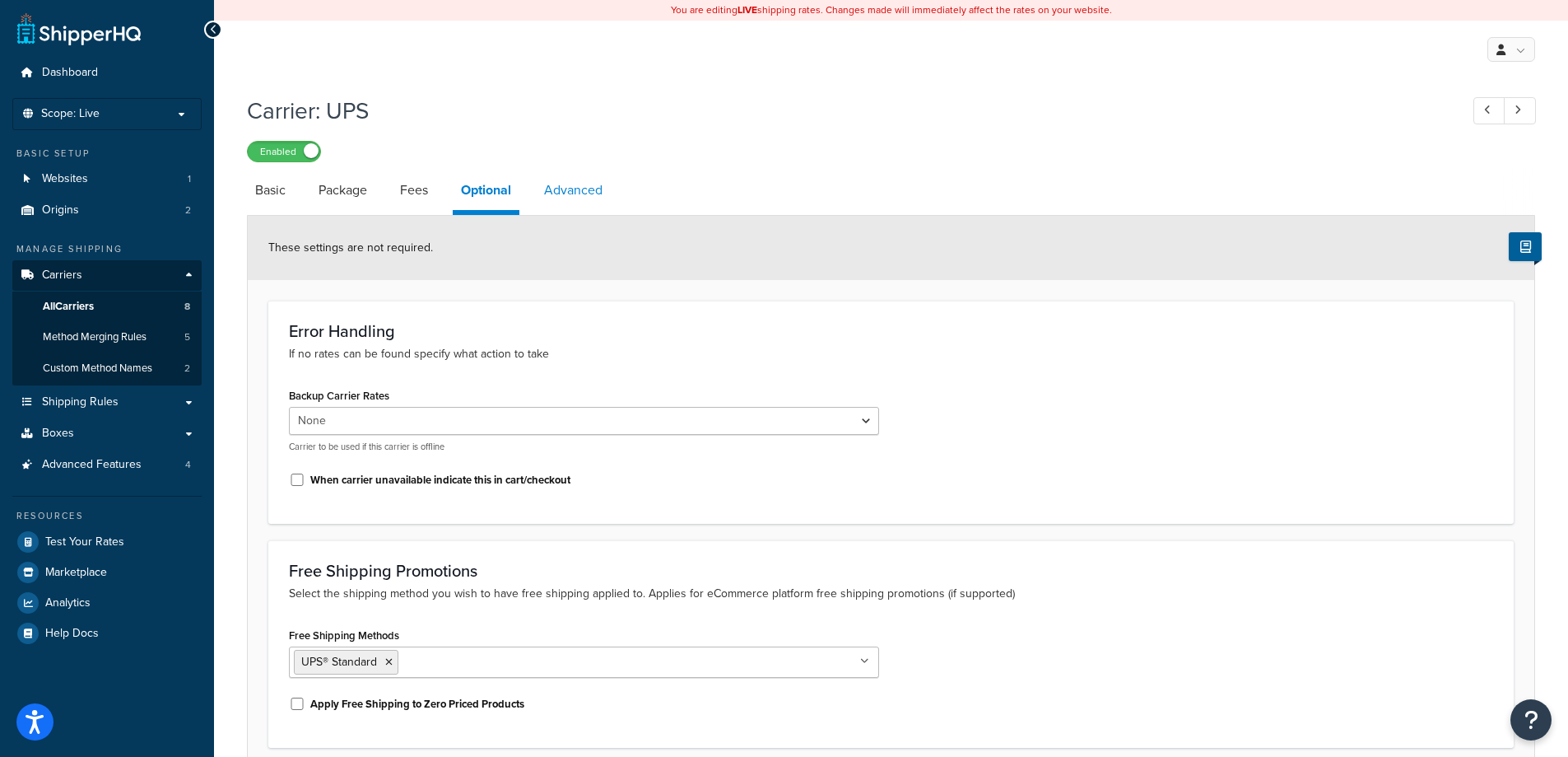
click at [585, 185] on link "Advanced" at bounding box center [573, 190] width 75 height 40
select select "false"
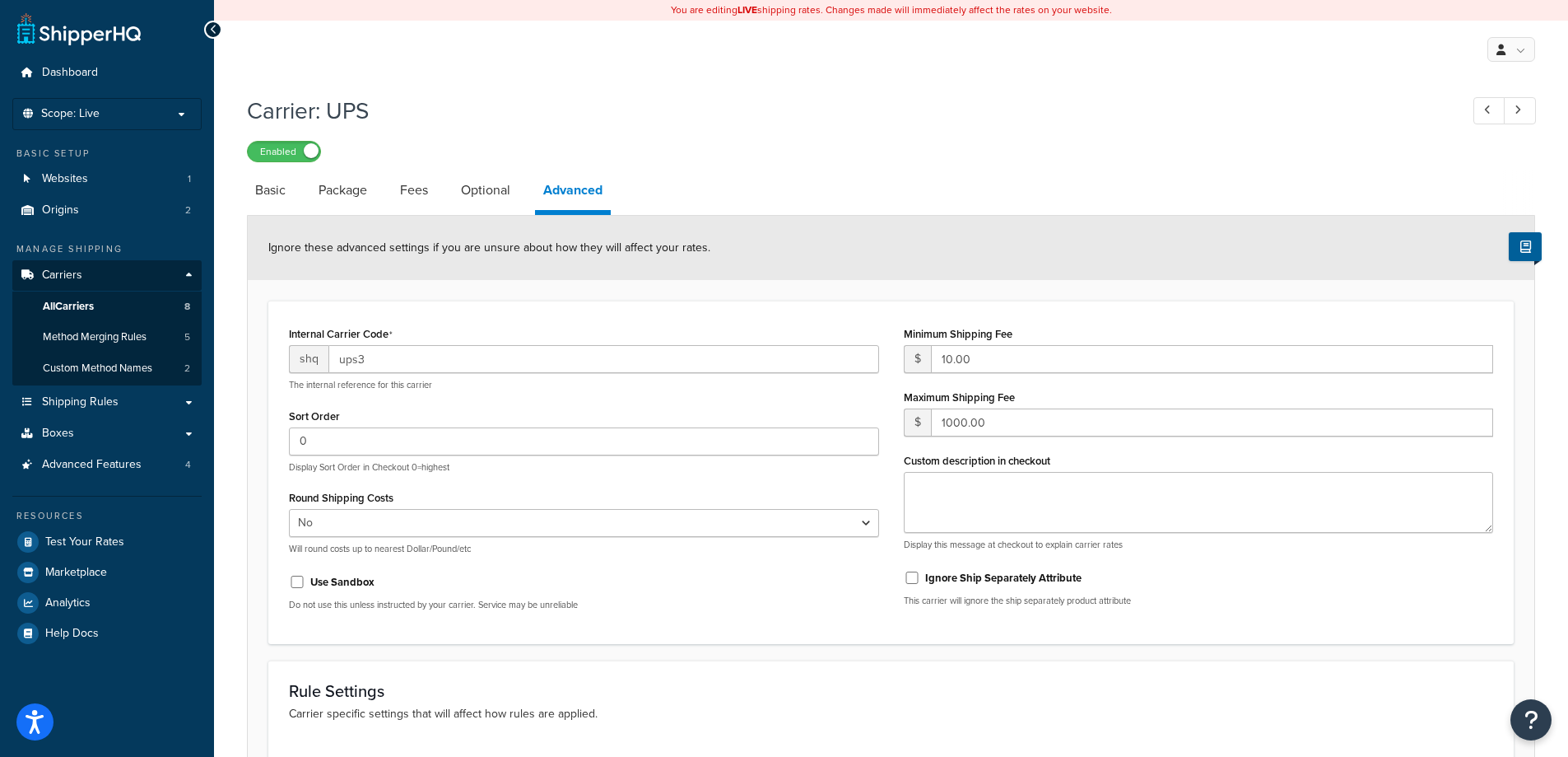
click at [789, 155] on div "Enabled" at bounding box center [890, 150] width 1288 height 23
click at [196, 406] on link "Shipping Rules" at bounding box center [107, 402] width 189 height 31
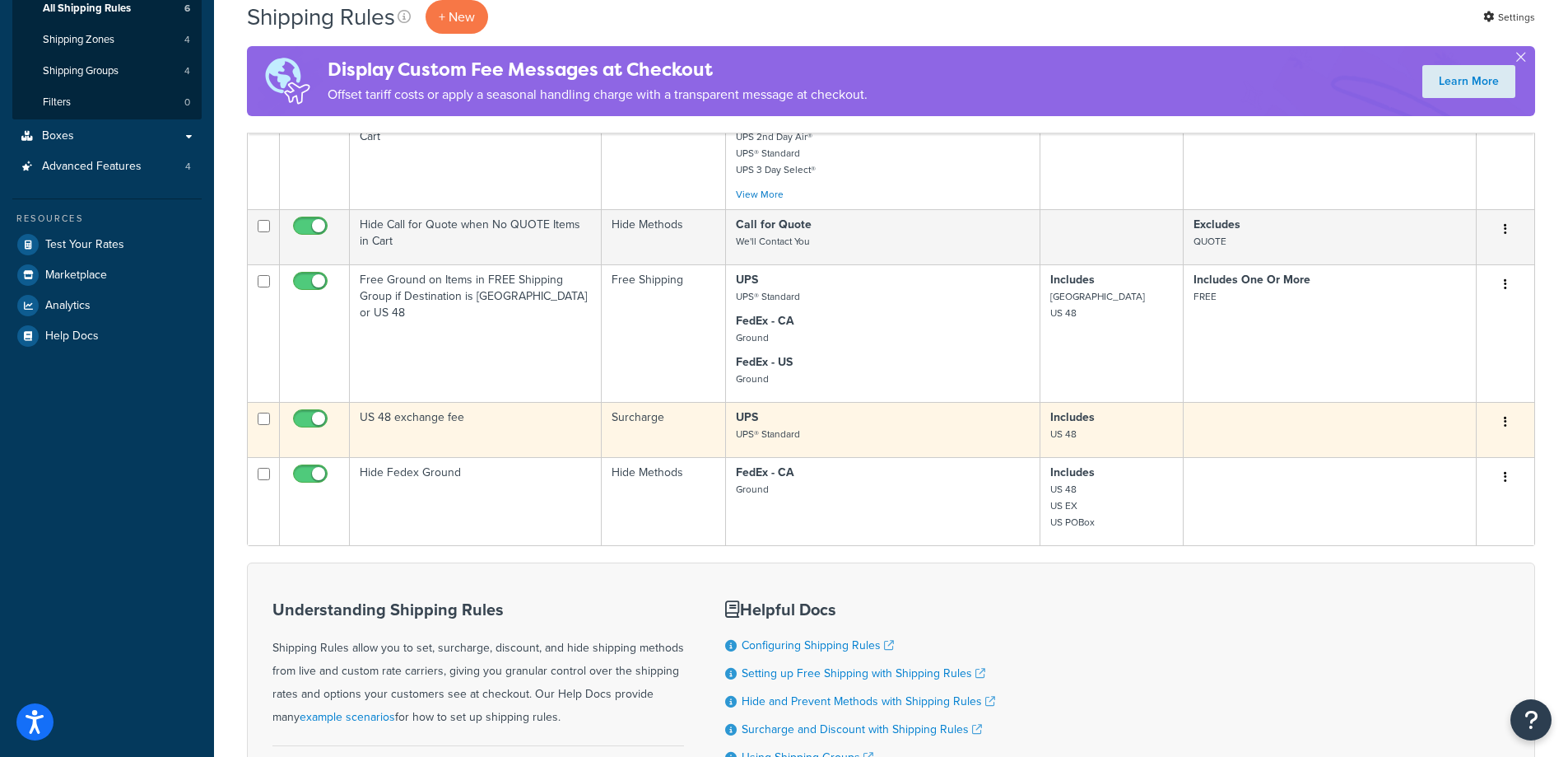
scroll to position [329, 0]
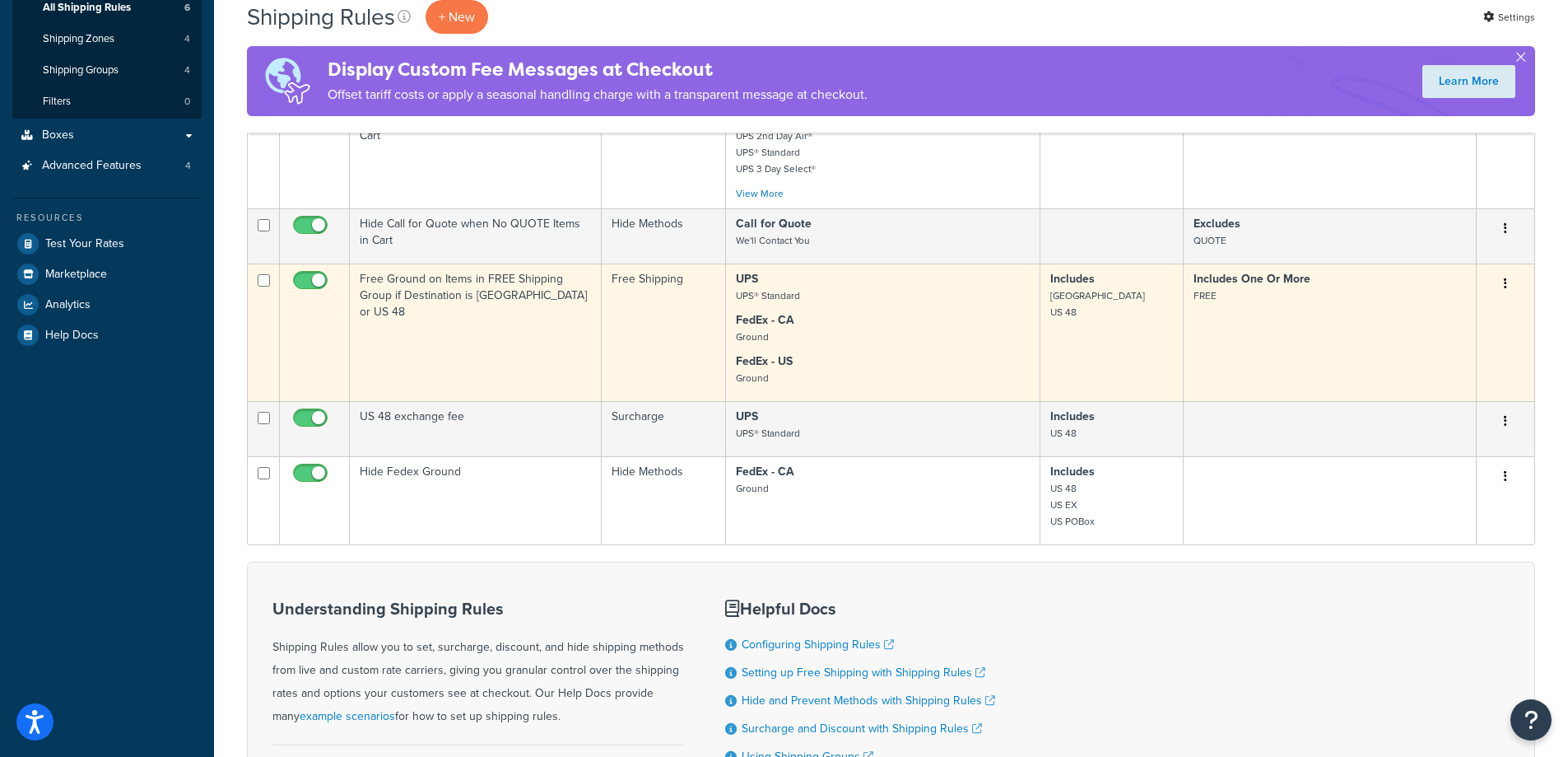
click at [510, 379] on td "Free Ground on Items in FREE Shipping Group if Destination is Canada or US 48" at bounding box center [475, 332] width 252 height 137
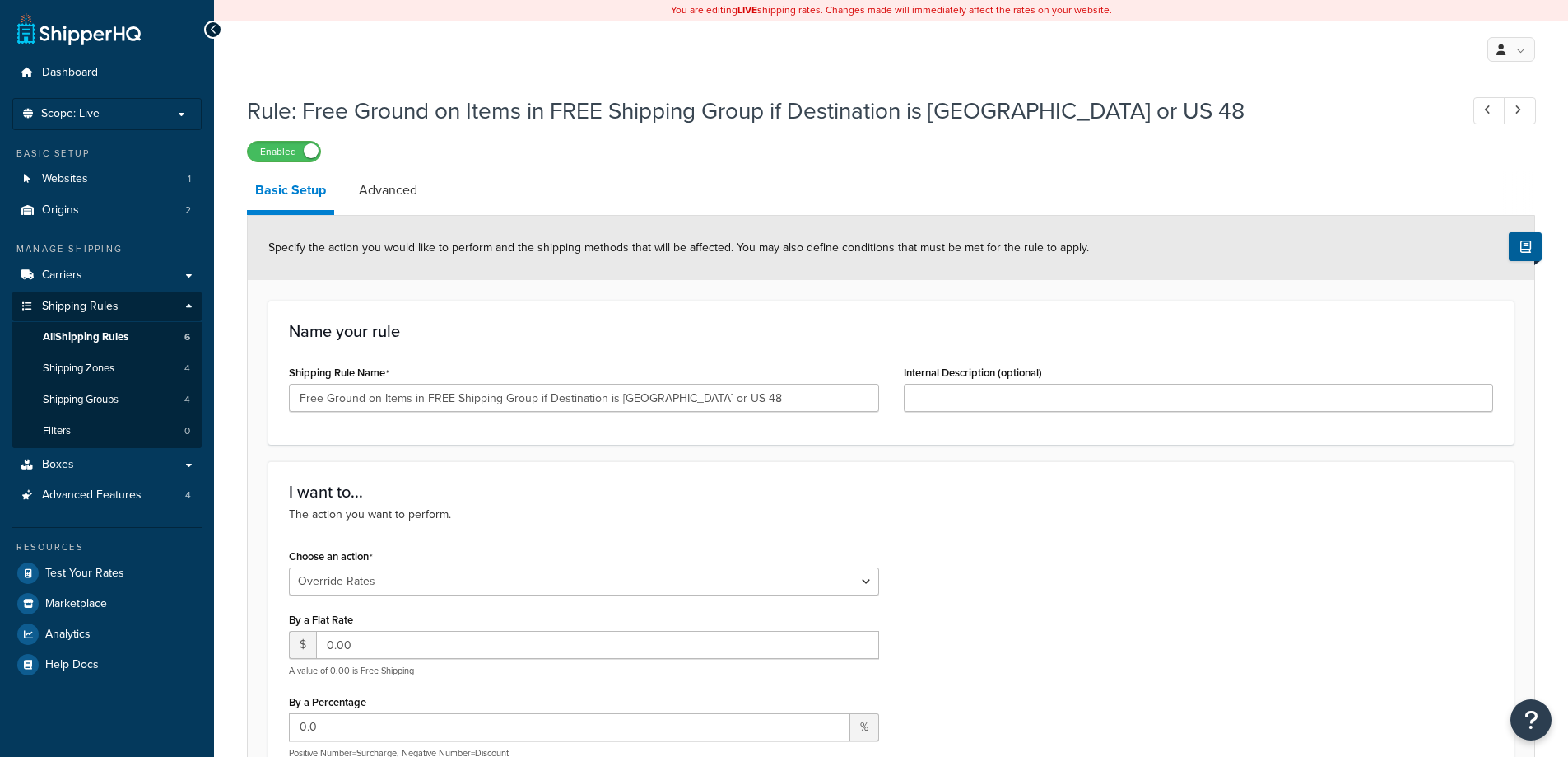
select select "OVERRIDE"
select select "SHIPPING_GROUP"
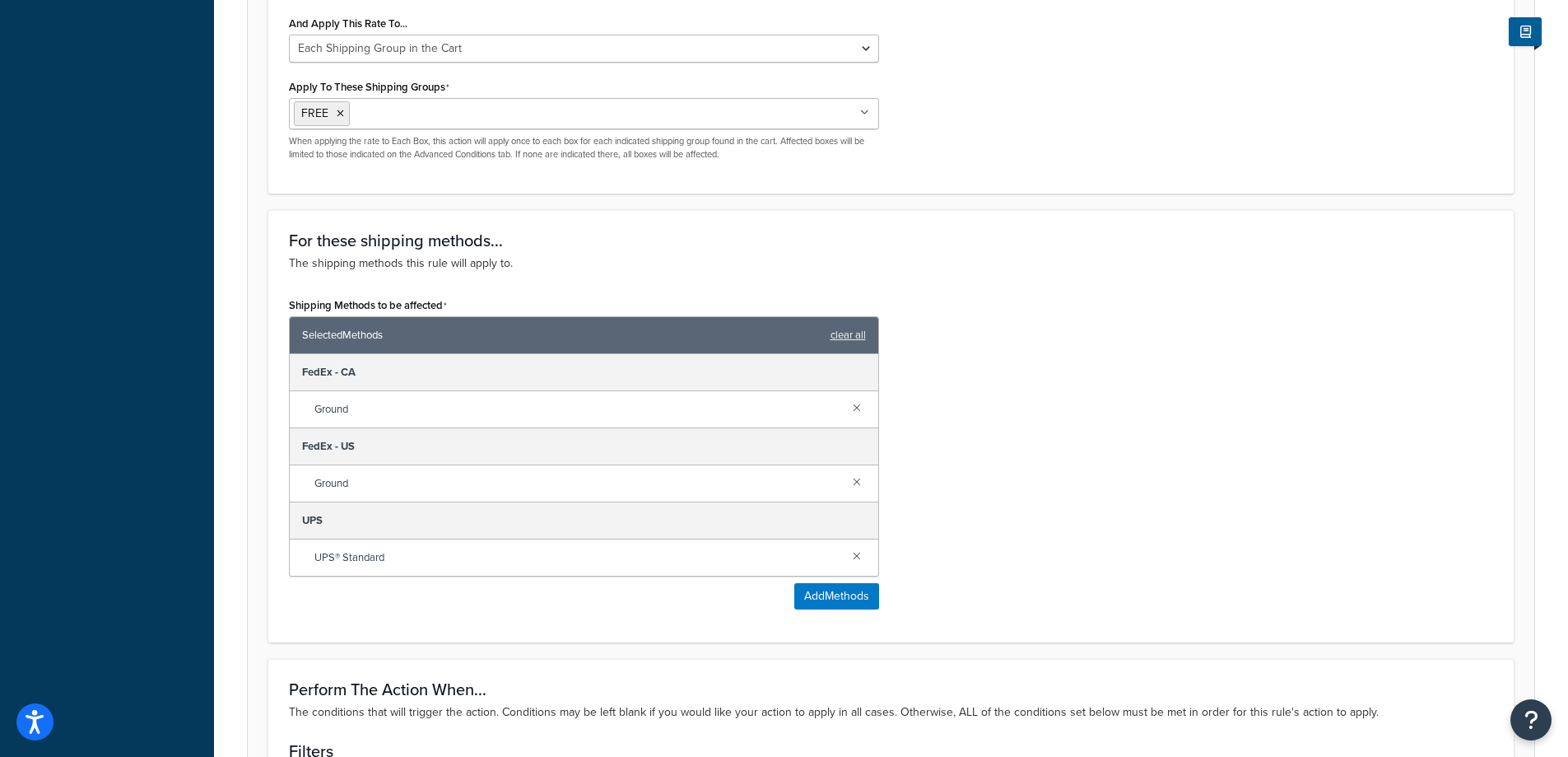
scroll to position [906, 0]
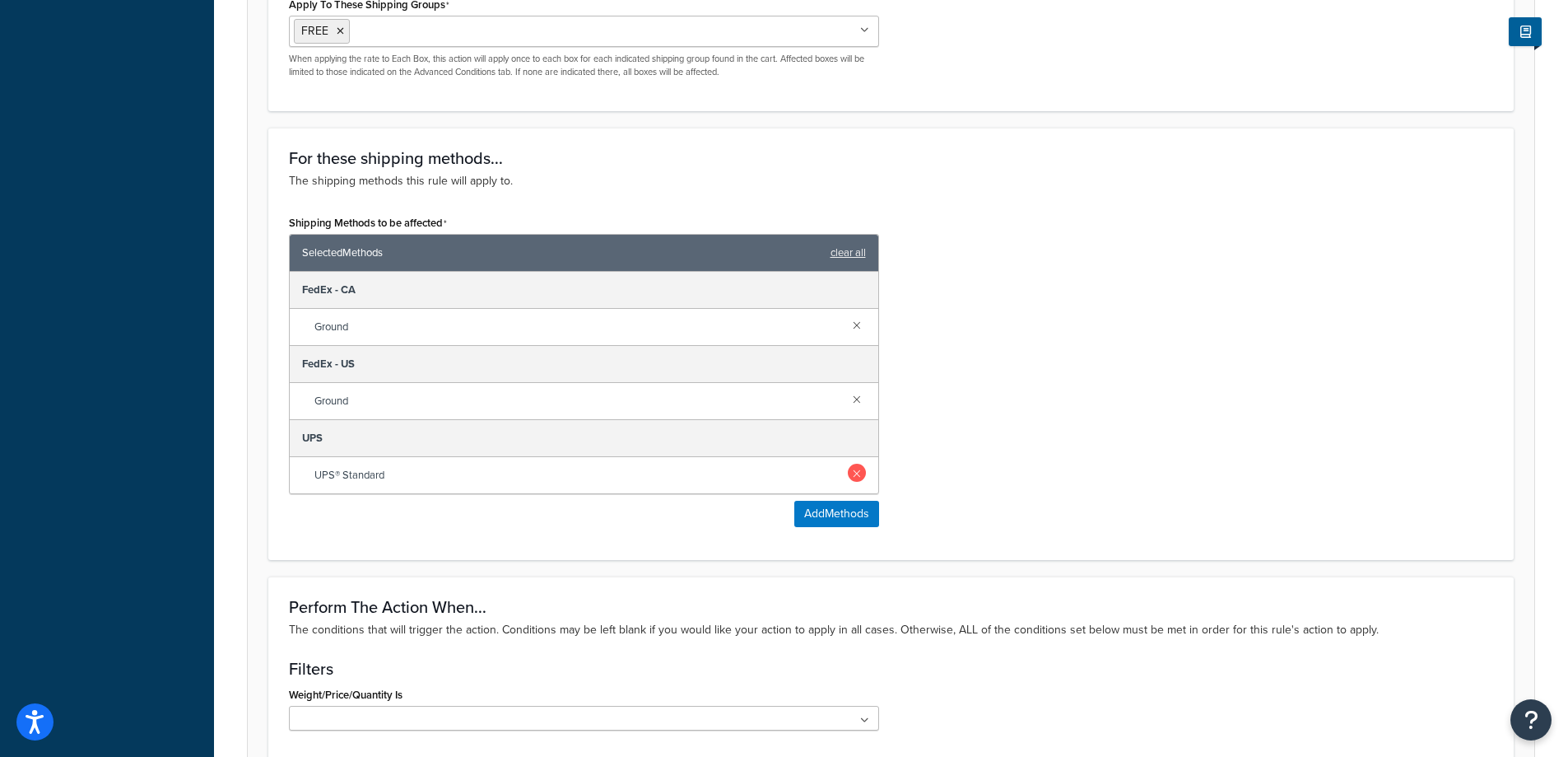
click at [857, 479] on link at bounding box center [857, 473] width 18 height 18
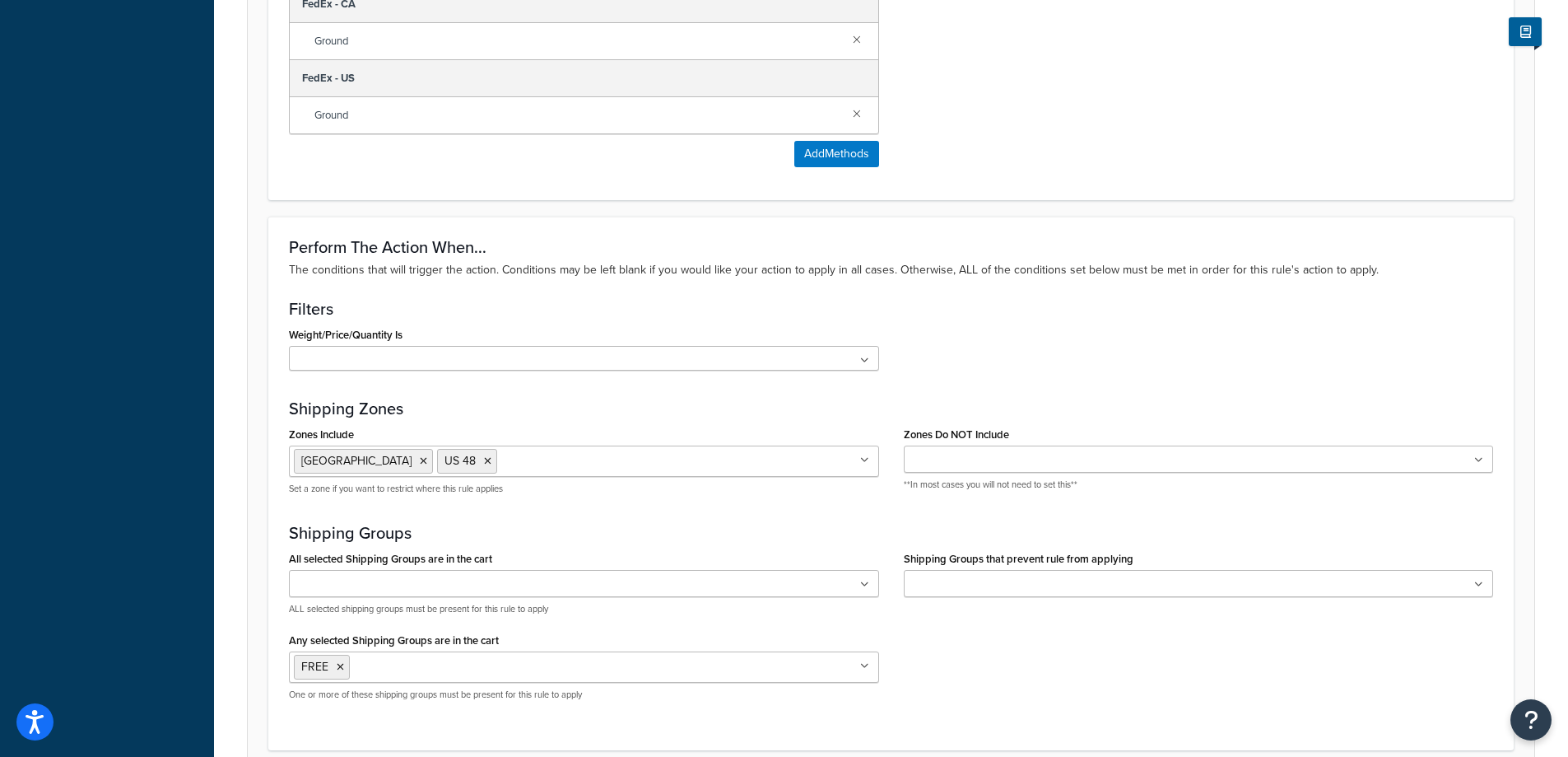
scroll to position [1339, 0]
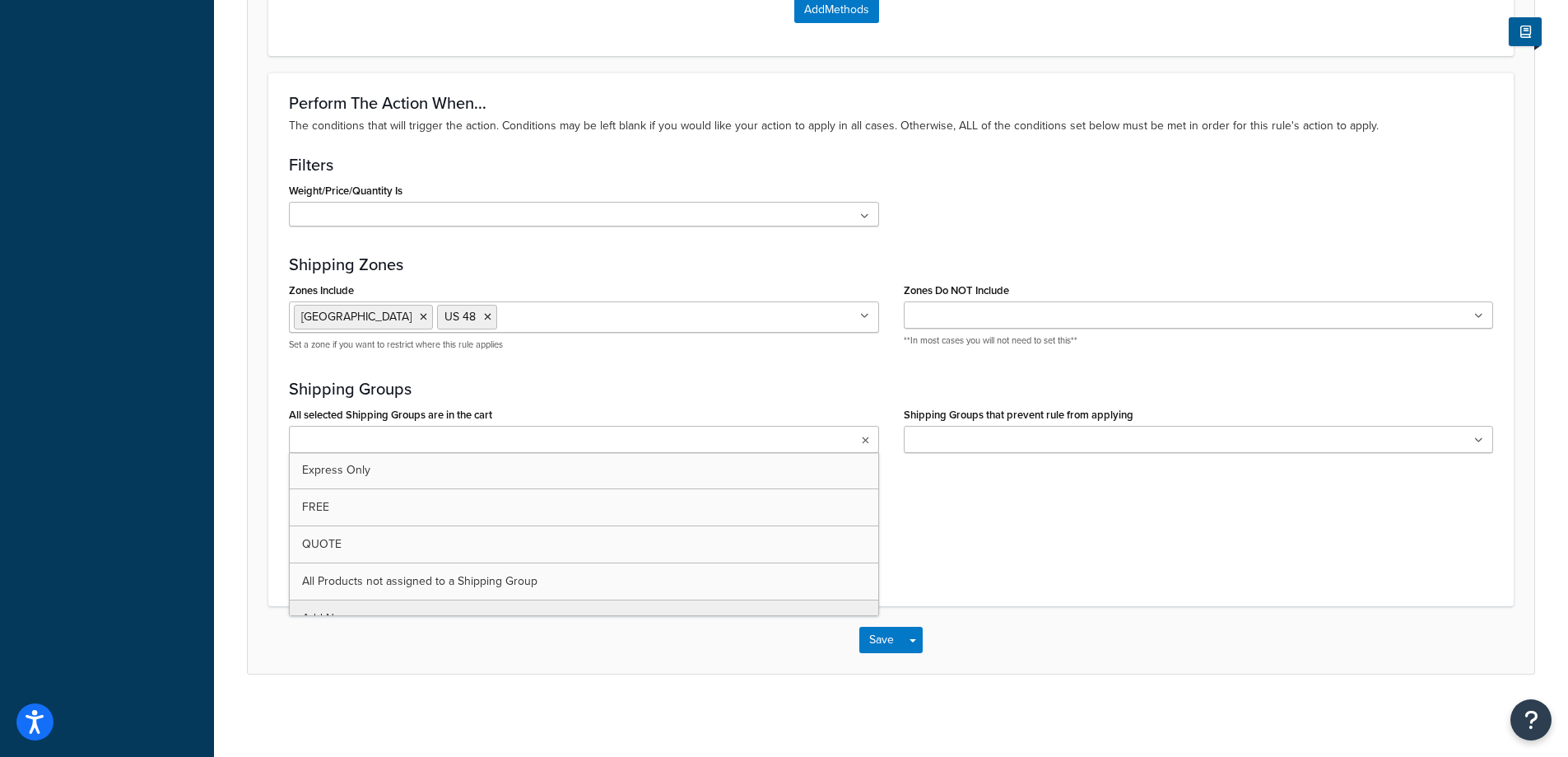
click at [874, 436] on ul at bounding box center [584, 439] width 590 height 27
click at [839, 366] on div "Perform The Action When... The conditions that will trigger the action. Conditi…" at bounding box center [890, 339] width 1245 height 533
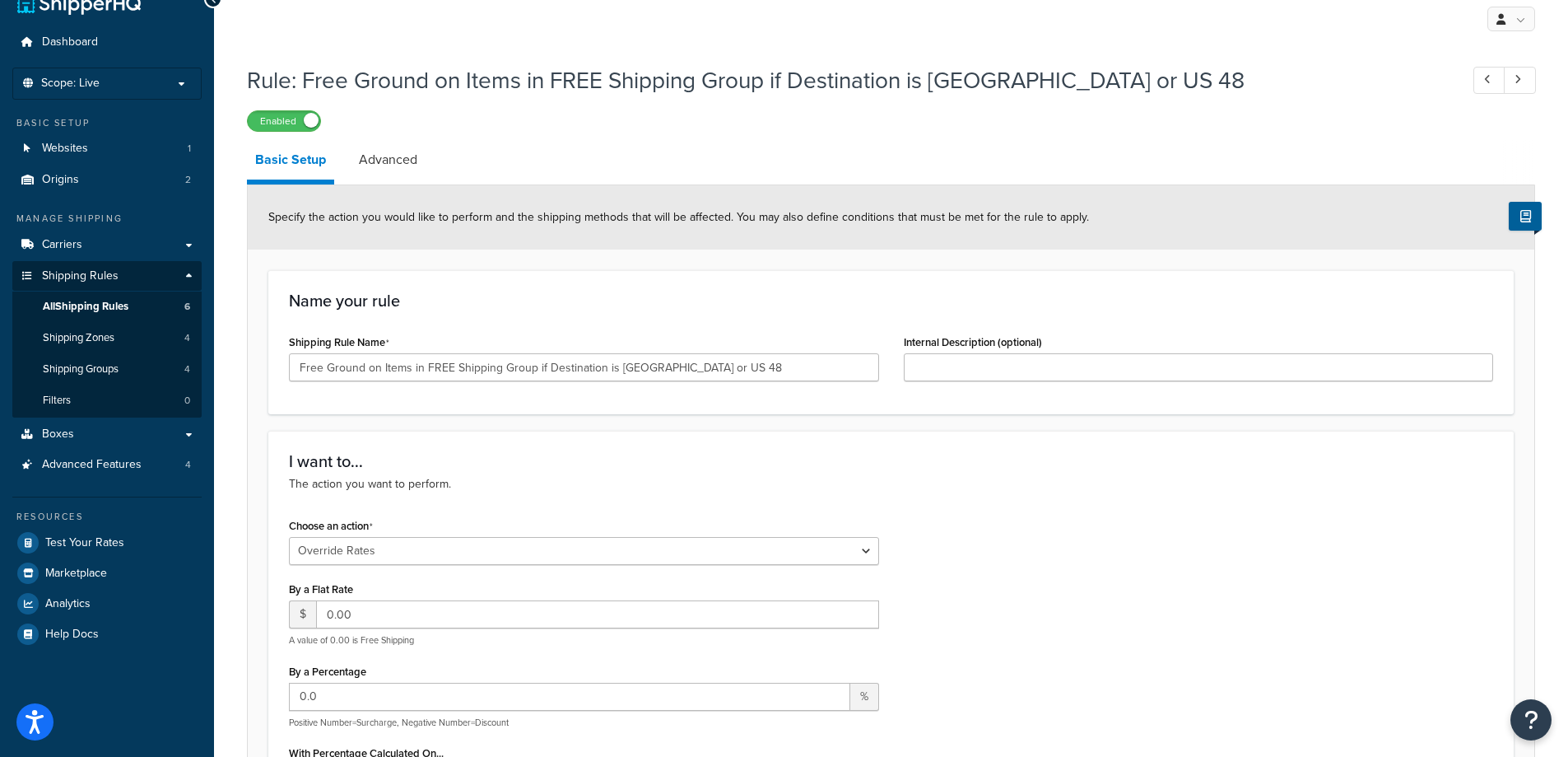
scroll to position [22, 0]
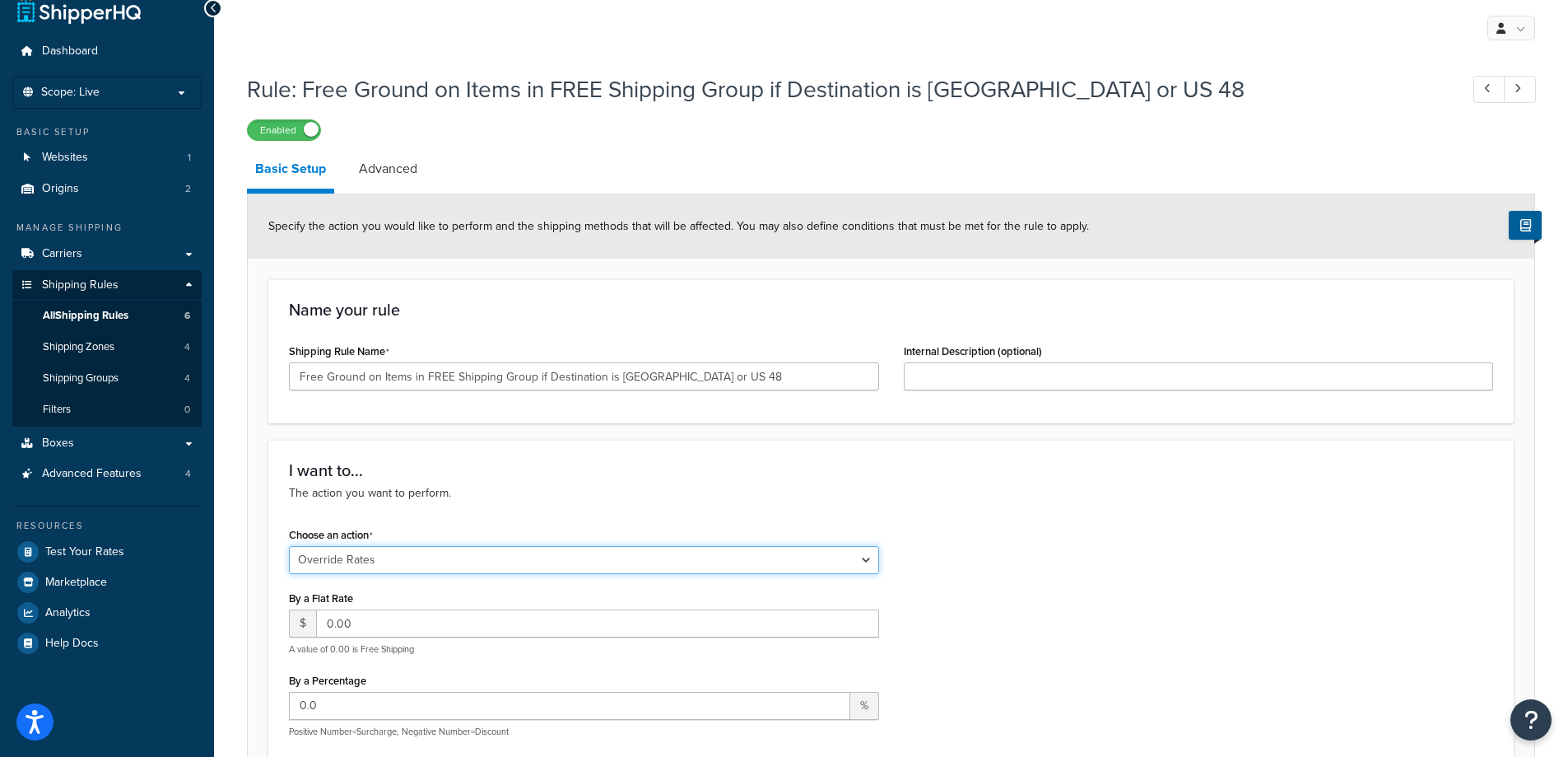
click at [863, 563] on select "Choose an action Override Rates Surcharge or discount rates Hide a shipping met…" at bounding box center [584, 560] width 590 height 28
click at [1096, 520] on div "I want to... The action you want to perform. Choose an action Choose an action …" at bounding box center [890, 717] width 1245 height 556
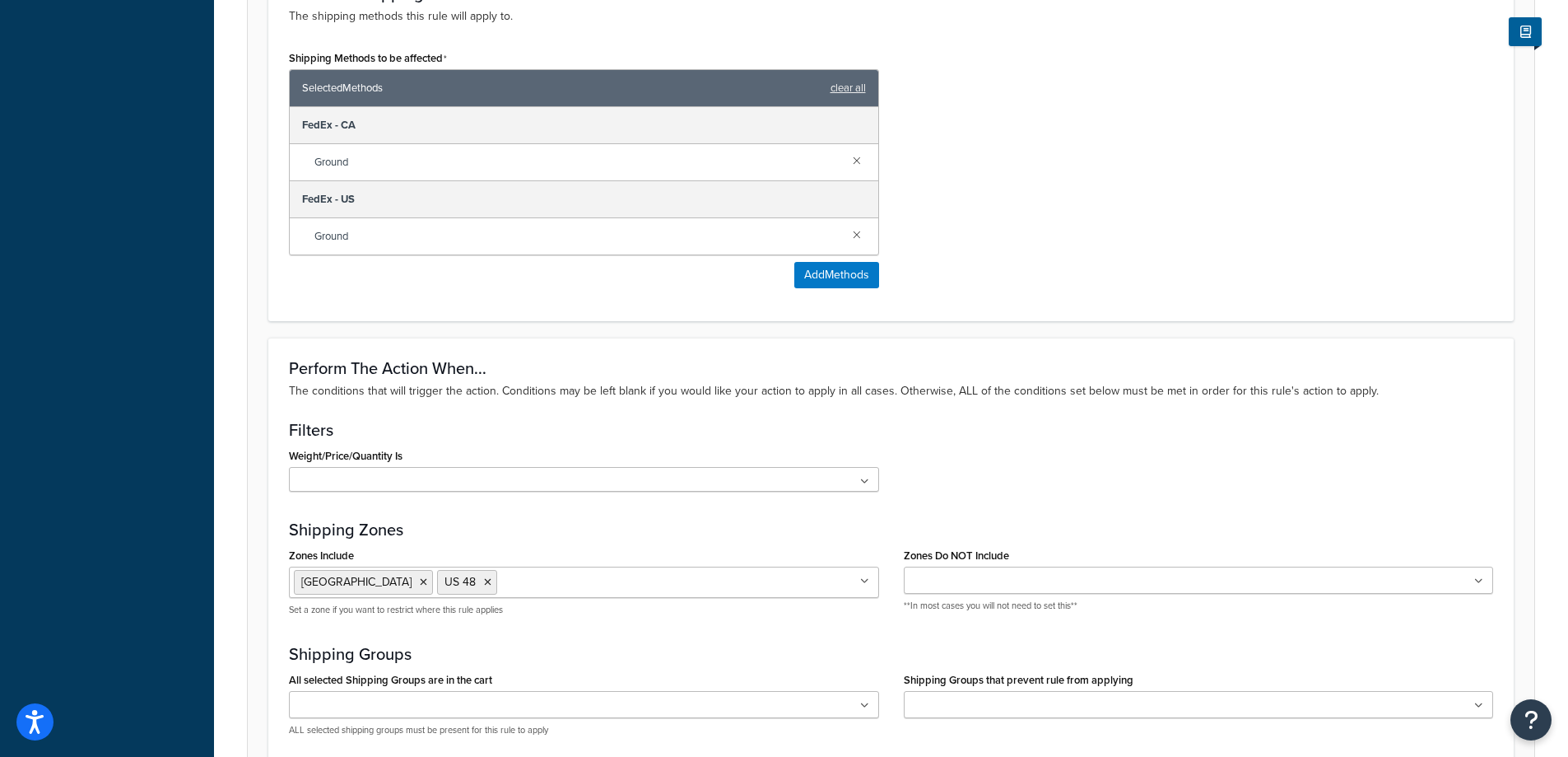
scroll to position [1339, 0]
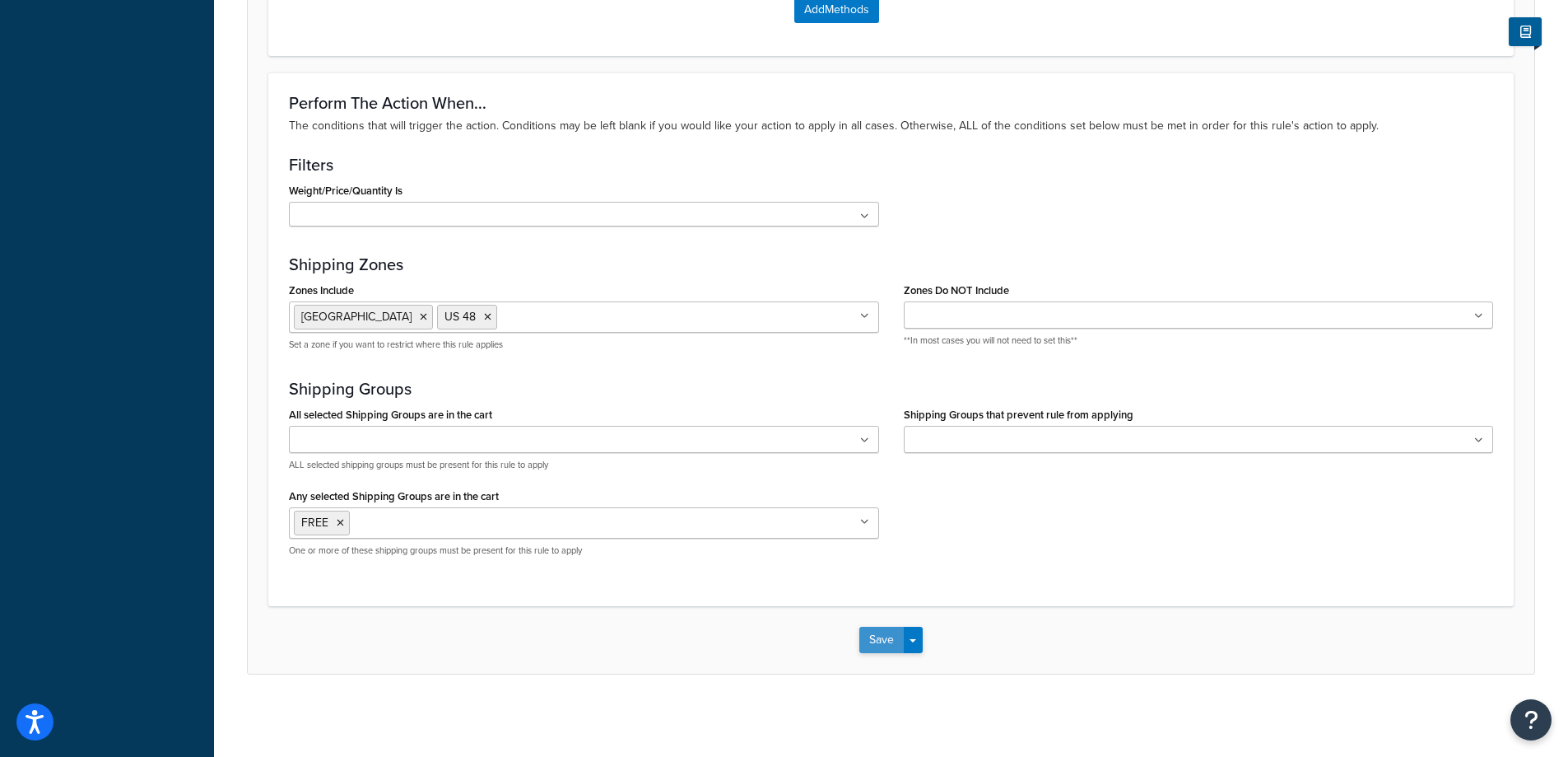
click at [876, 642] on button "Save" at bounding box center [882, 640] width 45 height 27
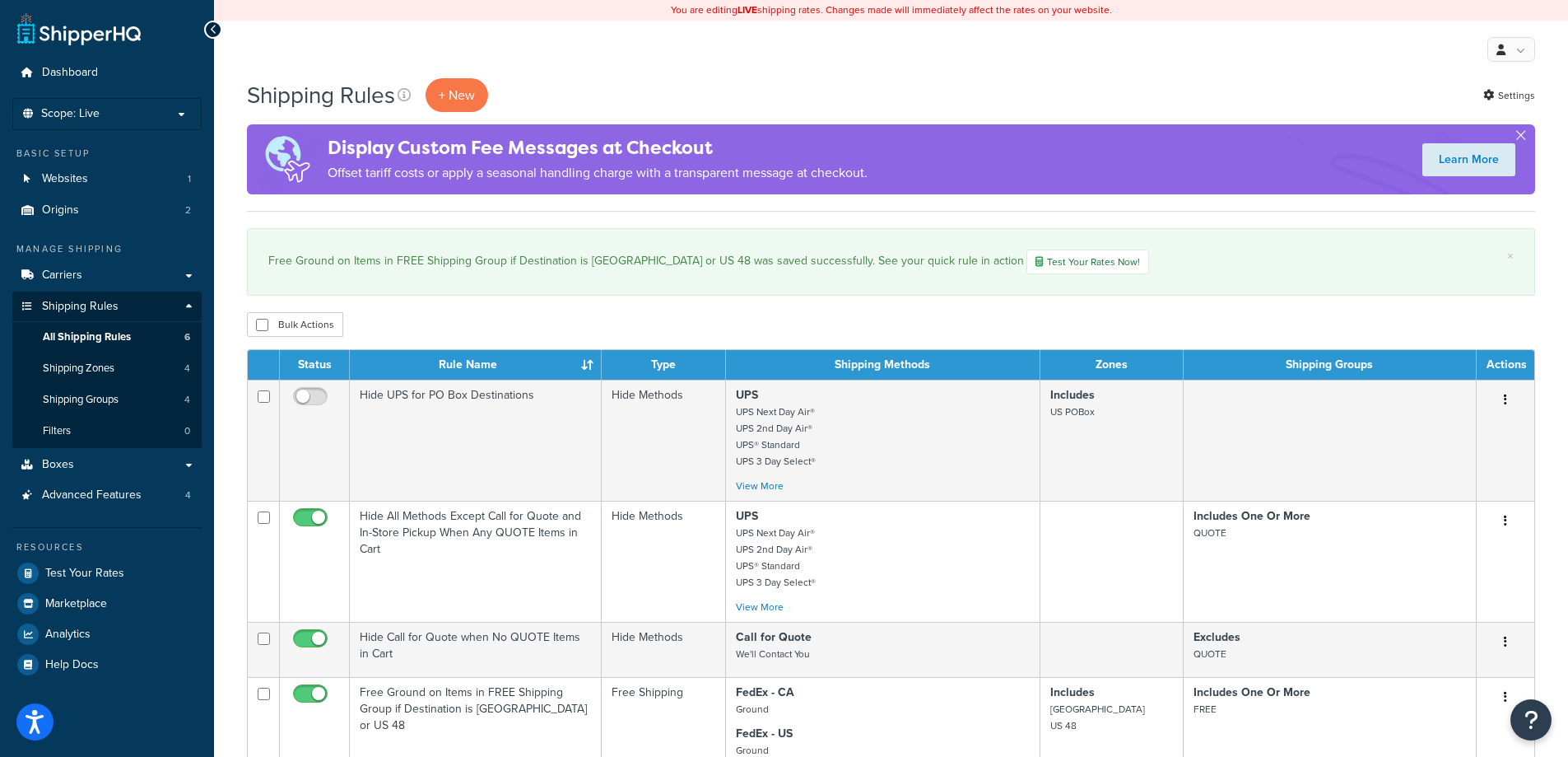
click at [1204, 99] on div "Shipping Rules + New Settings" at bounding box center [890, 95] width 1288 height 34
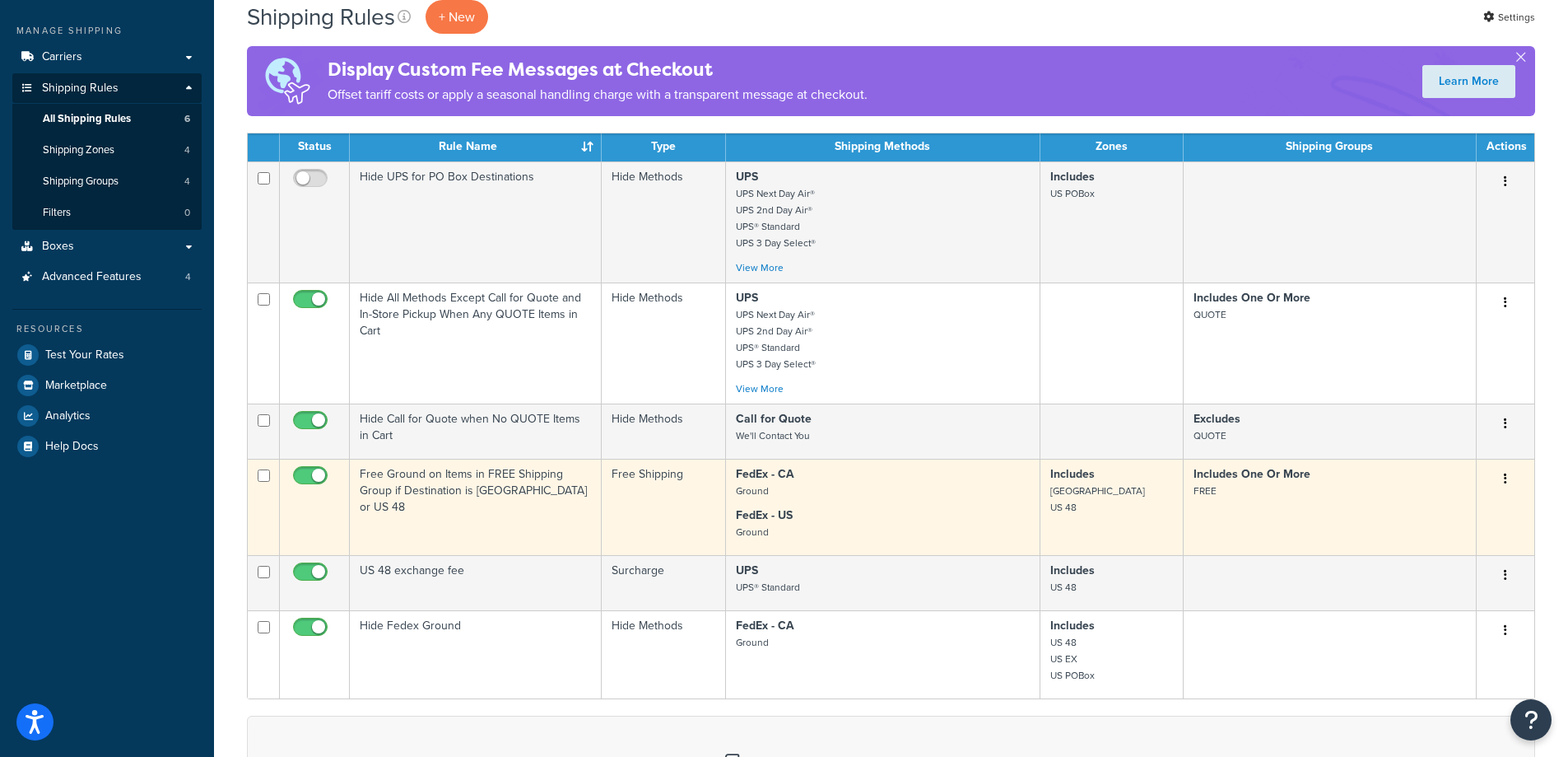
scroll to position [247, 0]
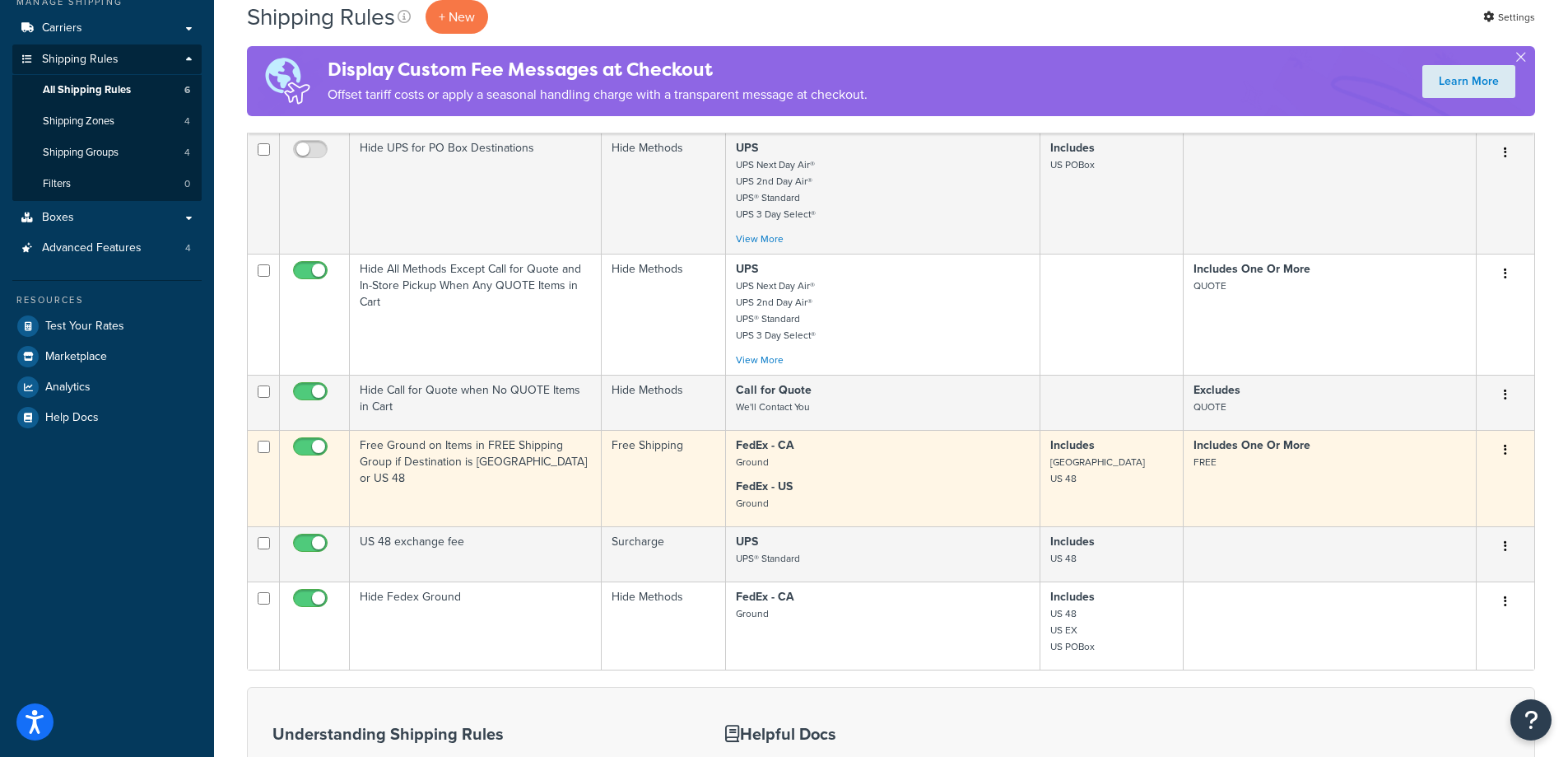
click at [497, 477] on td "Free Ground on Items in FREE Shipping Group if Destination is [GEOGRAPHIC_DATA]…" at bounding box center [475, 478] width 252 height 96
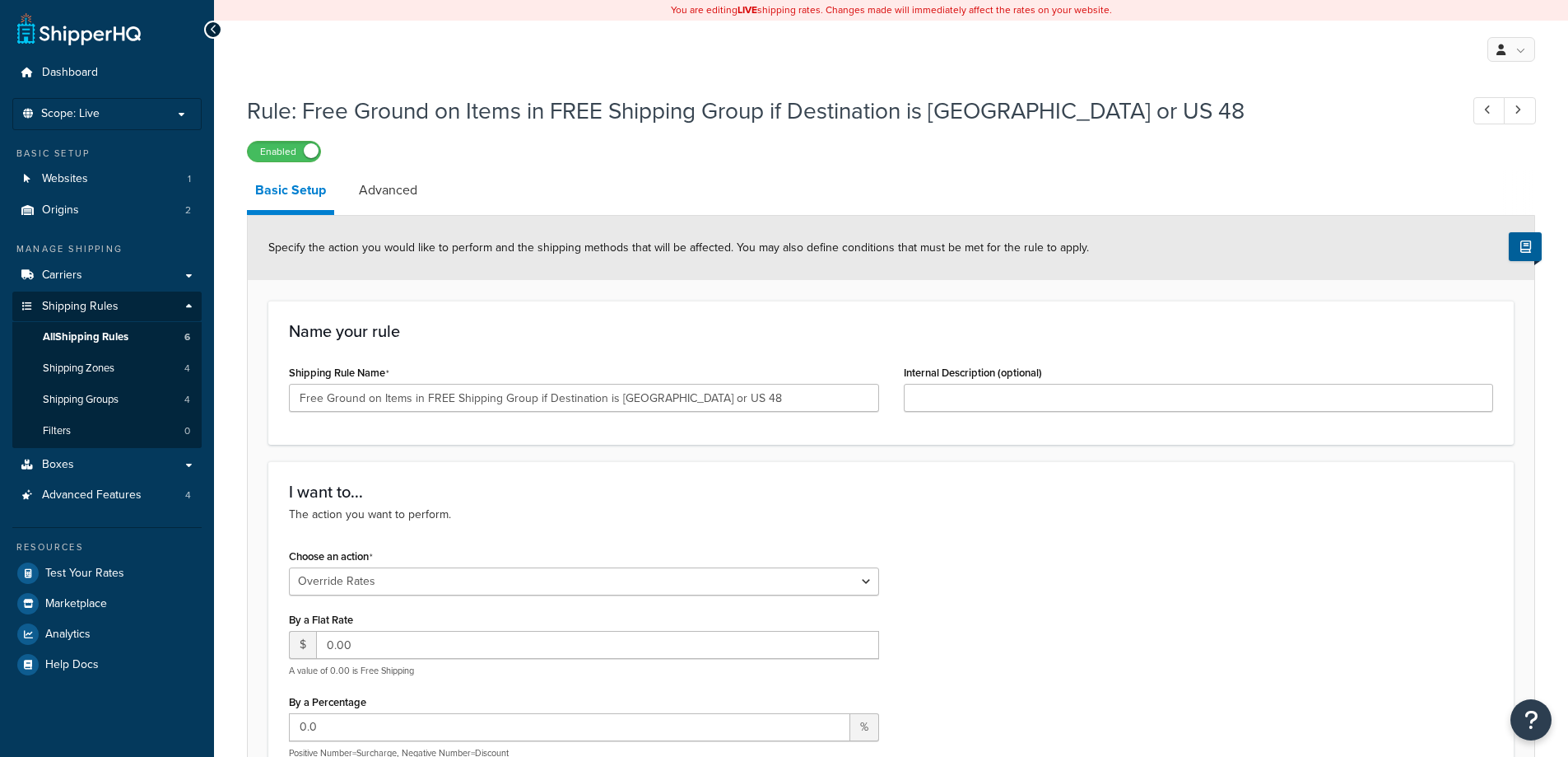
select select "OVERRIDE"
select select "SHIPPING_GROUP"
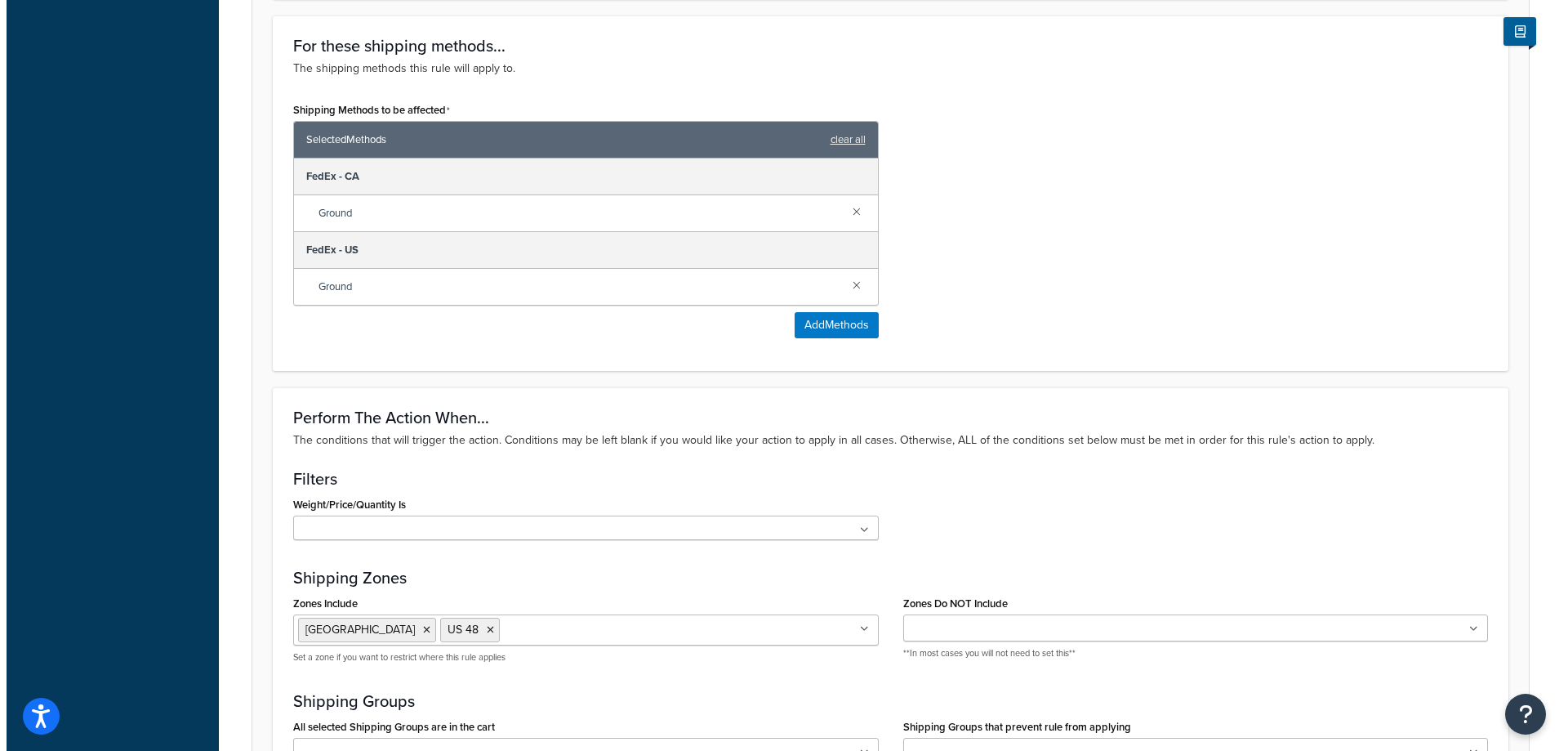
scroll to position [980, 0]
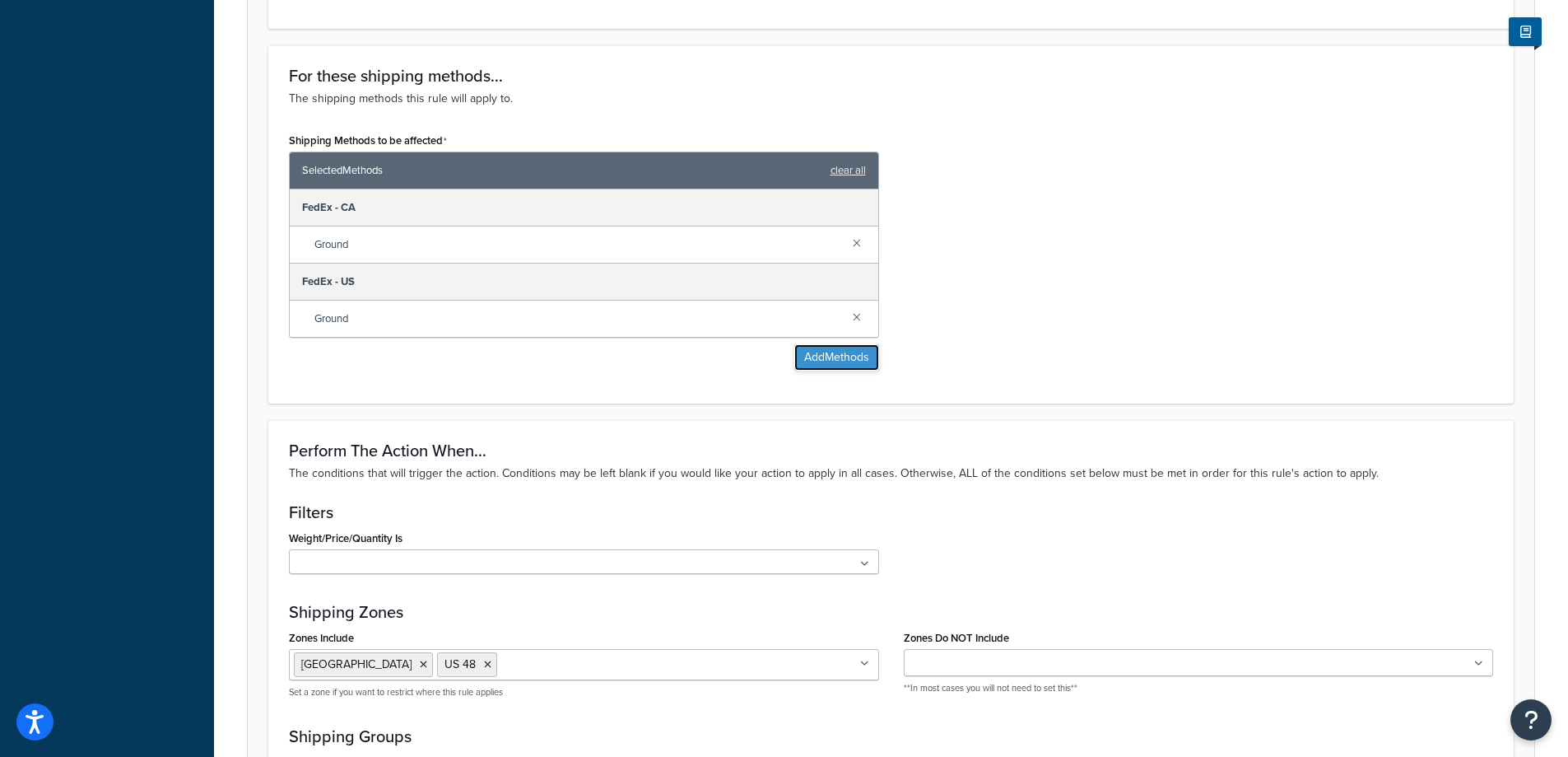
click at [852, 362] on button "Add Methods" at bounding box center [836, 357] width 85 height 27
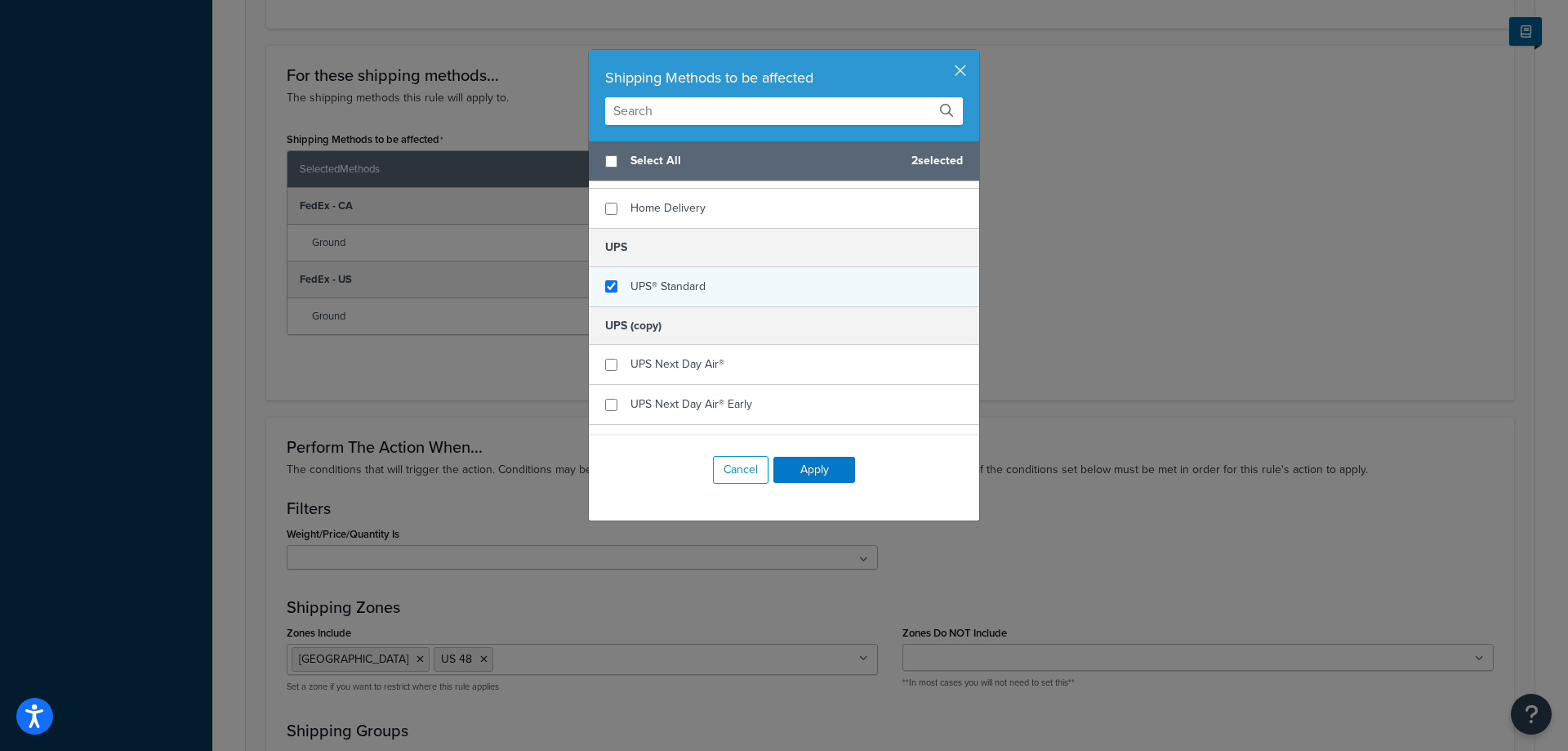
checkbox input "true"
click at [652, 283] on span "UPS® Standard" at bounding box center [667, 286] width 75 height 17
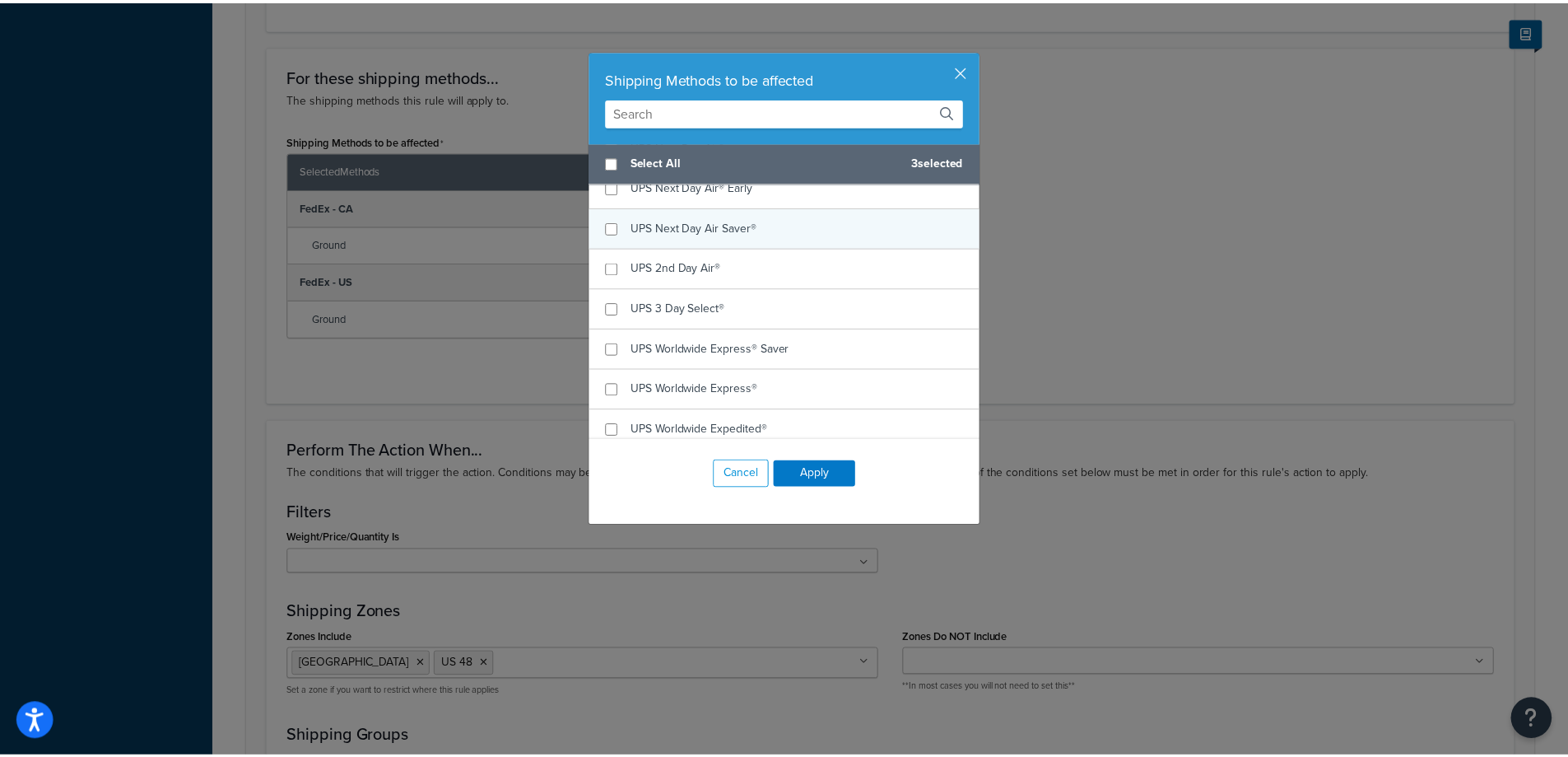
scroll to position [1219, 0]
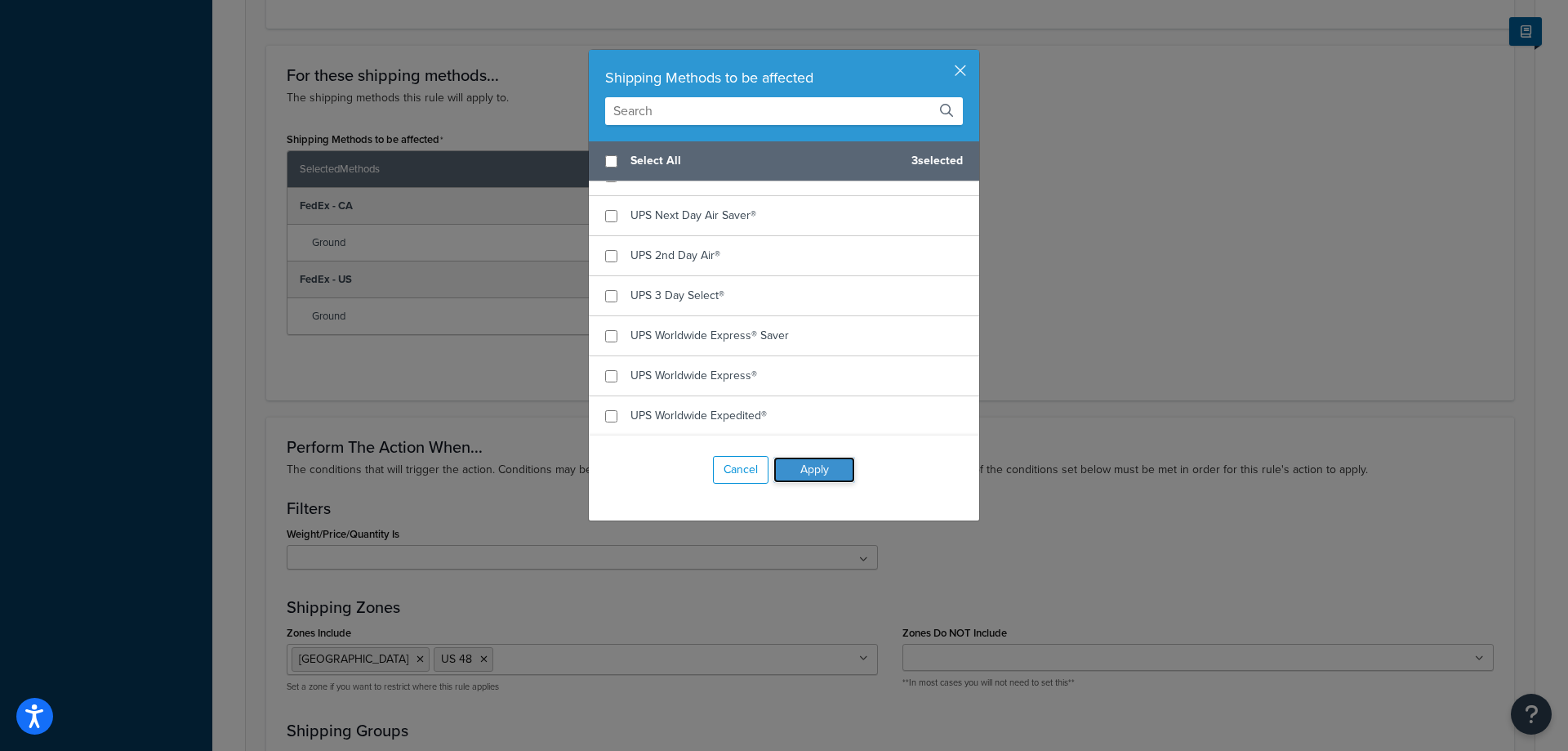
click at [825, 463] on button "Apply" at bounding box center [813, 470] width 82 height 26
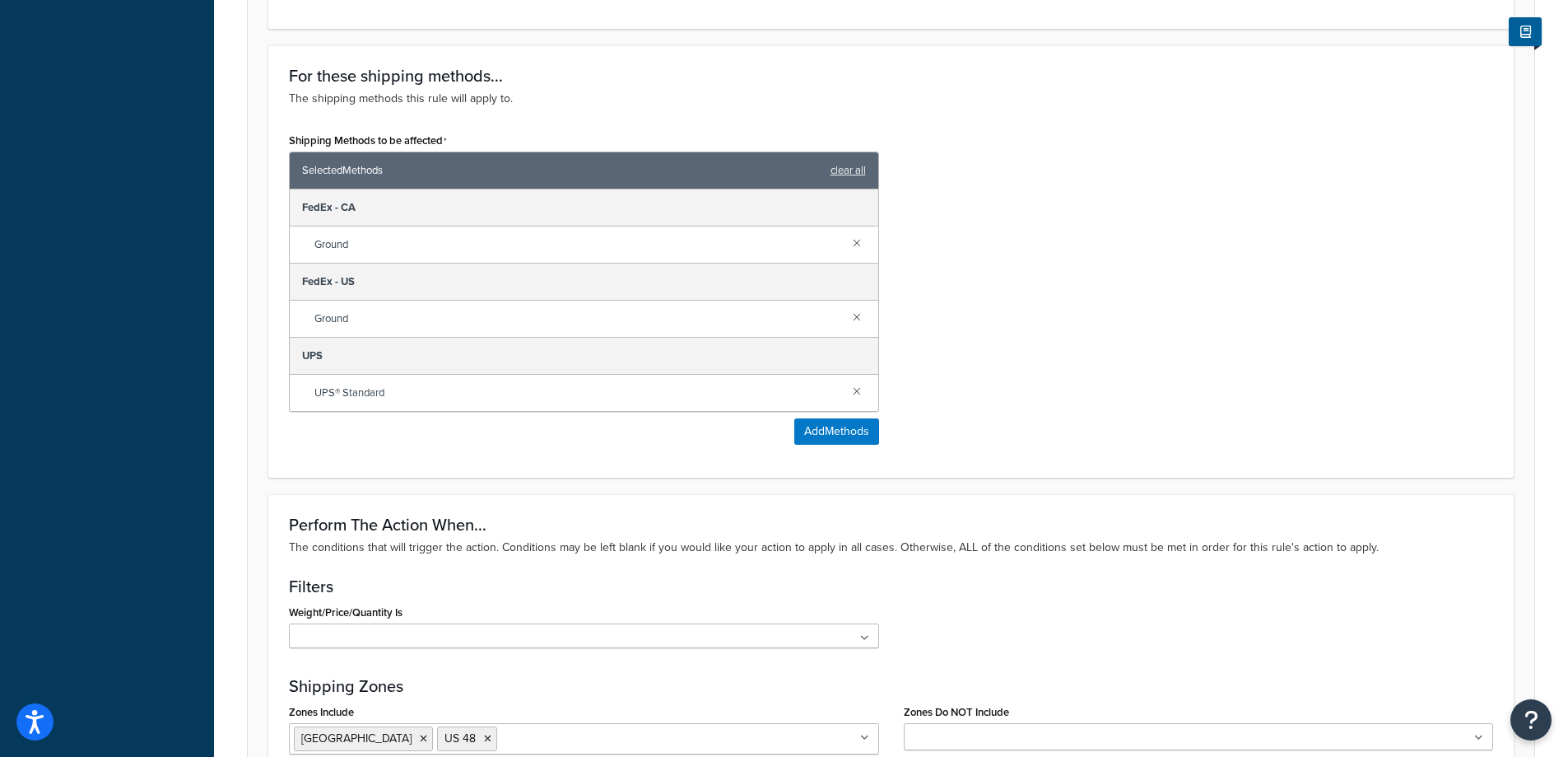
click at [1117, 261] on div "Shipping Methods to be affected Selected Methods clear all FedEx - CA Ground Fe…" at bounding box center [891, 292] width 1229 height 328
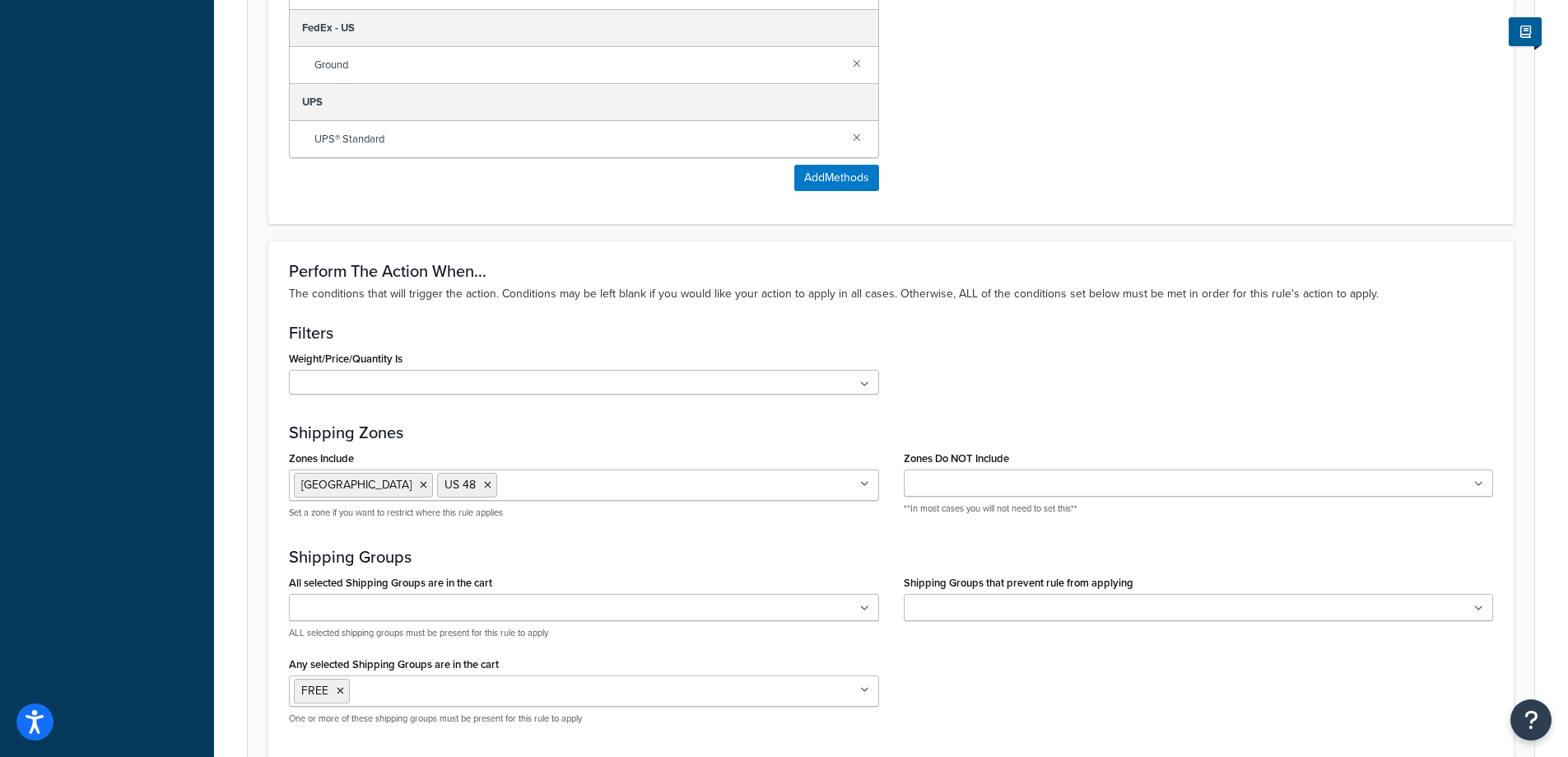
scroll to position [1413, 0]
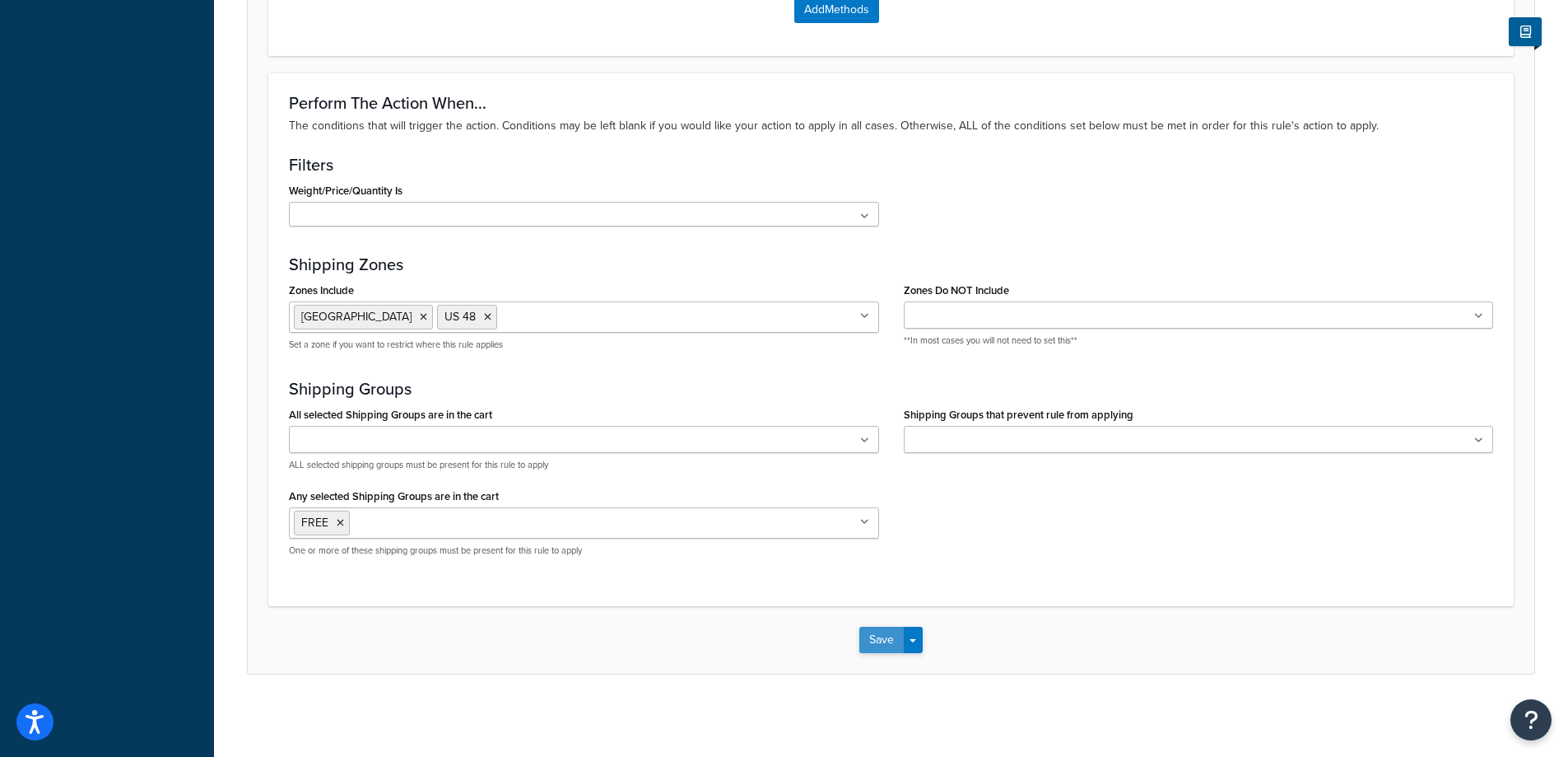
click at [886, 636] on button "Save" at bounding box center [882, 640] width 45 height 27
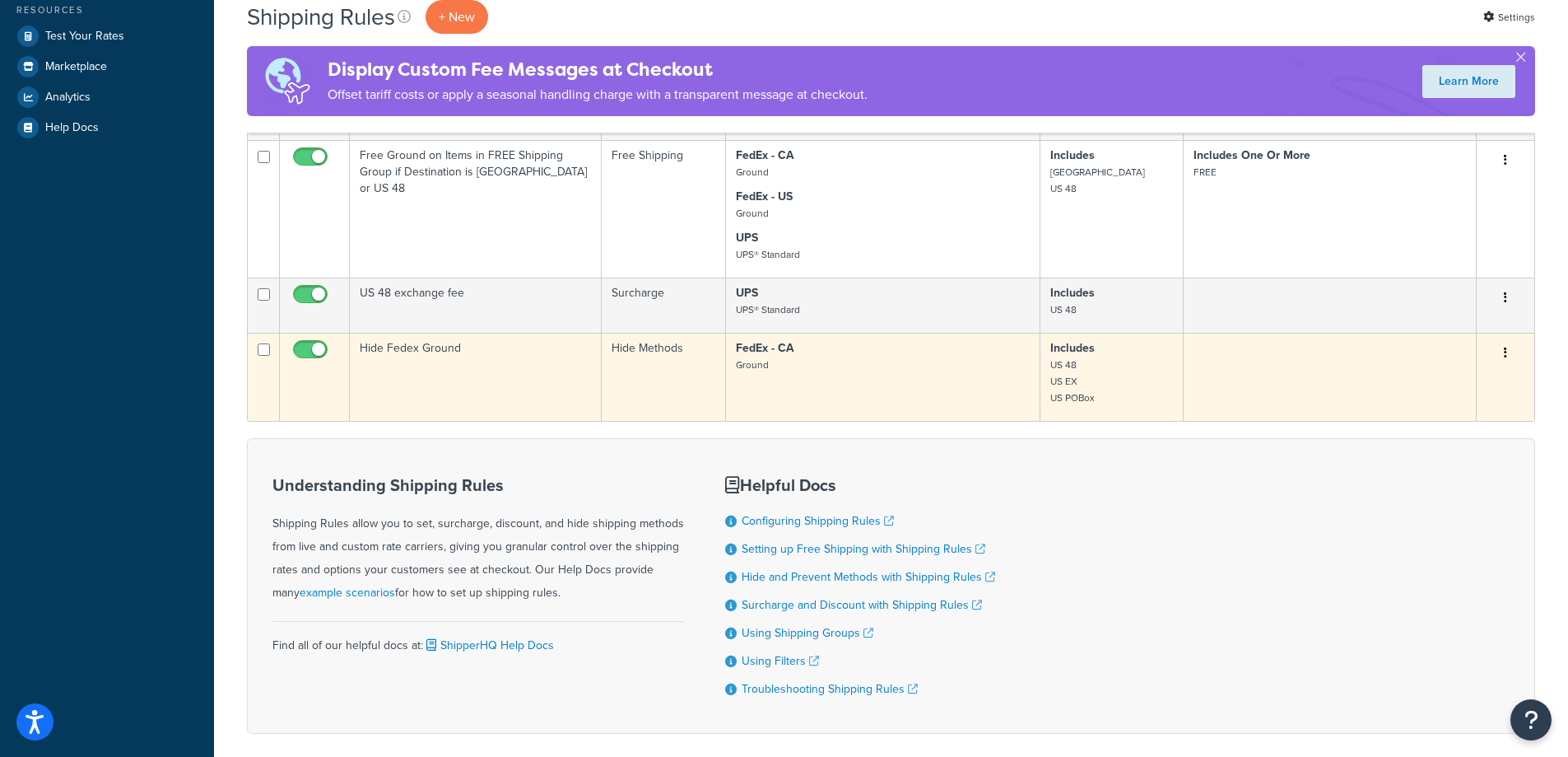
scroll to position [627, 0]
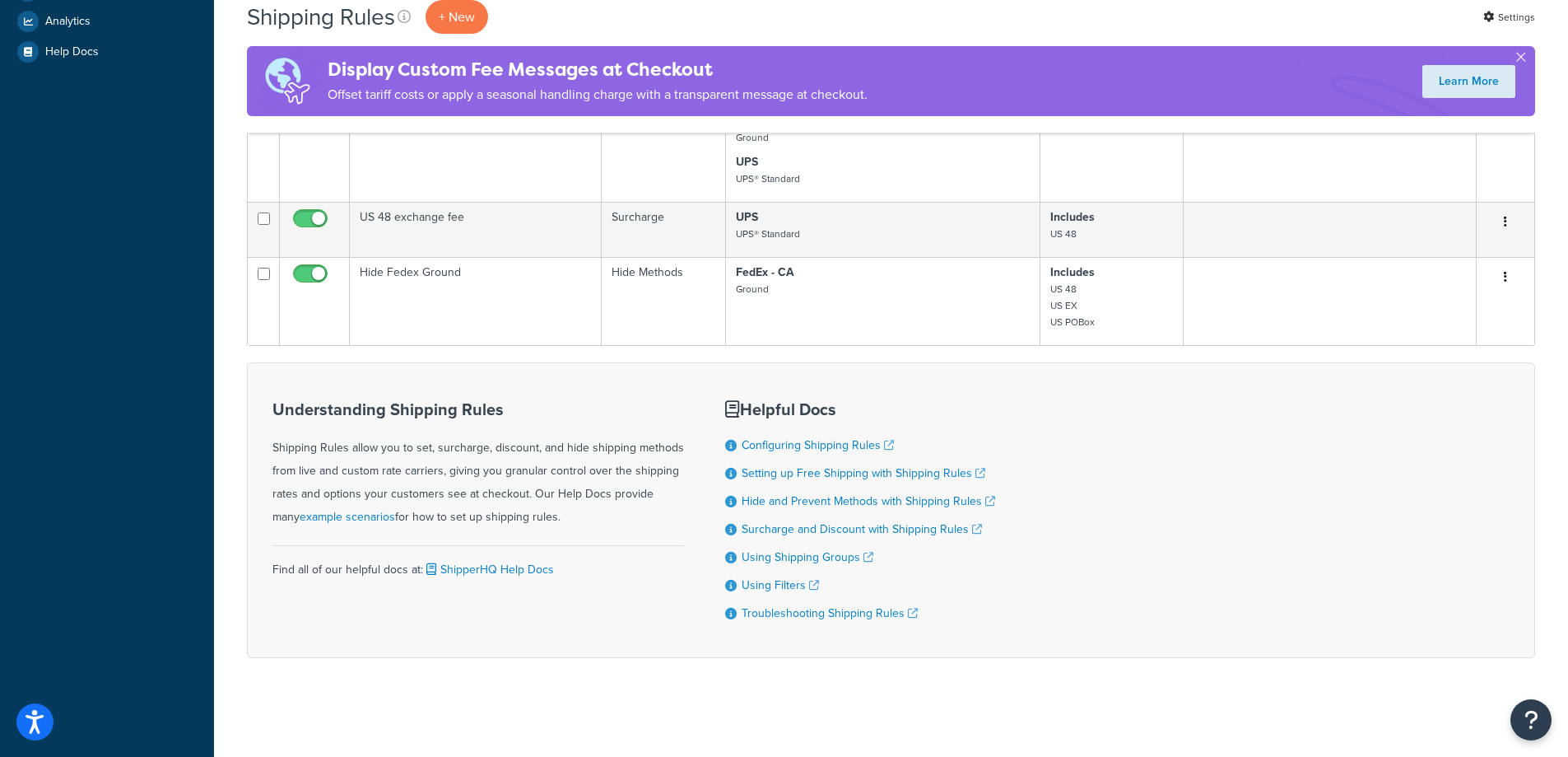
click at [1324, 597] on div "Understanding Shipping Rules Shipping Rules allow you to set, surcharge, discou…" at bounding box center [890, 510] width 1288 height 296
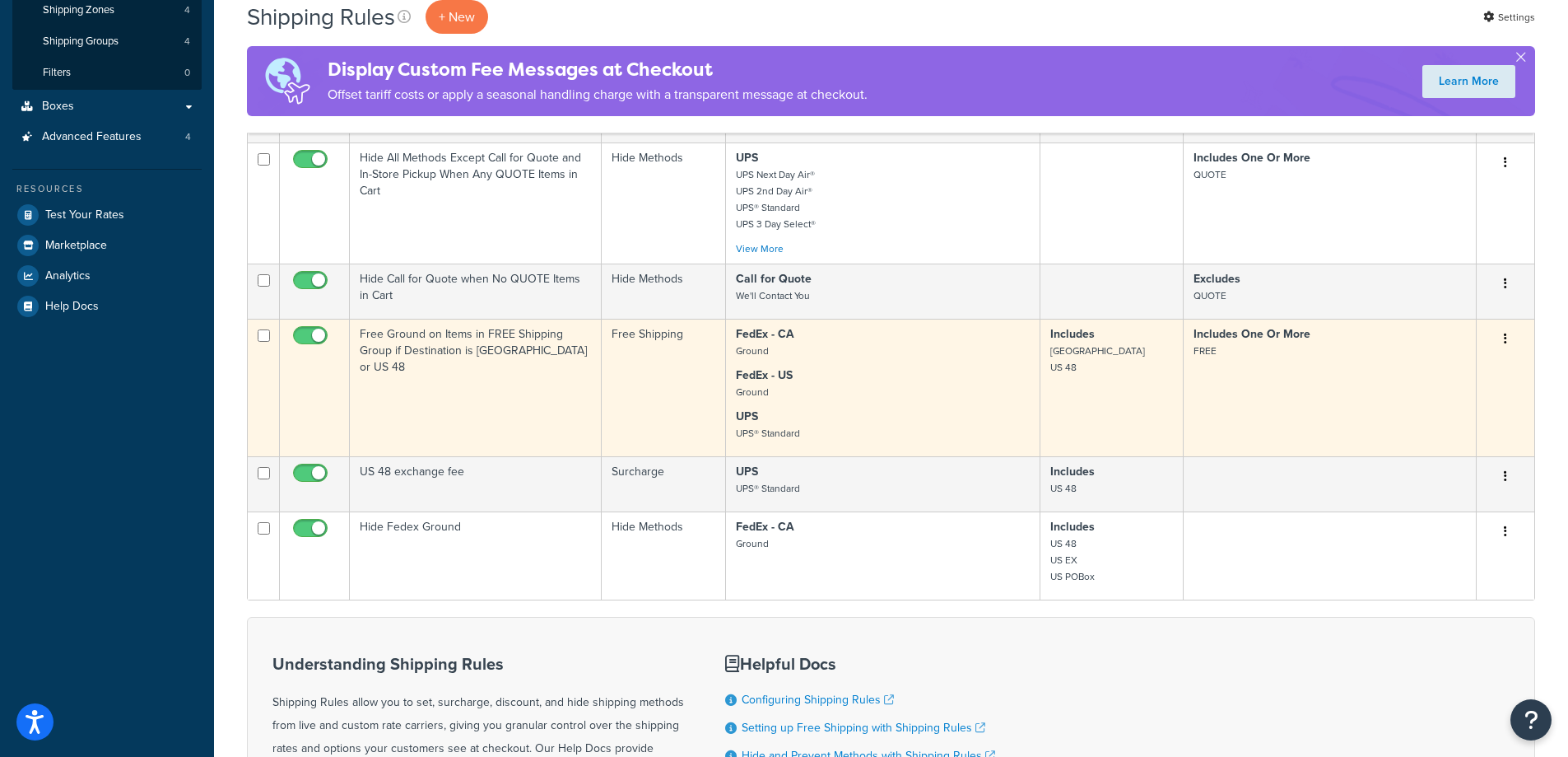
scroll to position [329, 0]
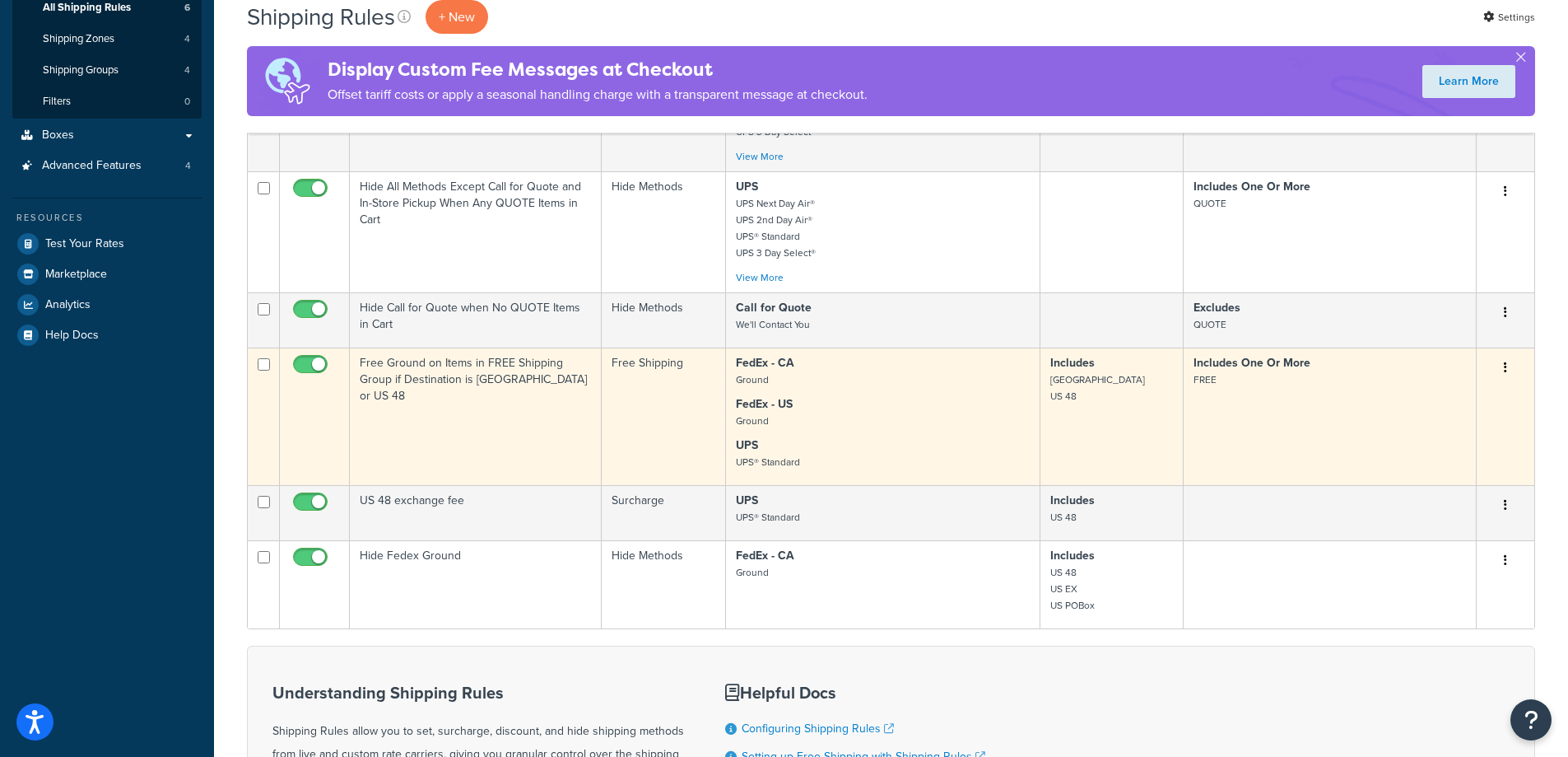
click at [474, 406] on td "Free Ground on Items in FREE Shipping Group if Destination is [GEOGRAPHIC_DATA]…" at bounding box center [475, 415] width 252 height 137
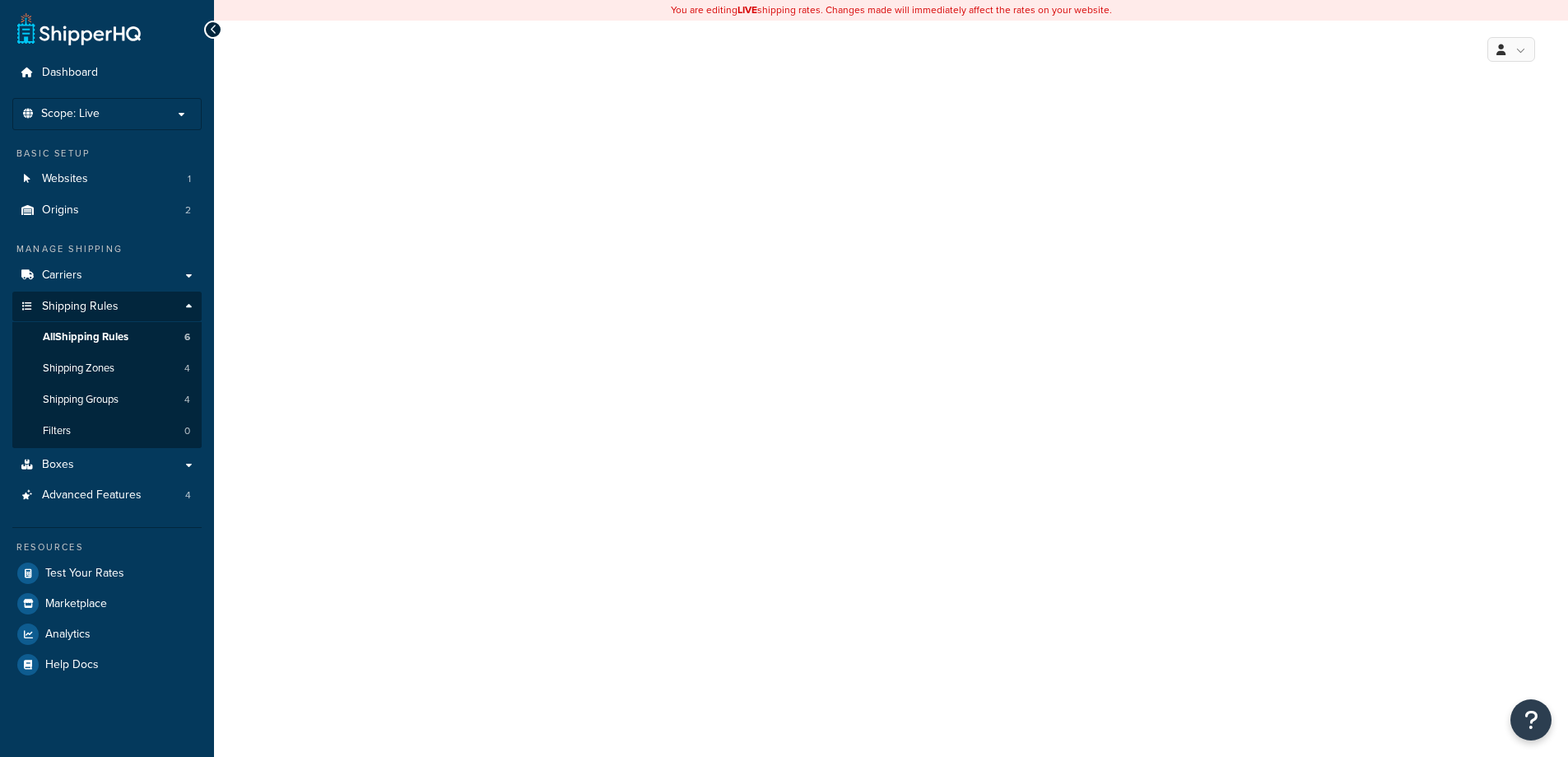
select select "OVERRIDE"
select select "SHIPPING_GROUP"
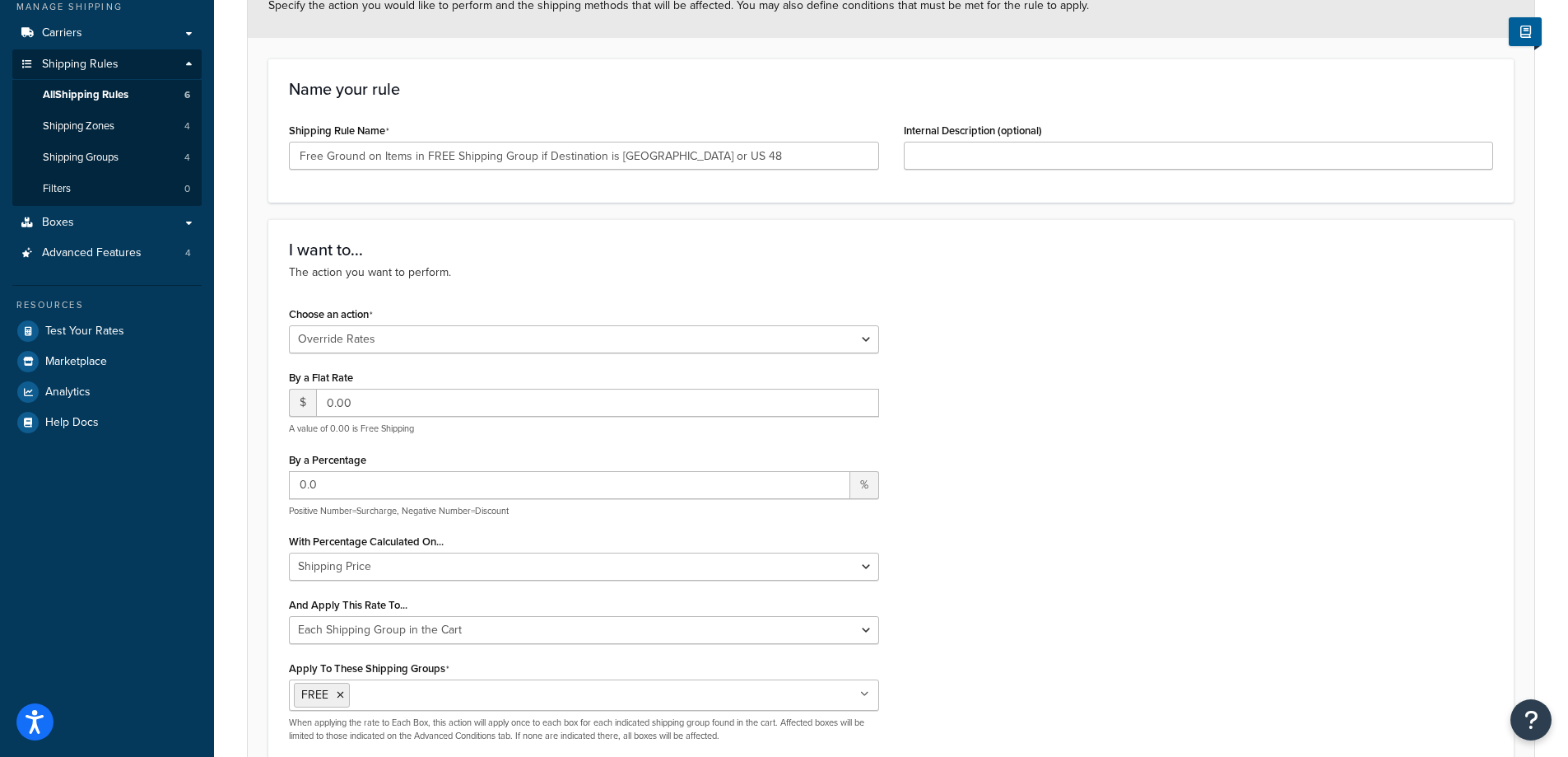
scroll to position [247, 0]
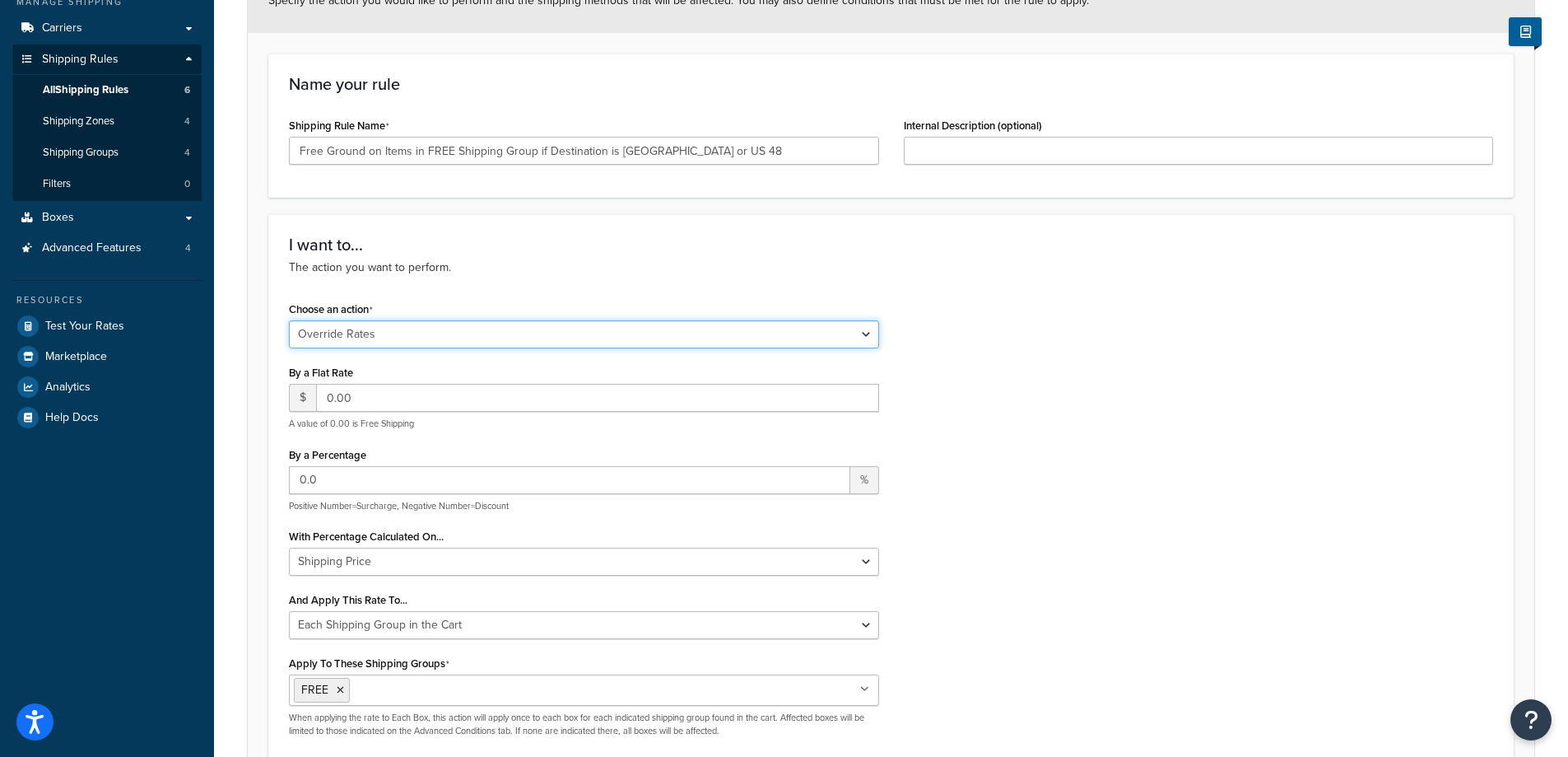
click at [873, 335] on select "Choose an action Override Rates Surcharge or discount rates Hide a shipping met…" at bounding box center [584, 334] width 590 height 28
select select "SURCHARGE"
click at [289, 322] on select "Choose an action Override Rates Surcharge or discount rates Hide a shipping met…" at bounding box center [584, 334] width 590 height 28
click at [326, 401] on input "0.00" at bounding box center [598, 398] width 563 height 28
click at [1171, 432] on div "Choose an action Choose an action Override Rates Surcharge or discount rates Hi…" at bounding box center [891, 524] width 1229 height 452
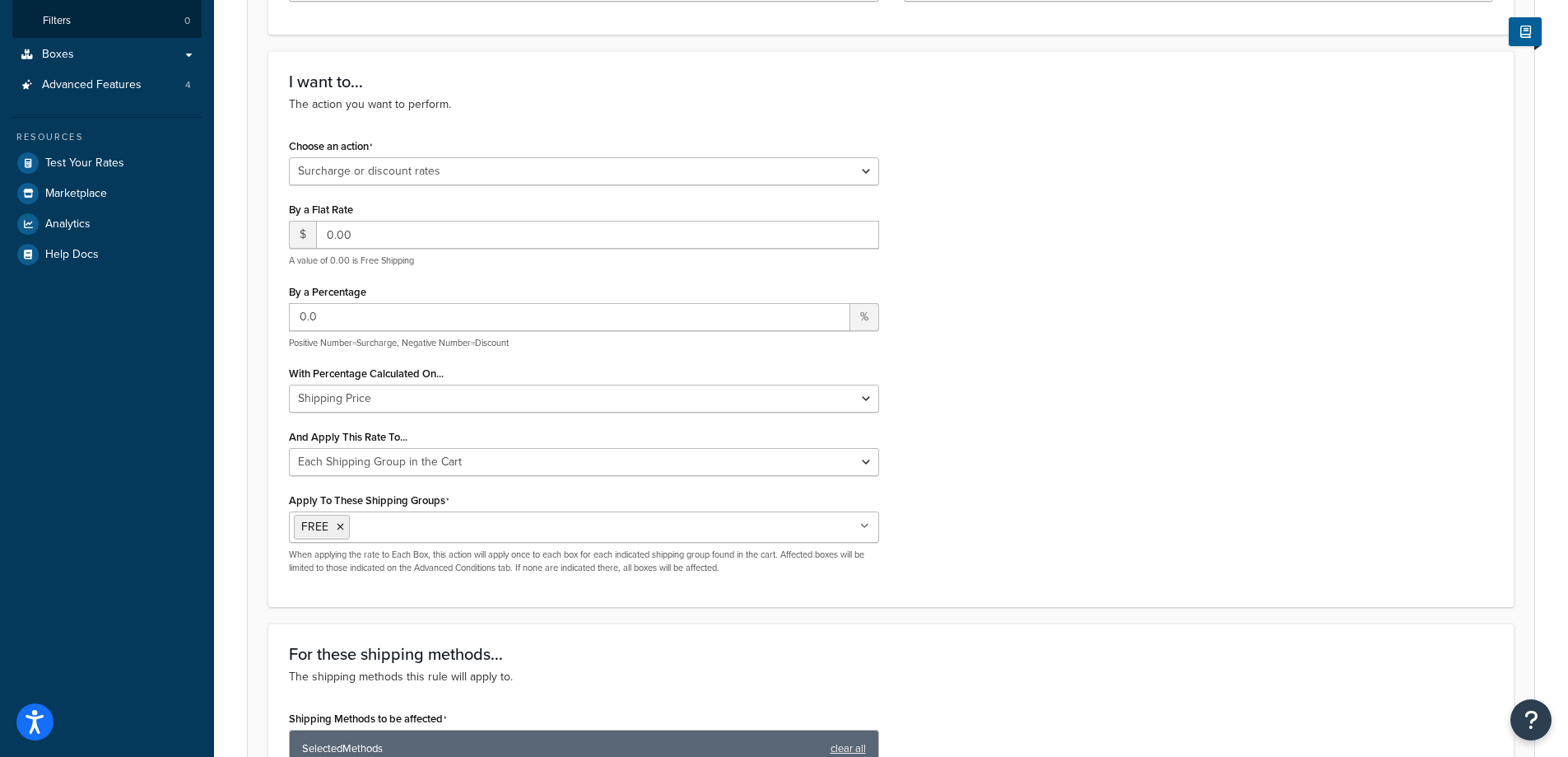
scroll to position [411, 0]
click at [1007, 394] on div "Choose an action Choose an action Override Rates Surcharge or discount rates Hi…" at bounding box center [891, 359] width 1229 height 452
click at [845, 402] on select "Shipping Price Order Value" at bounding box center [584, 397] width 590 height 28
click at [1042, 379] on div "Choose an action Choose an action Override Rates Surcharge or discount rates Hi…" at bounding box center [891, 359] width 1229 height 452
click at [875, 464] on select "Each Shipment in the Cart Each Shipping Group in the Cart Each Item within a Sh…" at bounding box center [584, 460] width 590 height 28
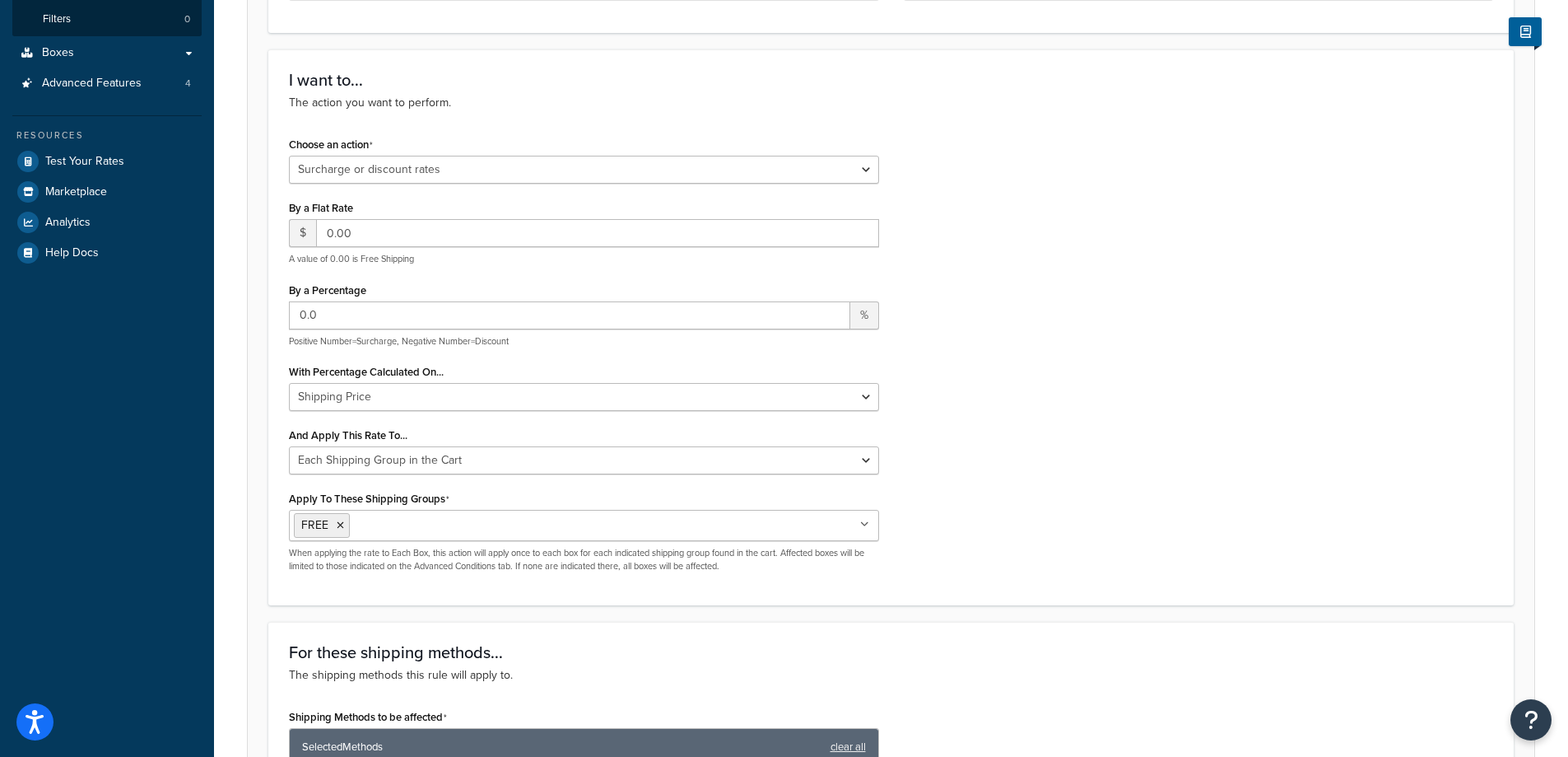
click at [1128, 388] on div "Choose an action Choose an action Override Rates Surcharge or discount rates Hi…" at bounding box center [891, 359] width 1229 height 452
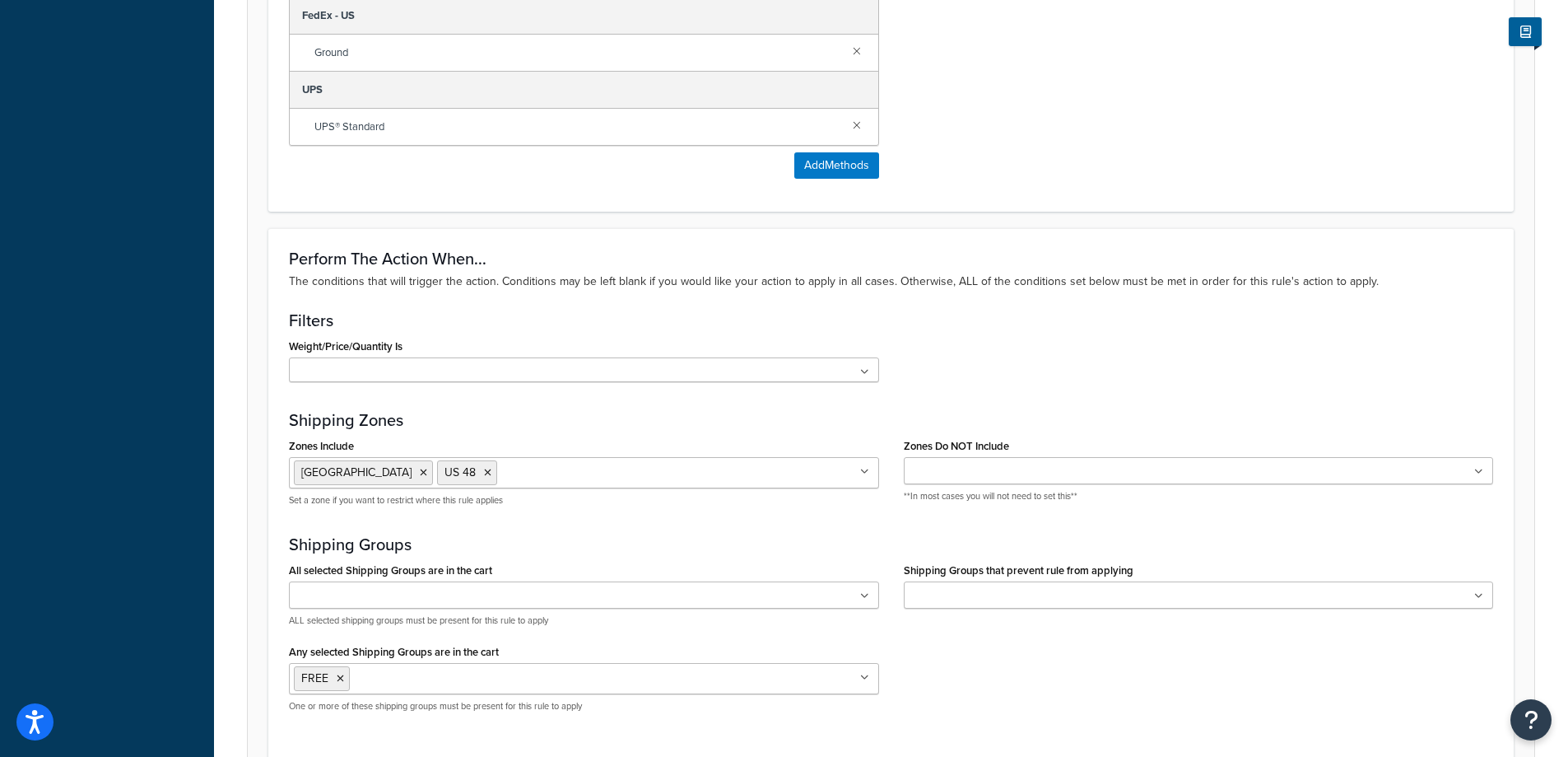
scroll to position [1318, 0]
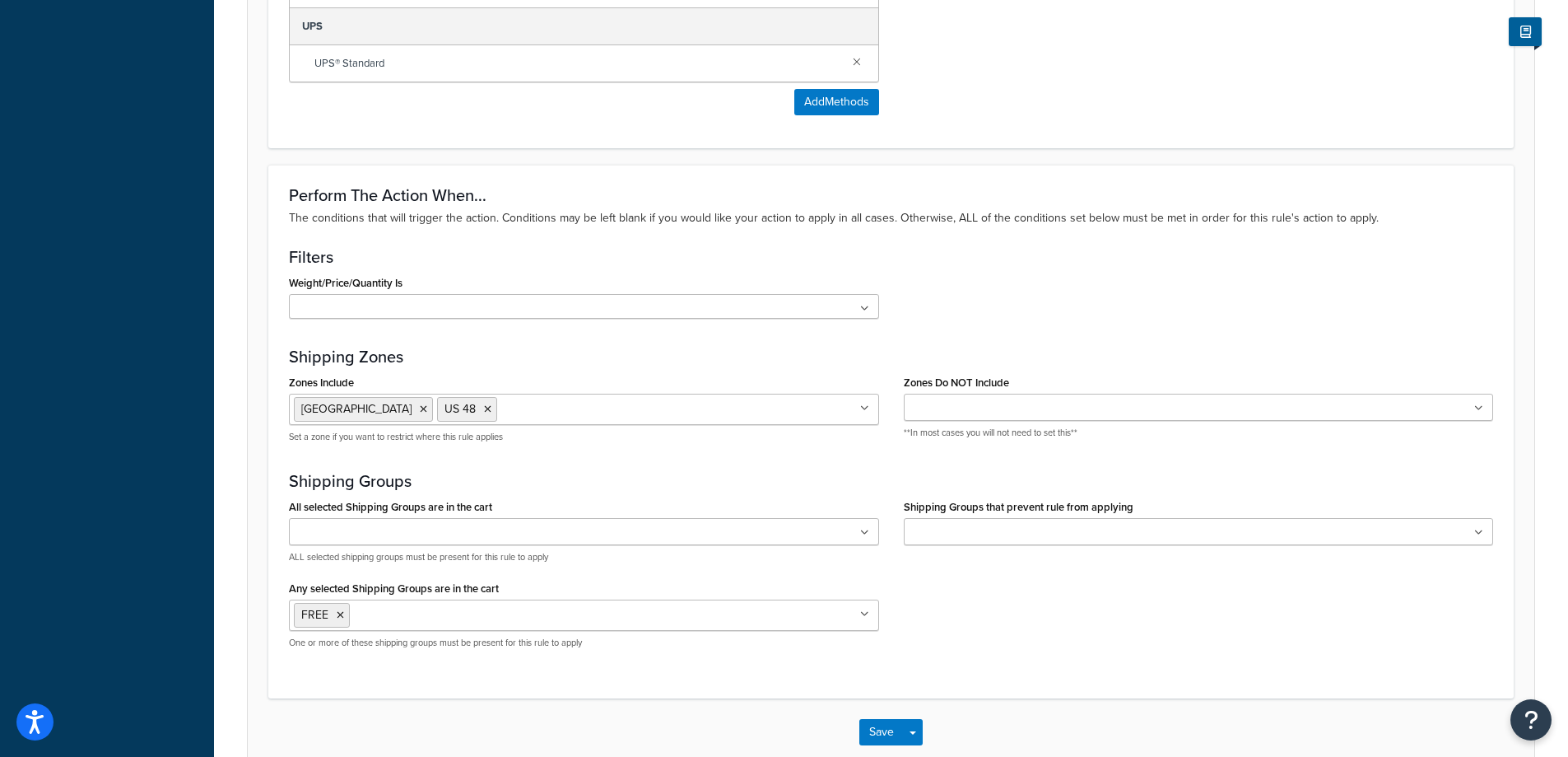
click at [826, 300] on ul at bounding box center [584, 307] width 590 height 25
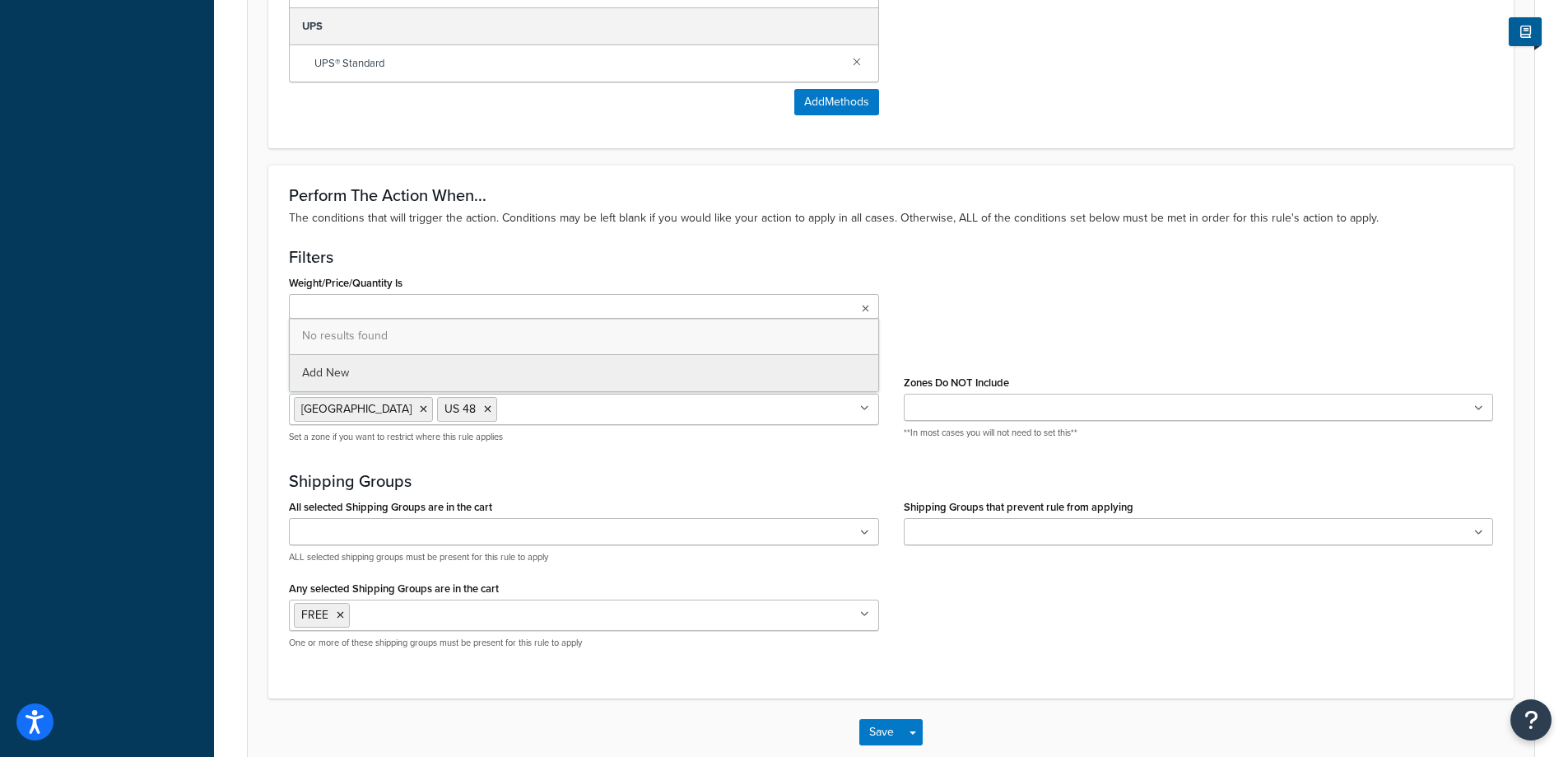
click at [1012, 264] on h3 "Filters" at bounding box center [891, 257] width 1204 height 18
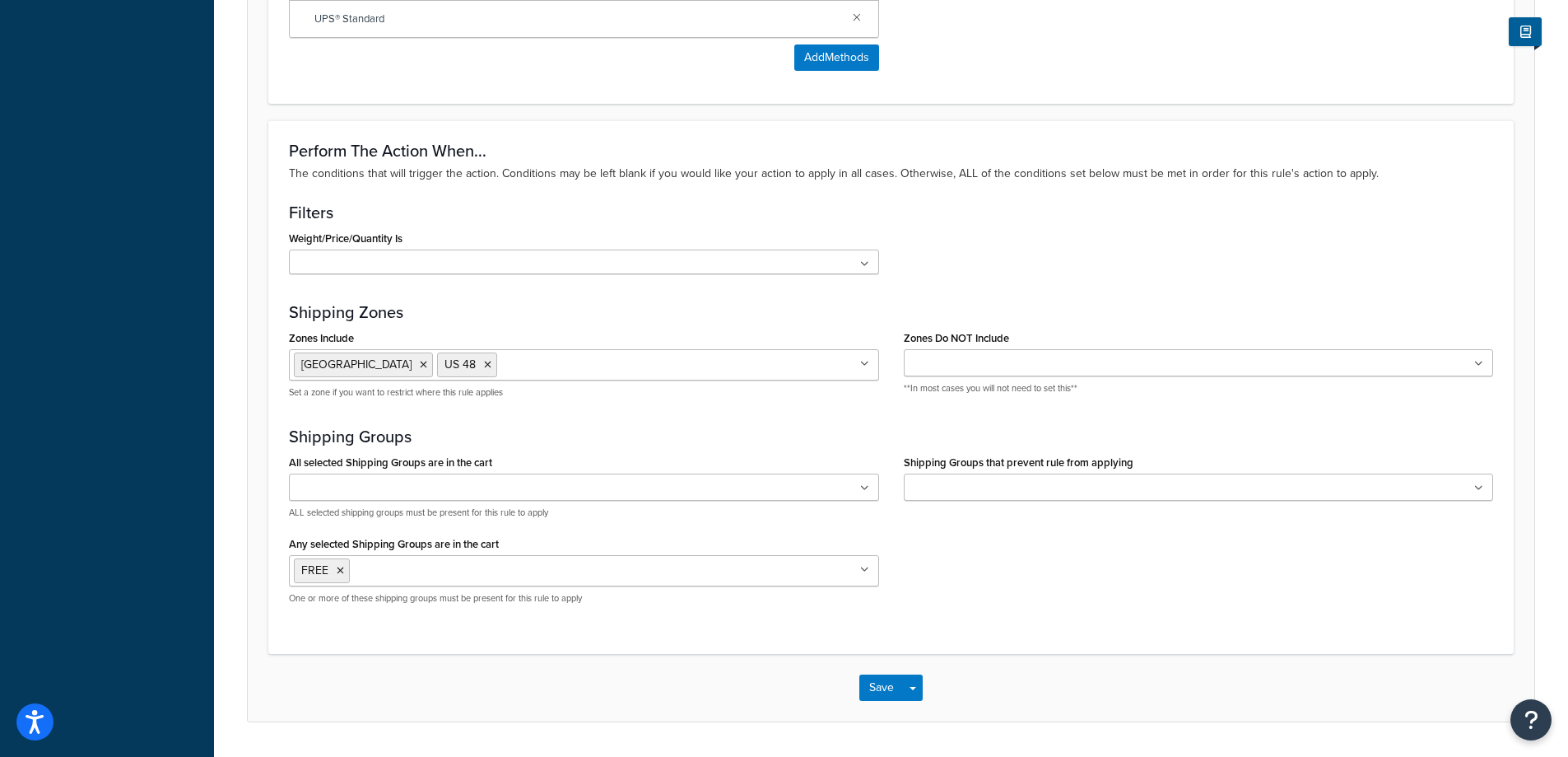
scroll to position [1400, 0]
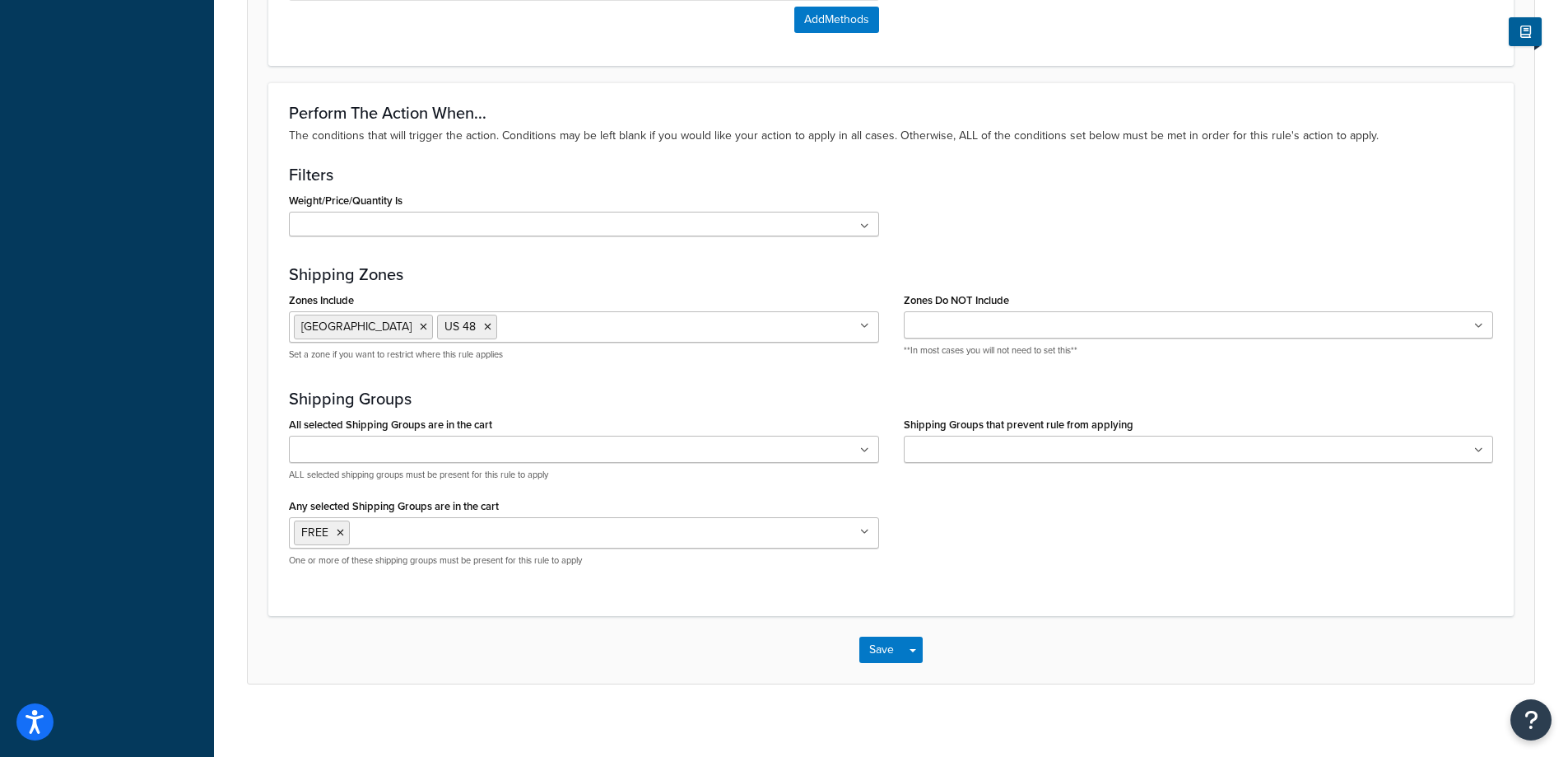
click at [1044, 500] on div "All selected Shipping Groups are in the cart Express Only FREE QUOTE All Produc…" at bounding box center [891, 495] width 1229 height 166
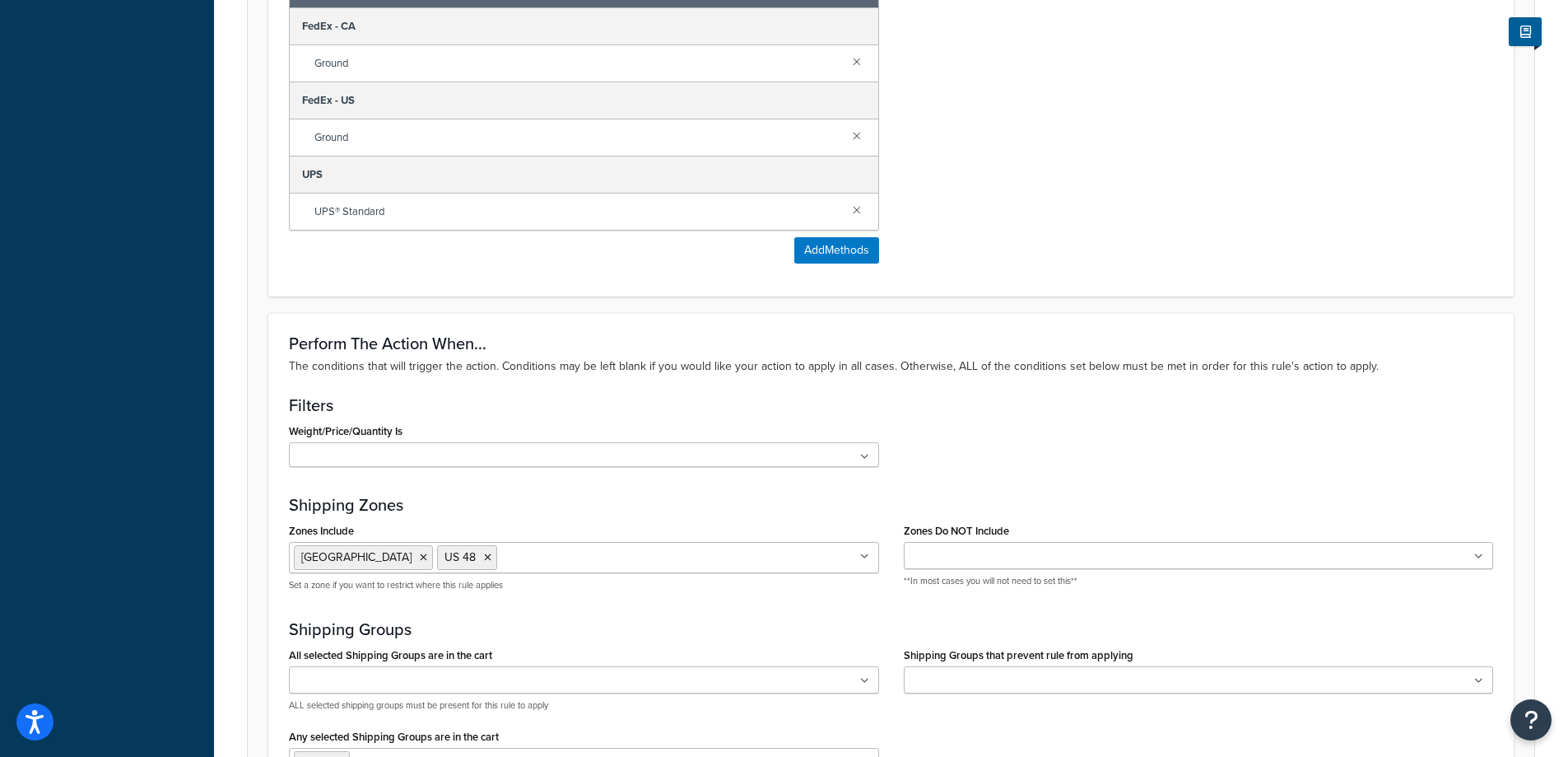
scroll to position [1413, 0]
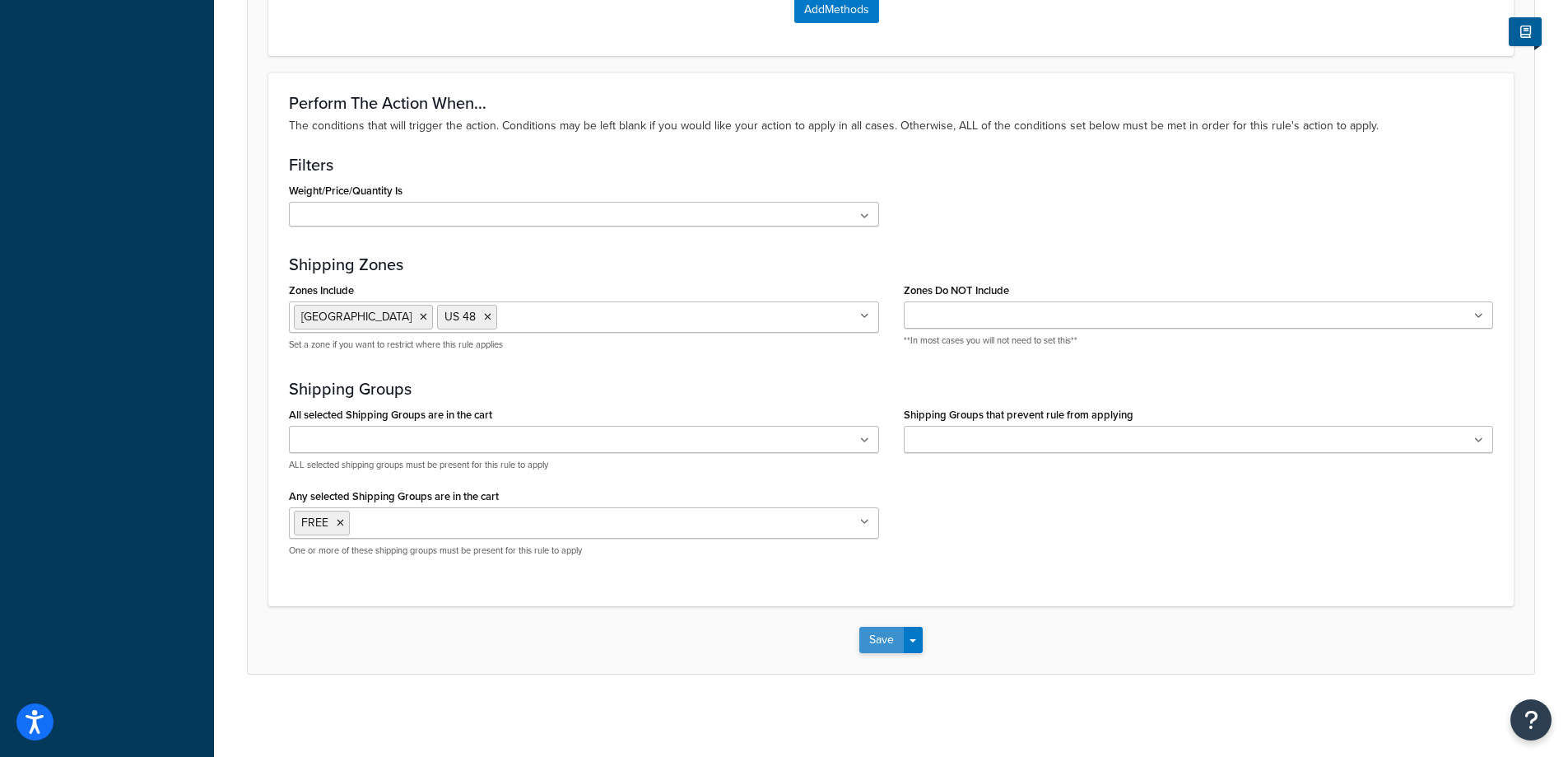
click at [889, 643] on button "Save" at bounding box center [882, 640] width 45 height 27
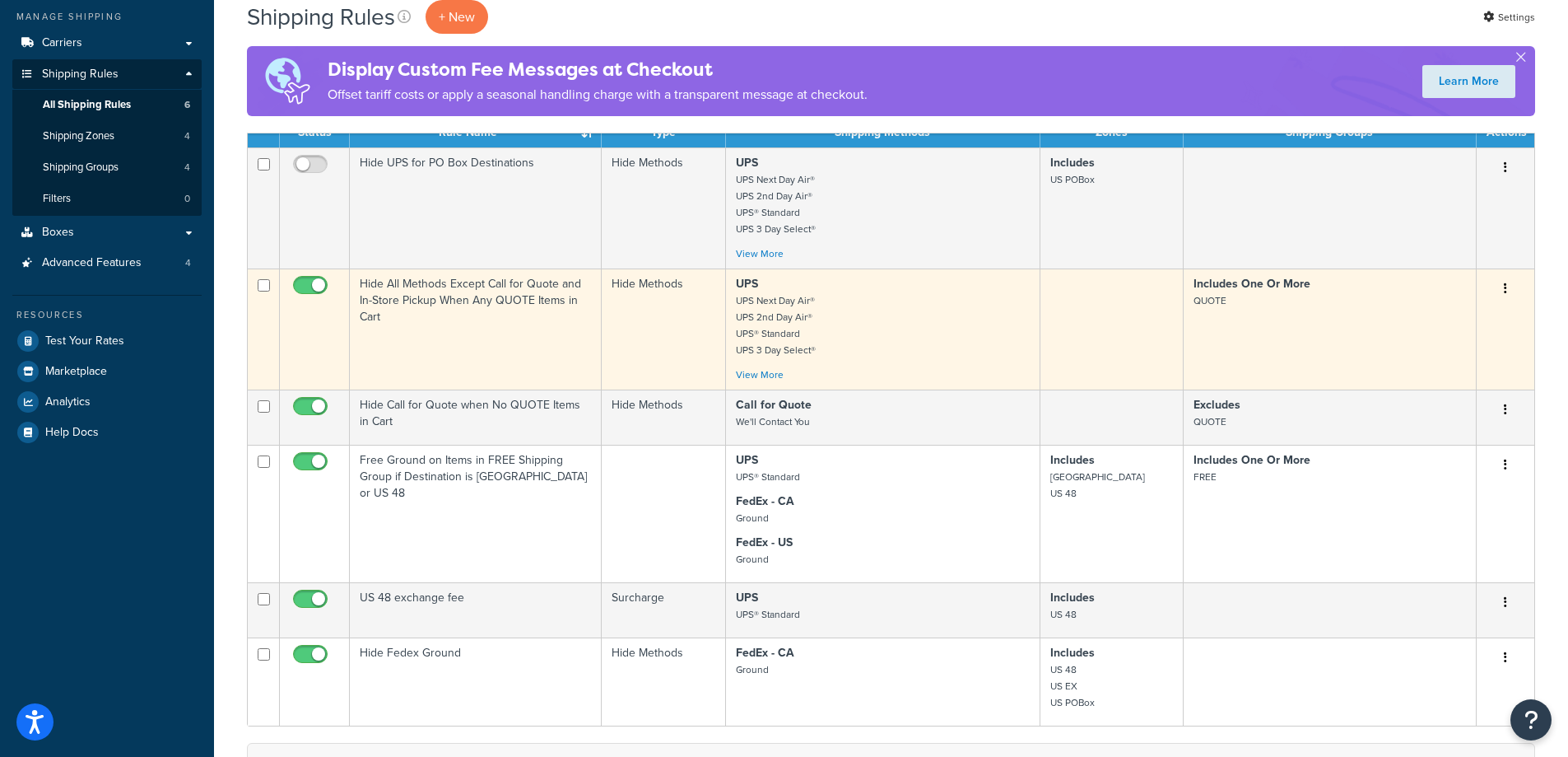
scroll to position [247, 0]
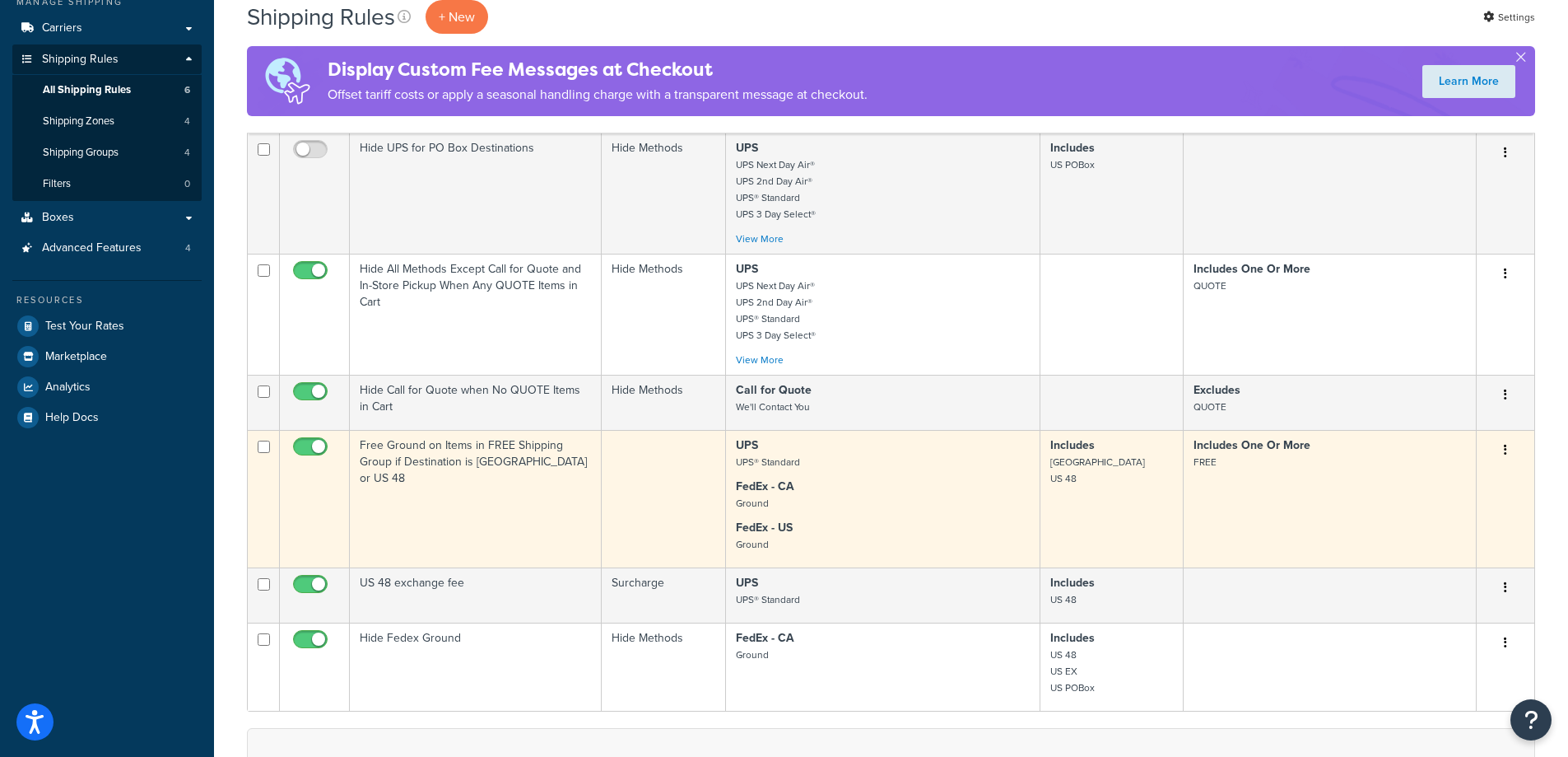
click at [481, 482] on td "Free Ground on Items in FREE Shipping Group if Destination is [GEOGRAPHIC_DATA]…" at bounding box center [475, 498] width 252 height 137
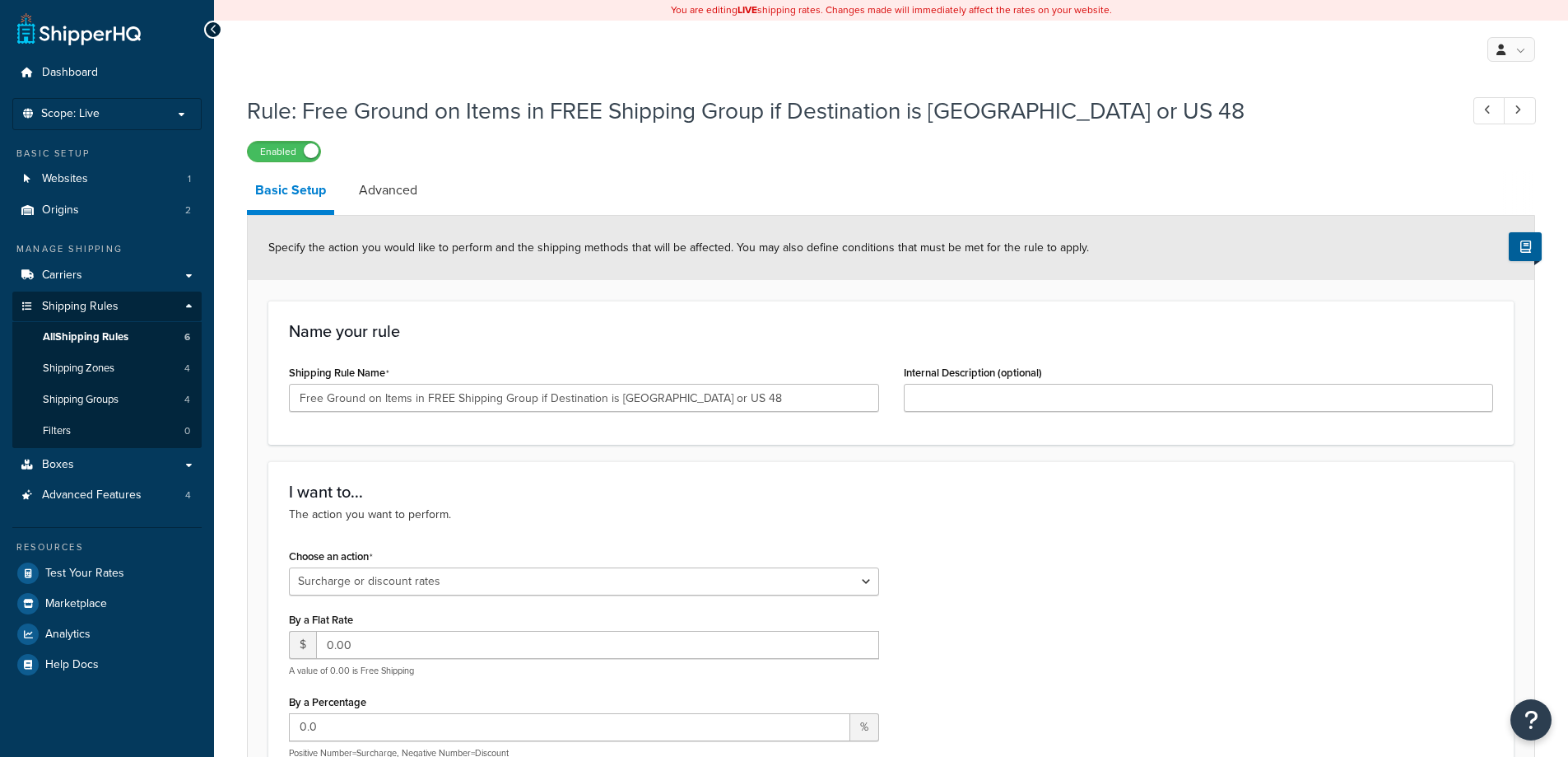
select select "SURCHARGE"
select select "SHIPPING_GROUP"
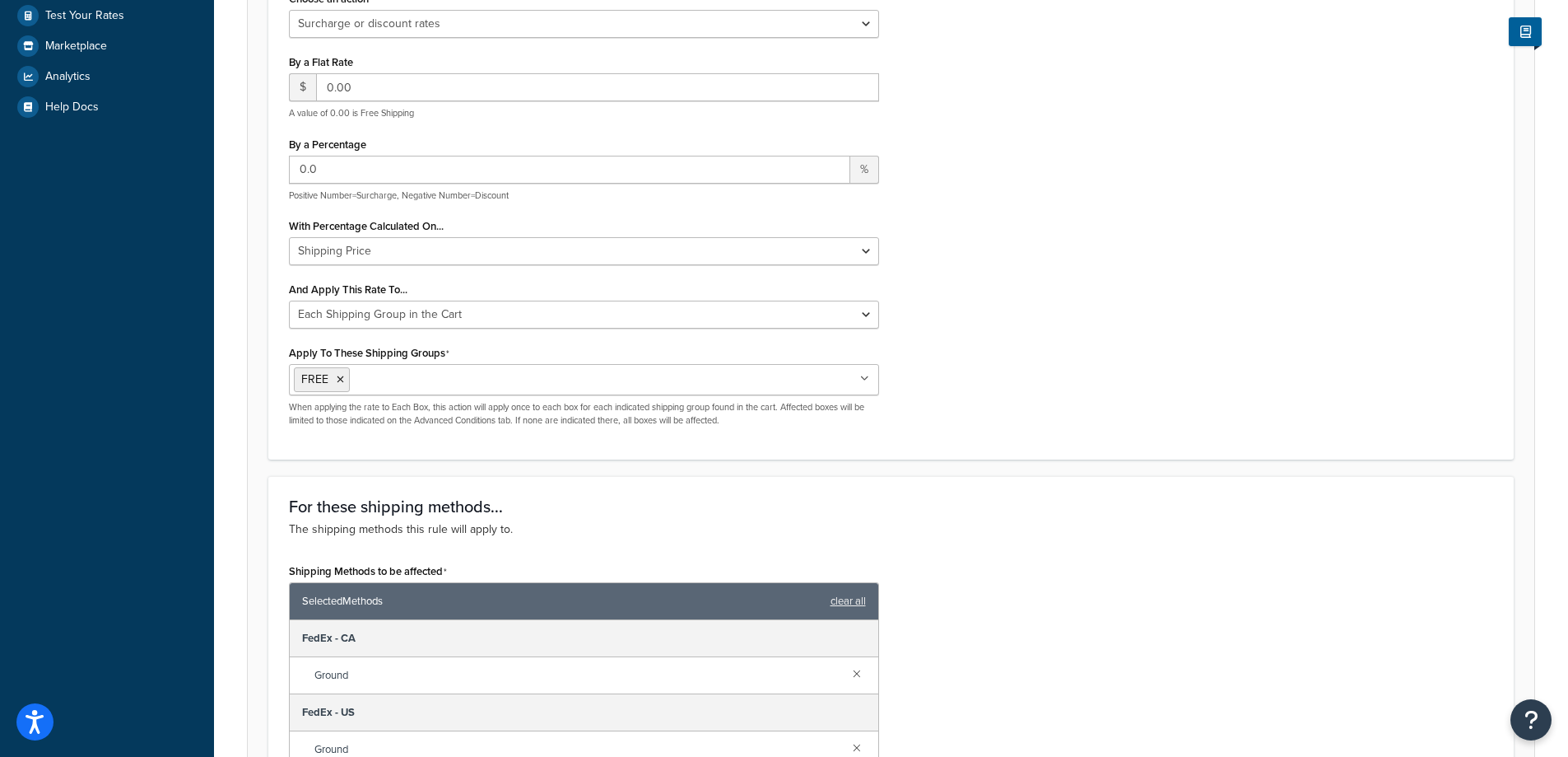
scroll to position [329, 0]
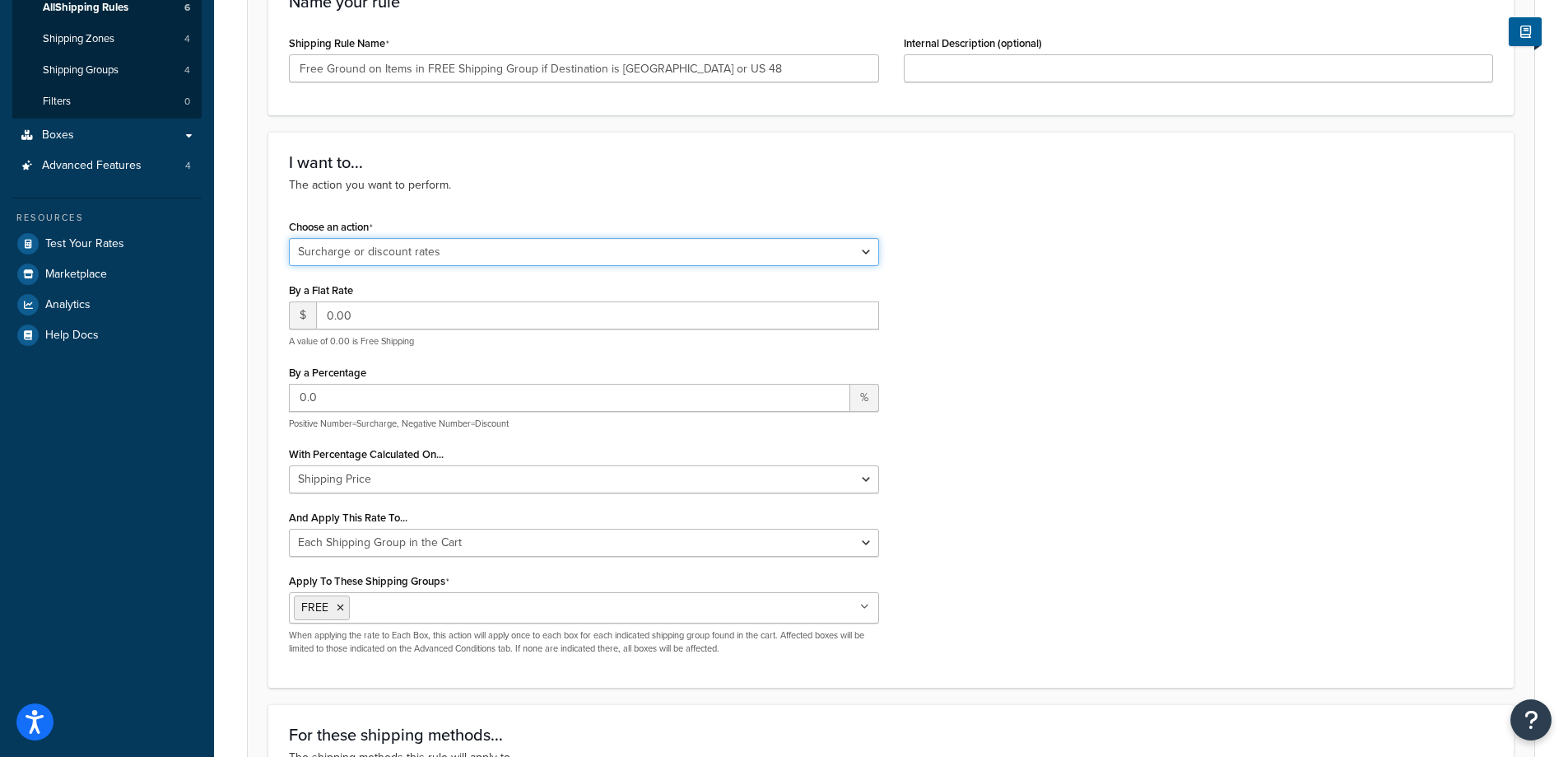
click at [546, 253] on select "Choose an action Override Rates Surcharge or discount rates Hide a shipping met…" at bounding box center [584, 252] width 590 height 28
click at [1064, 318] on div "Choose an action Choose an action Override Rates Surcharge or discount rates Hi…" at bounding box center [891, 441] width 1229 height 452
click at [301, 317] on span "$" at bounding box center [302, 316] width 27 height 28
click at [871, 253] on select "Choose an action Override Rates Surcharge or discount rates Hide a shipping met…" at bounding box center [584, 252] width 590 height 28
select select "OVERRIDE"
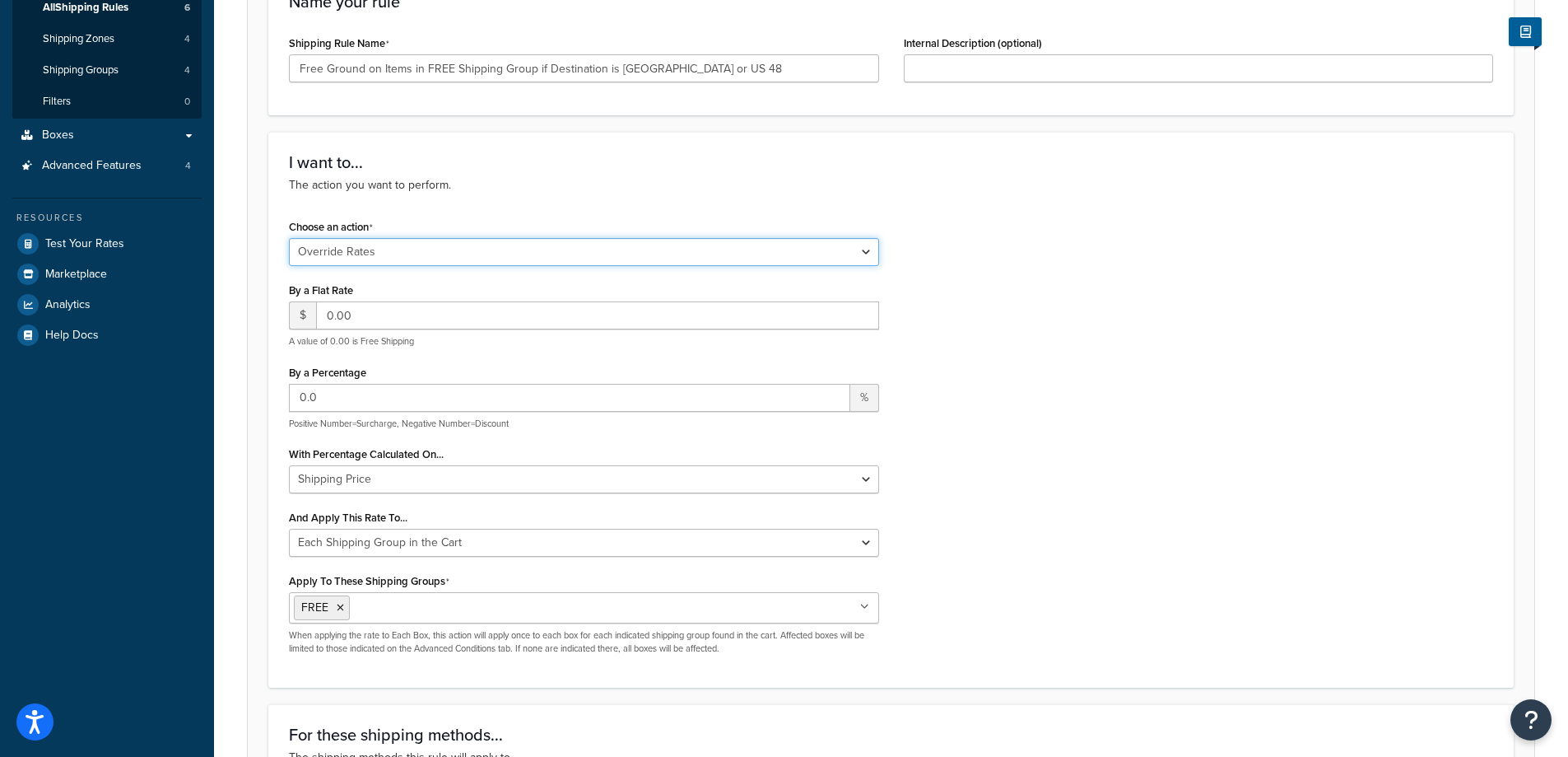
click at [289, 240] on select "Choose an action Override Rates Surcharge or discount rates Hide a shipping met…" at bounding box center [584, 252] width 590 height 28
click at [1071, 270] on div "Choose an action Choose an action Override Rates Surcharge or discount rates Hi…" at bounding box center [891, 441] width 1229 height 452
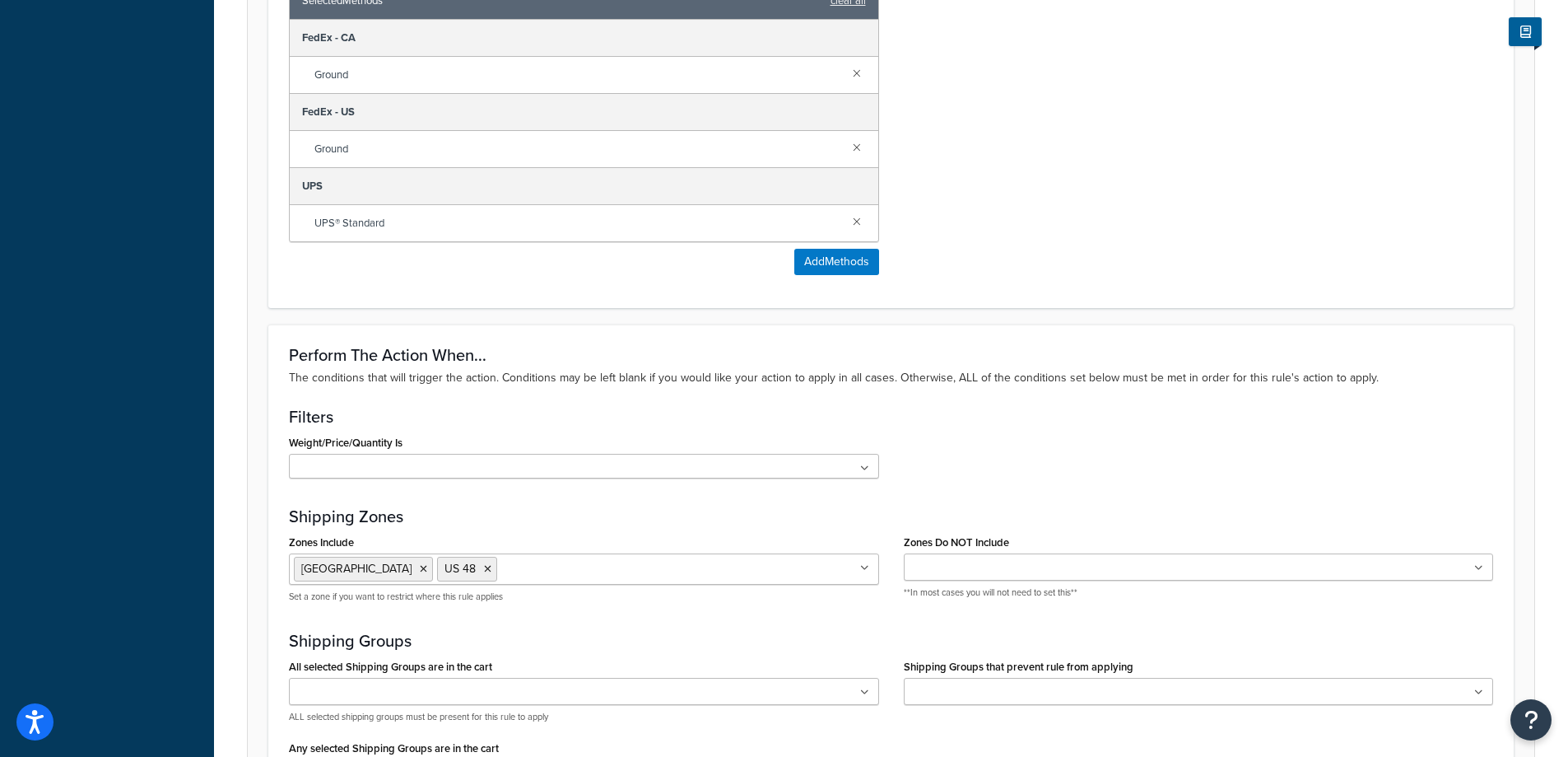
scroll to position [1413, 0]
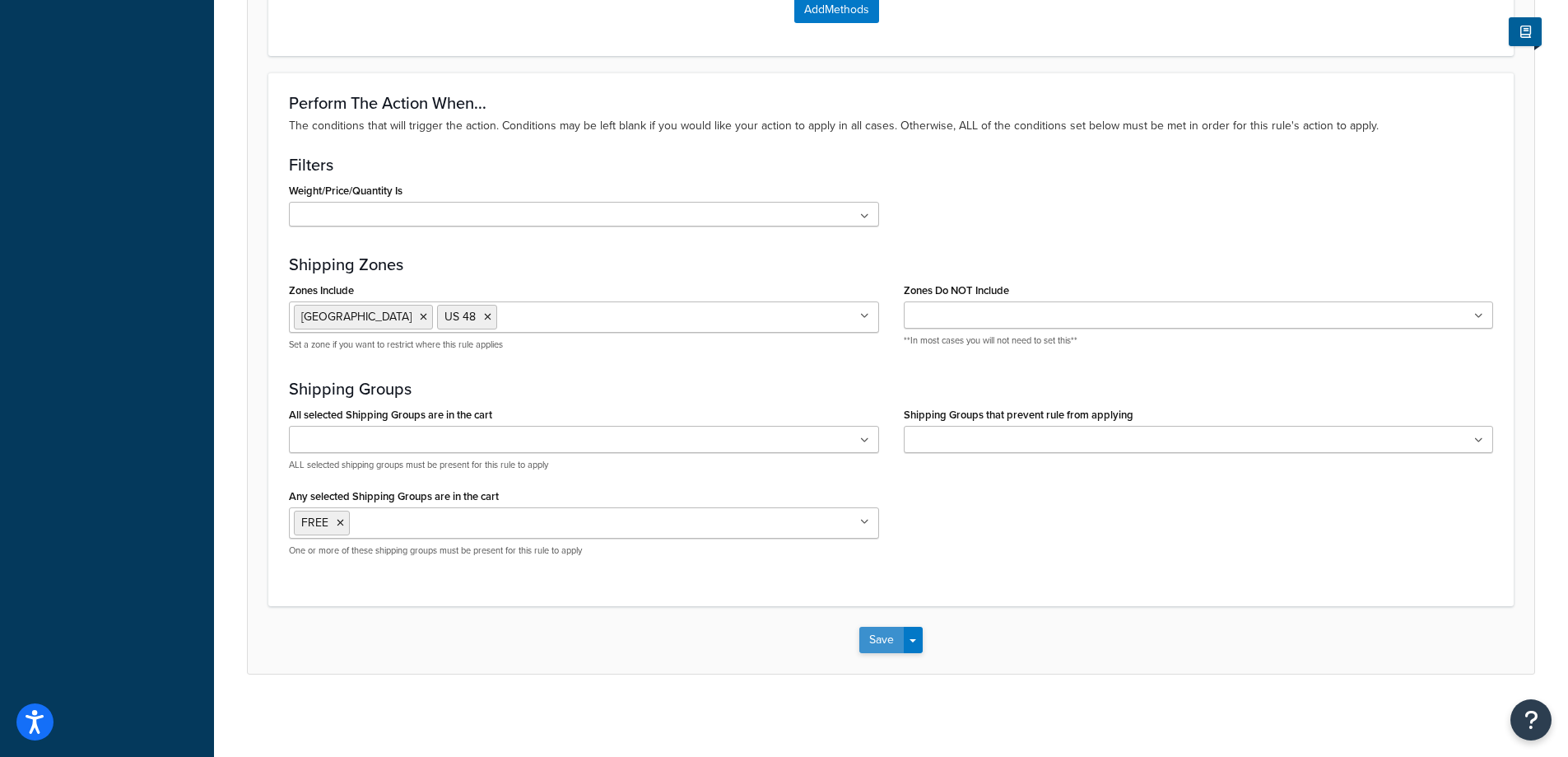
click at [888, 641] on button "Save" at bounding box center [882, 640] width 45 height 27
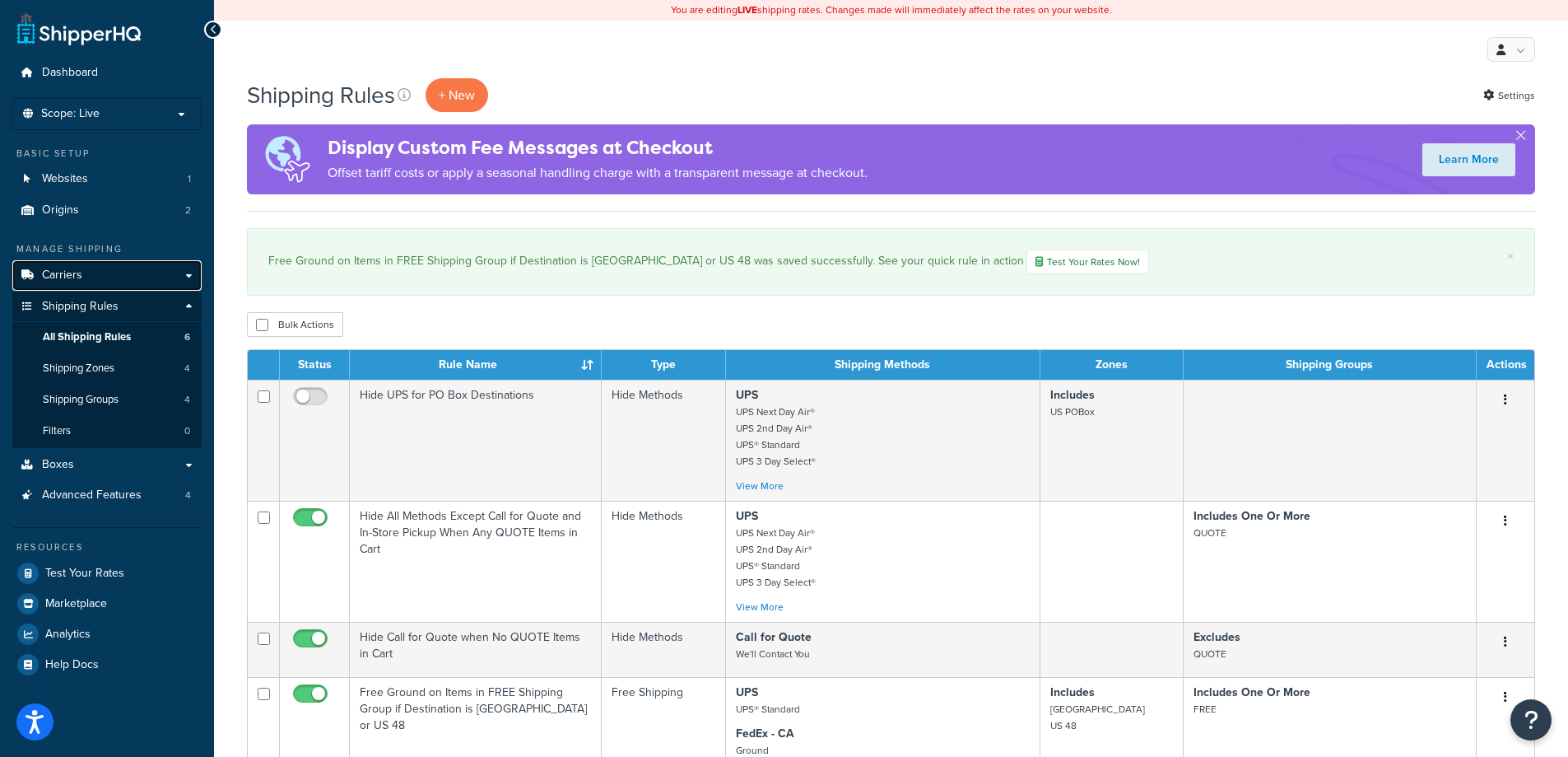
click at [115, 280] on link "Carriers" at bounding box center [107, 275] width 189 height 31
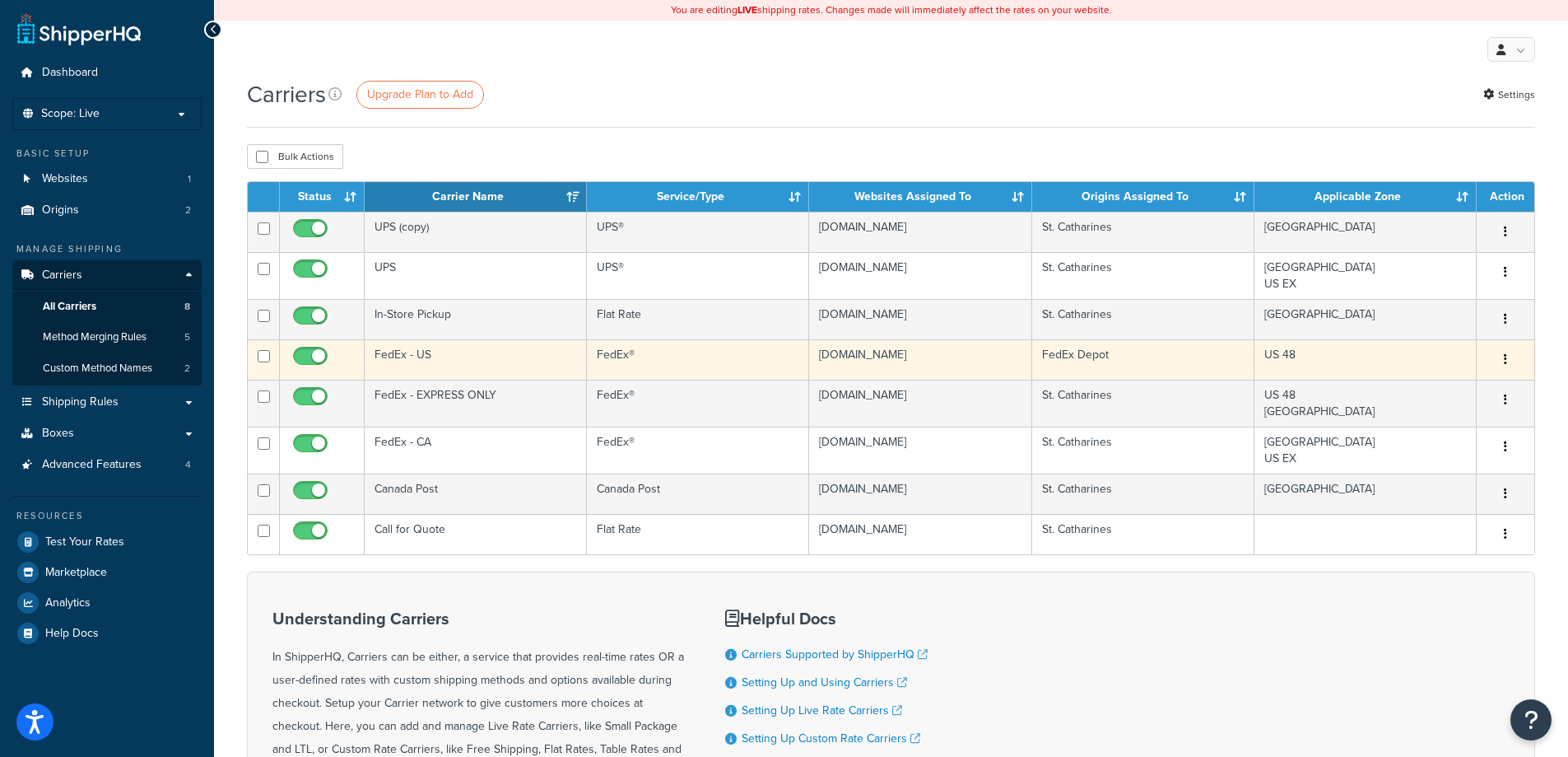
click at [478, 355] on td "FedEx - US" at bounding box center [476, 359] width 223 height 41
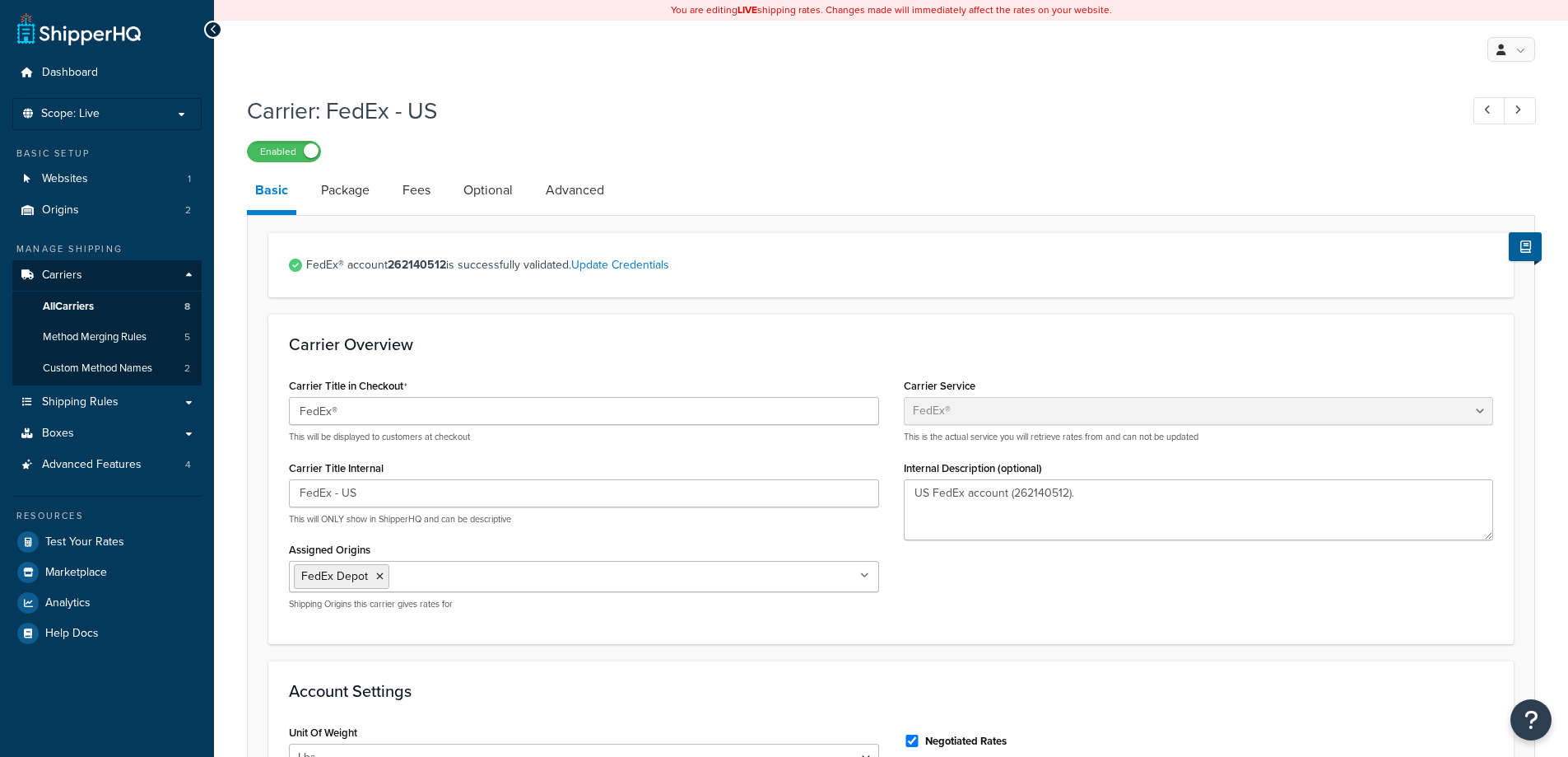
select select "fedEx"
select select "REGULAR_PICKUP"
select select "YOUR_PACKAGING"
click at [358, 202] on link "Package" at bounding box center [345, 190] width 65 height 40
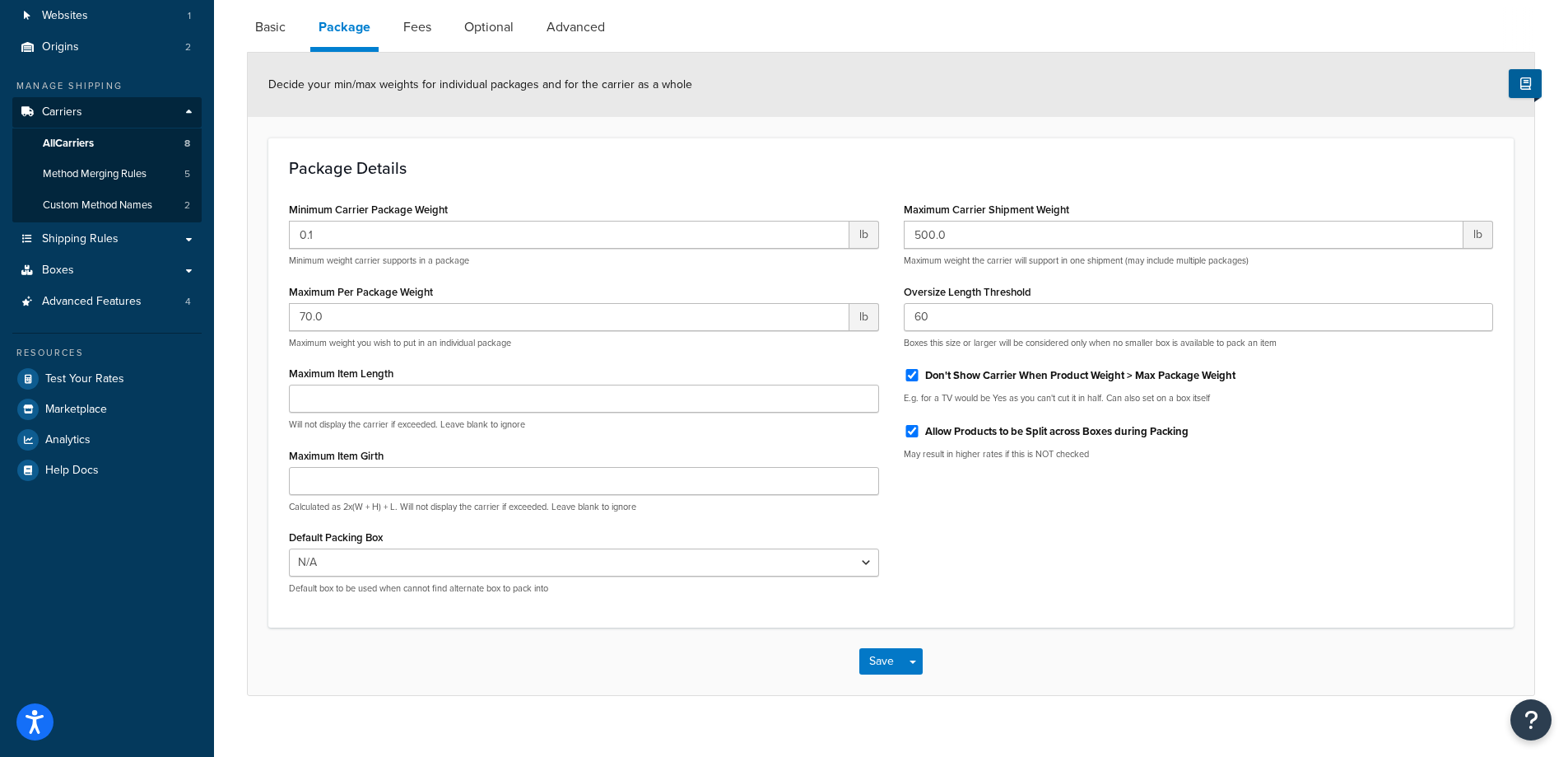
scroll to position [165, 0]
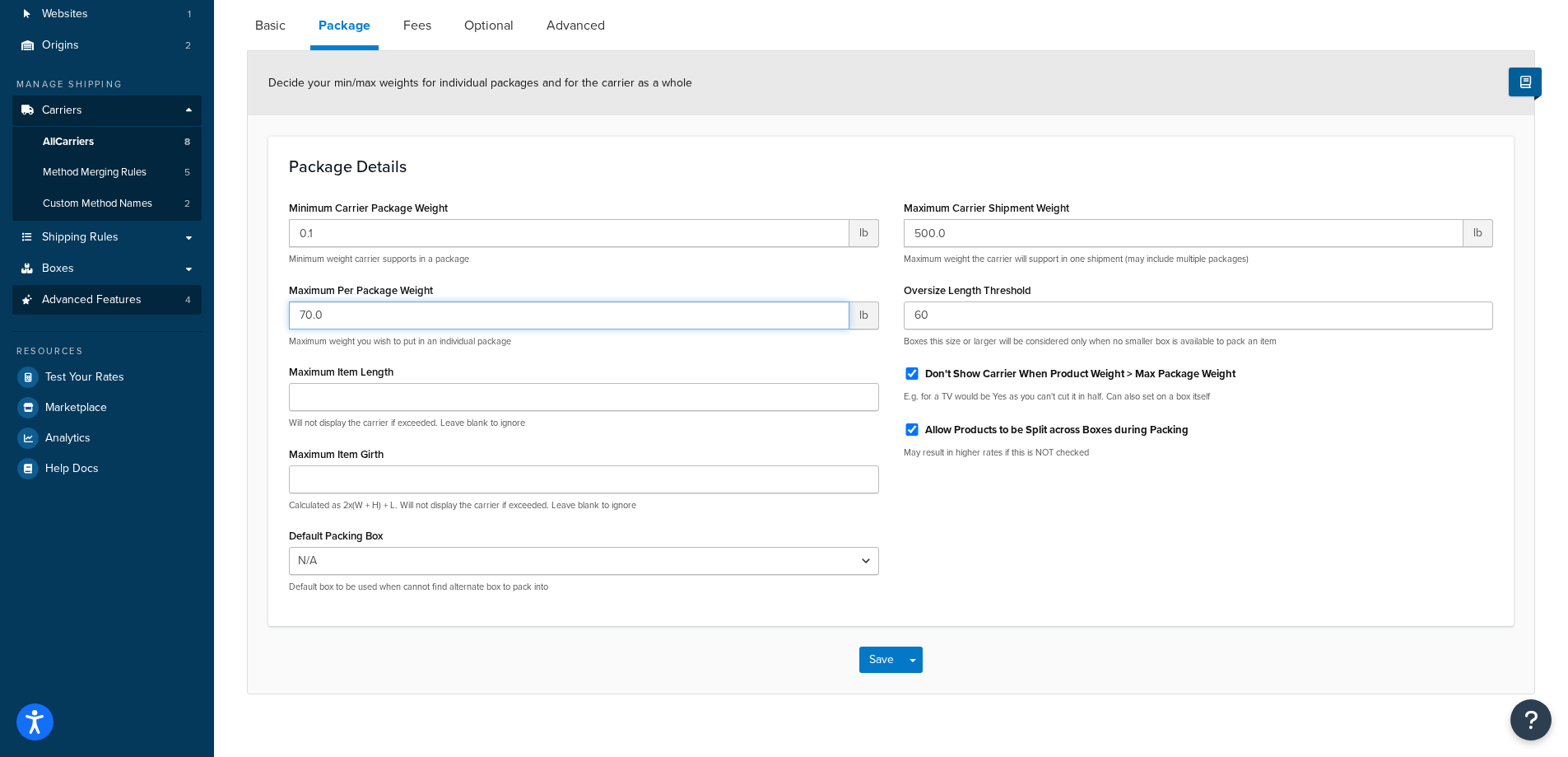
drag, startPoint x: 342, startPoint y: 322, endPoint x: 174, endPoint y: 309, distance: 168.5
click at [174, 309] on div "Dashboard Scope: Live Basic Setup Websites 1 Origins 2 Manage Shipping Carriers…" at bounding box center [784, 306] width 1568 height 941
type input "100"
click at [1139, 588] on div "Minimum Carrier Package Weight 0.1 lb Minimum weight carrier supports in a pack…" at bounding box center [891, 401] width 1229 height 410
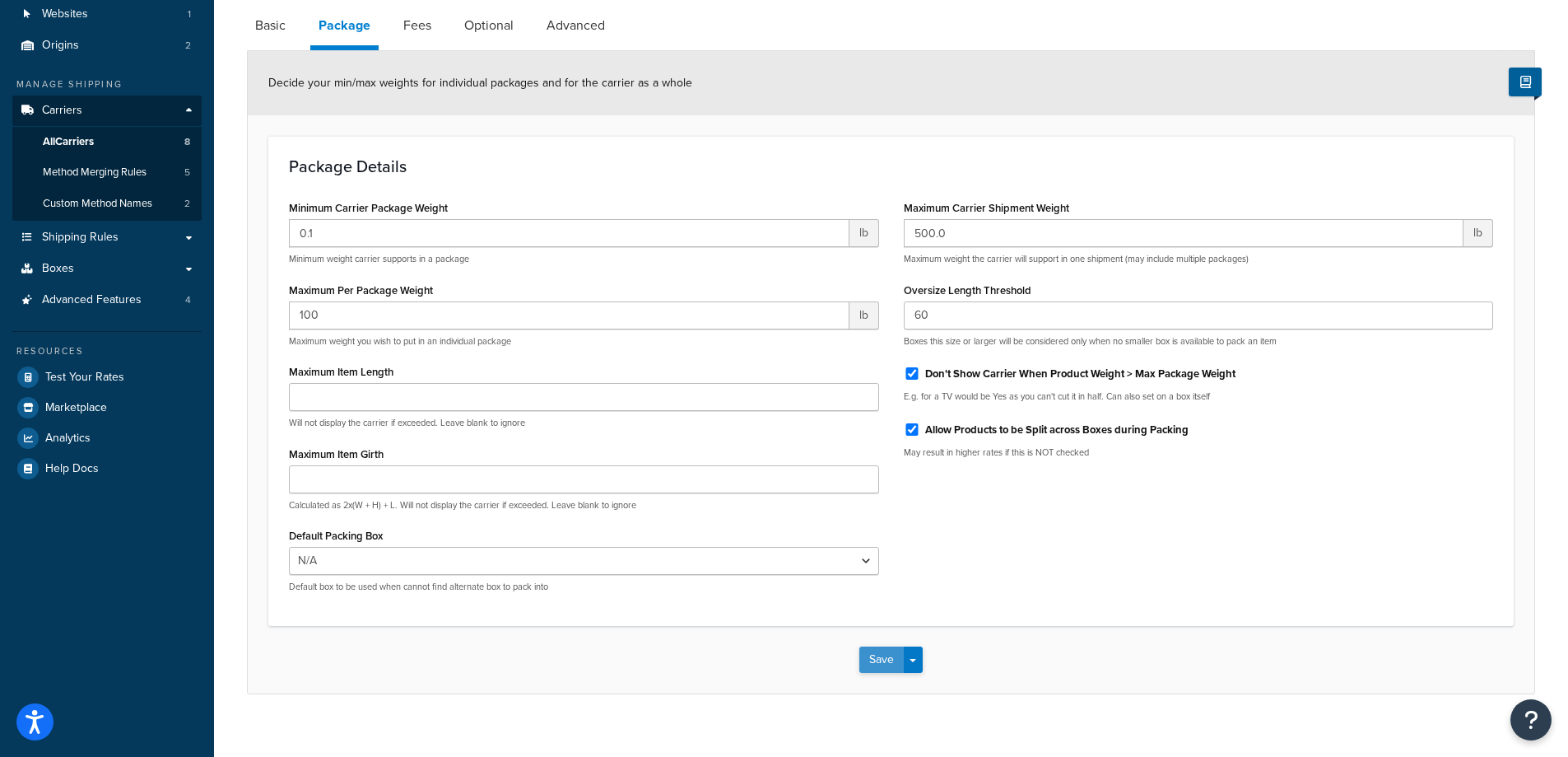
click at [880, 661] on button "Save" at bounding box center [882, 660] width 45 height 27
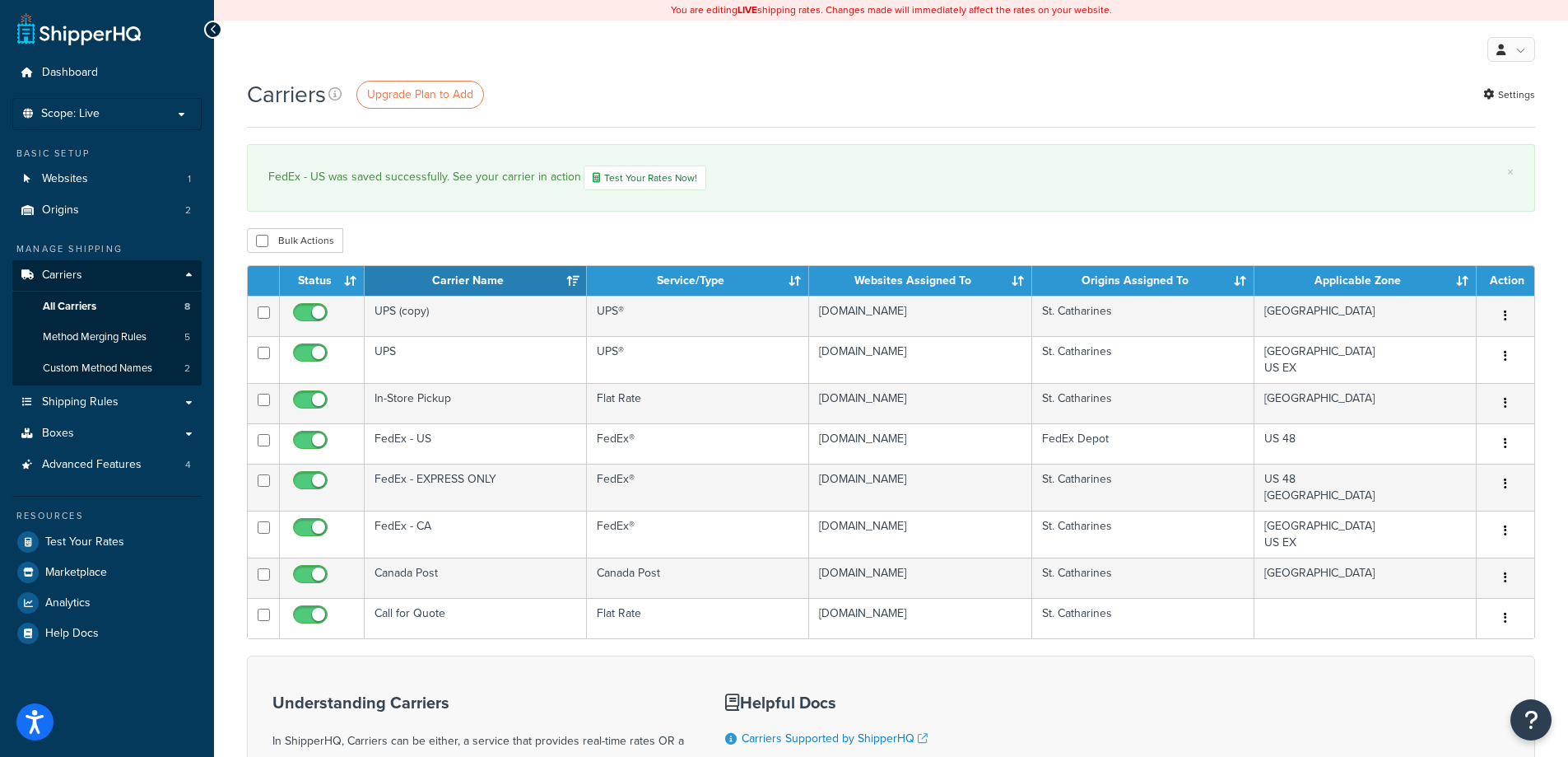
click at [963, 116] on div "Carriers Upgrade Plan to Add Settings" at bounding box center [890, 102] width 1288 height 49
click at [182, 404] on link "Shipping Rules" at bounding box center [107, 402] width 189 height 31
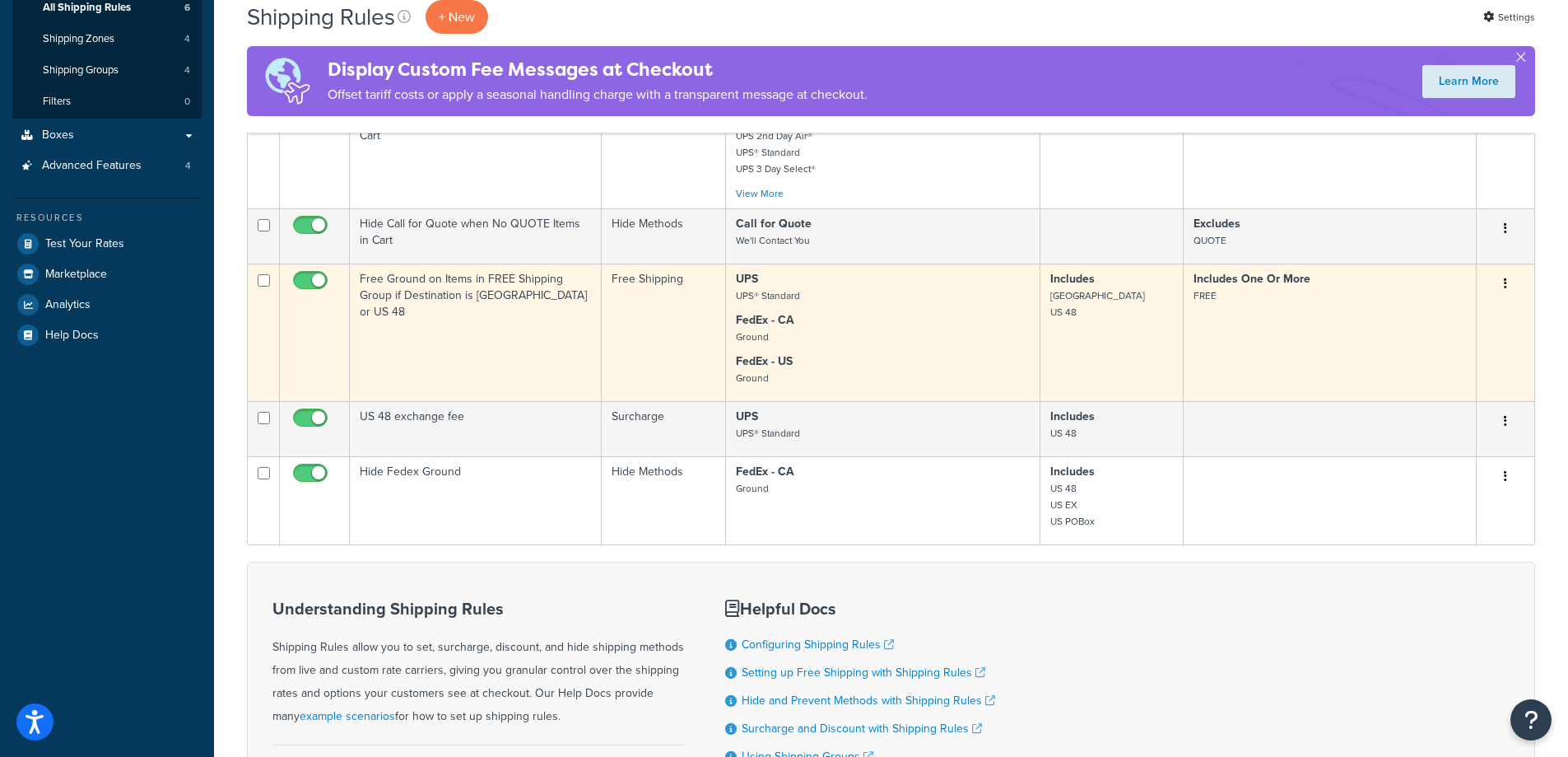
scroll to position [411, 0]
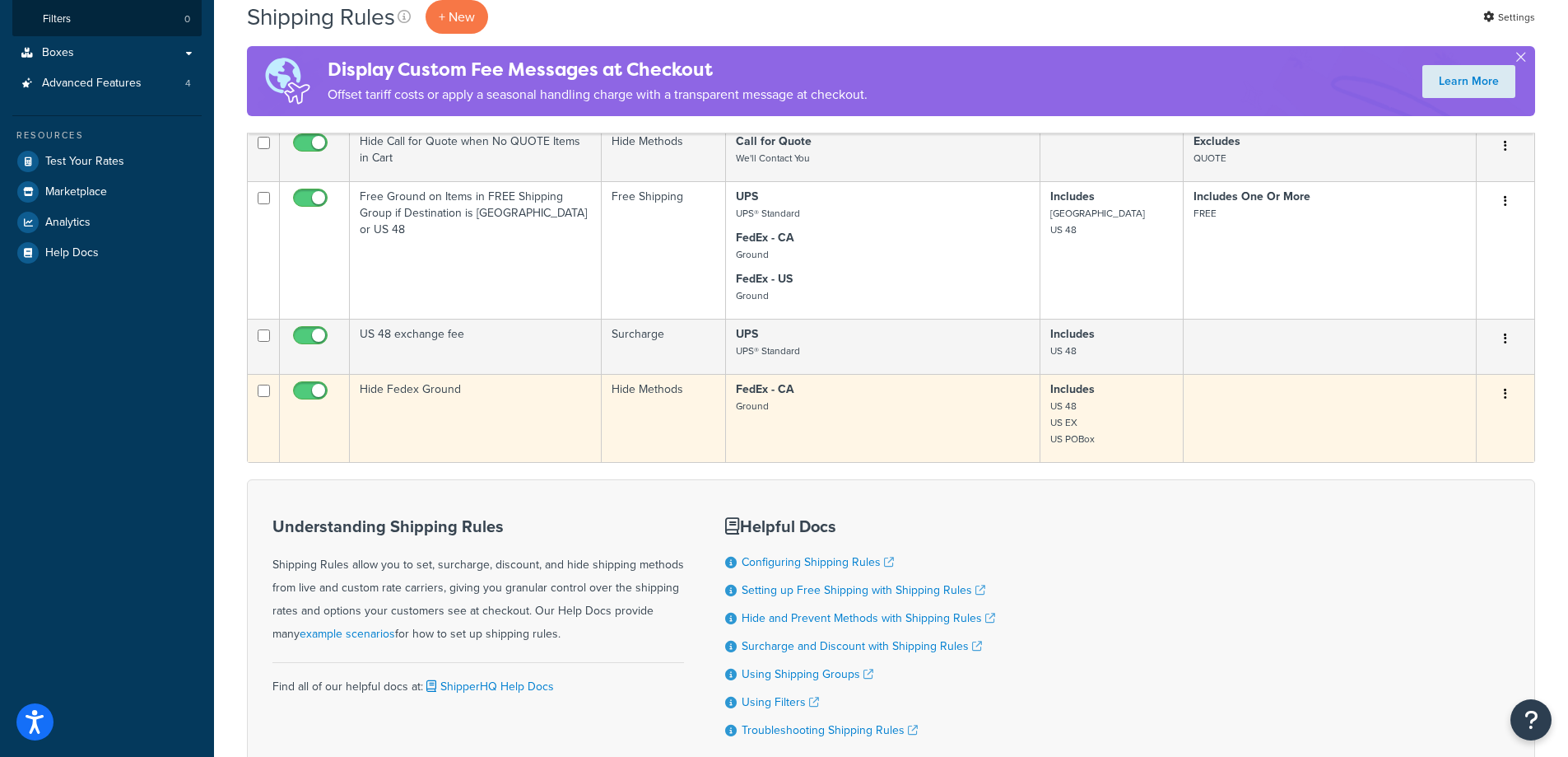
click at [303, 401] on input "checkbox" at bounding box center [312, 395] width 46 height 21
click at [316, 401] on input "checkbox" at bounding box center [312, 395] width 46 height 21
click at [321, 399] on input "checkbox" at bounding box center [312, 395] width 46 height 21
checkbox input "false"
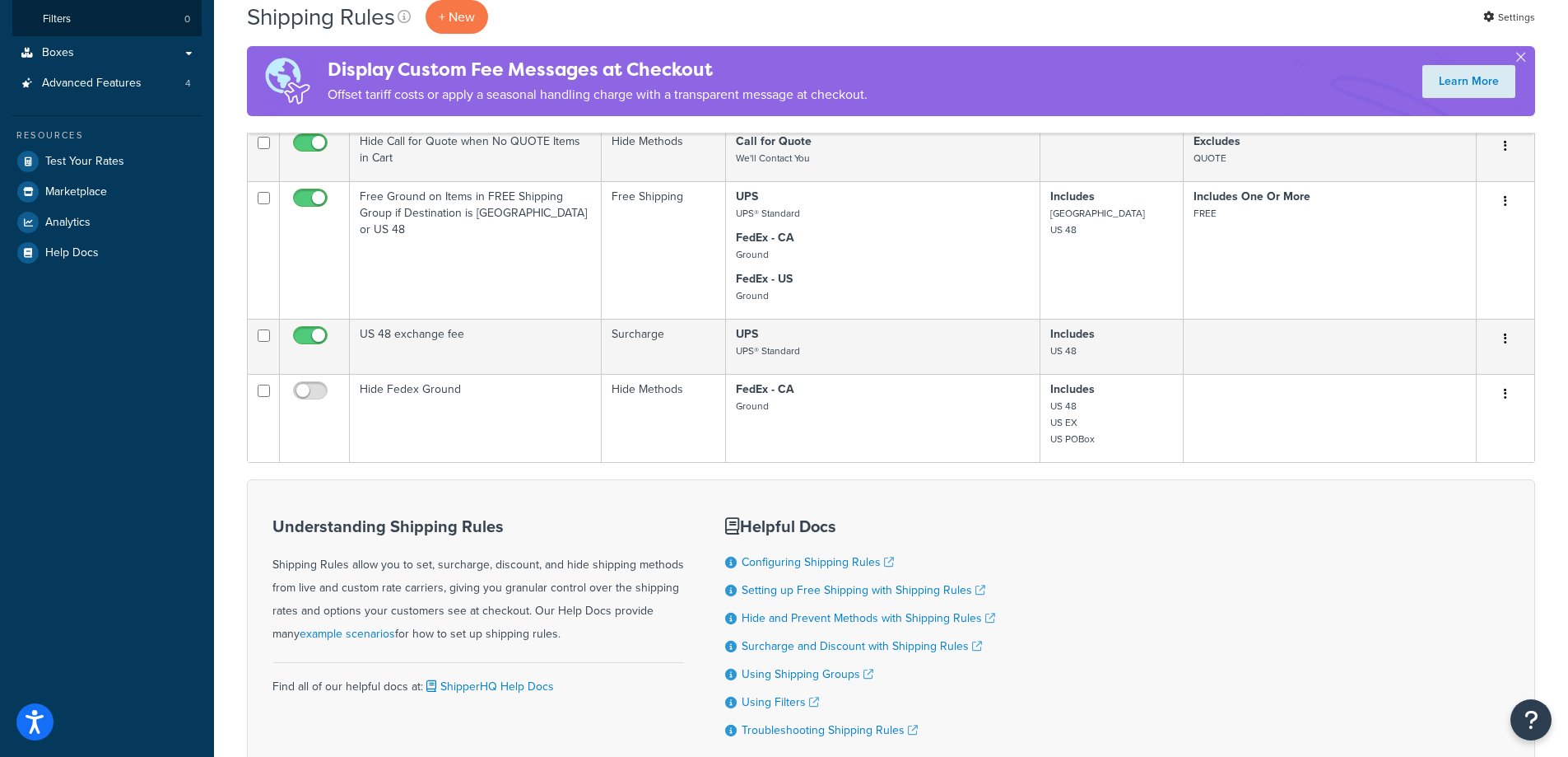
click at [1272, 592] on div "Understanding Shipping Rules Shipping Rules allow you to set, surcharge, discou…" at bounding box center [890, 627] width 1288 height 296
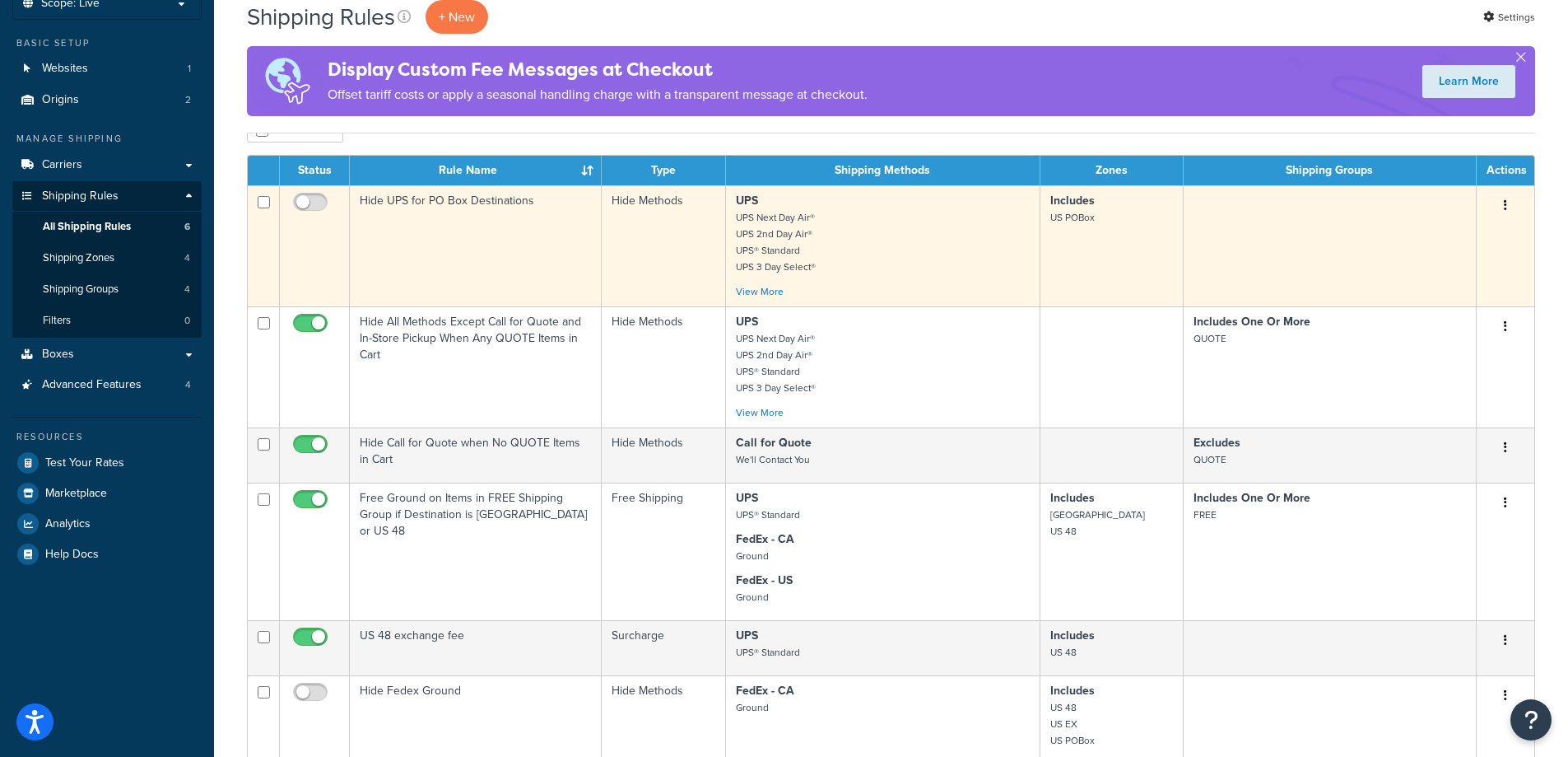
scroll to position [0, 0]
